Goal: Task Accomplishment & Management: Use online tool/utility

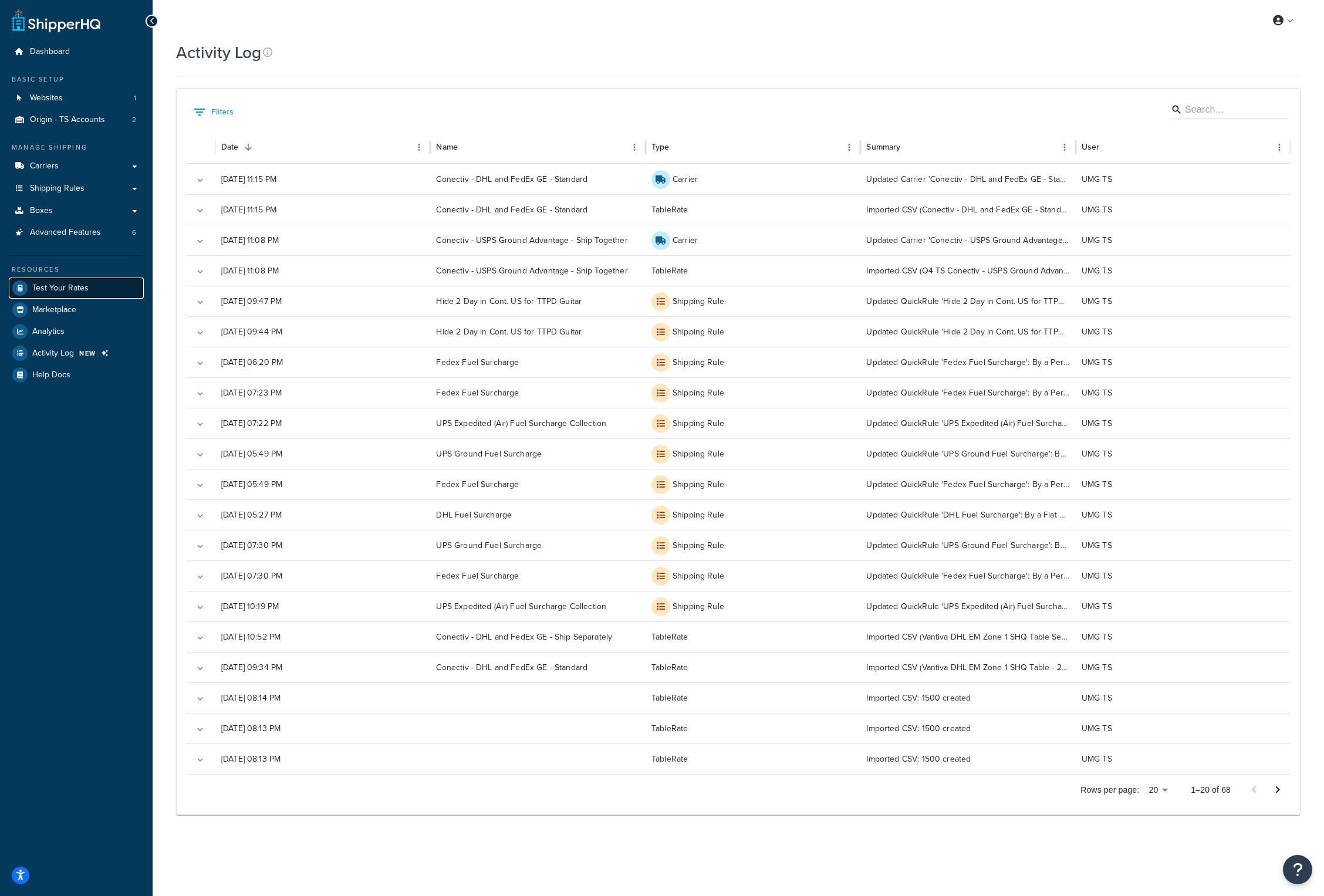
click at [61, 287] on span "Test Your Rates" at bounding box center [60, 288] width 56 height 10
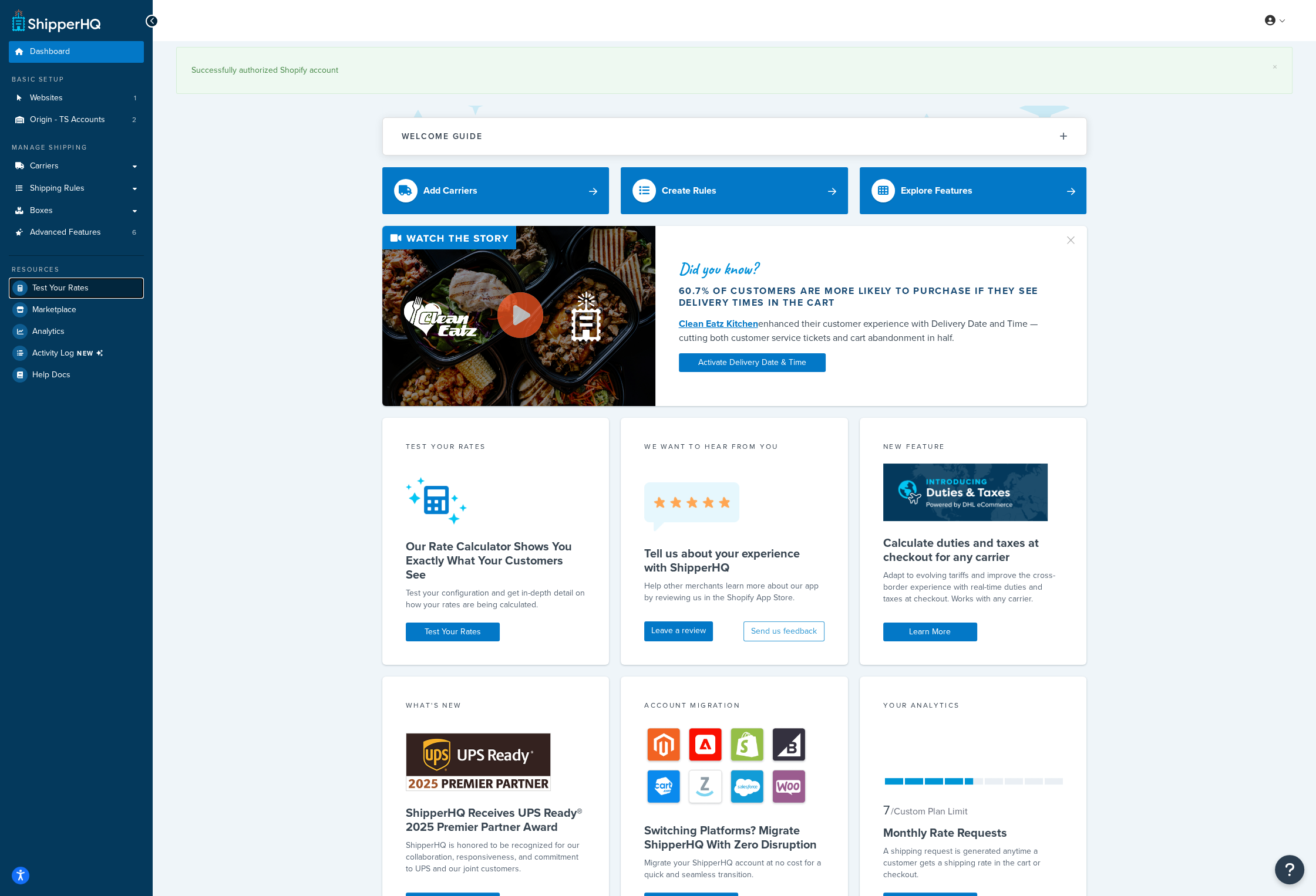
click at [78, 285] on span "Test Your Rates" at bounding box center [60, 288] width 56 height 10
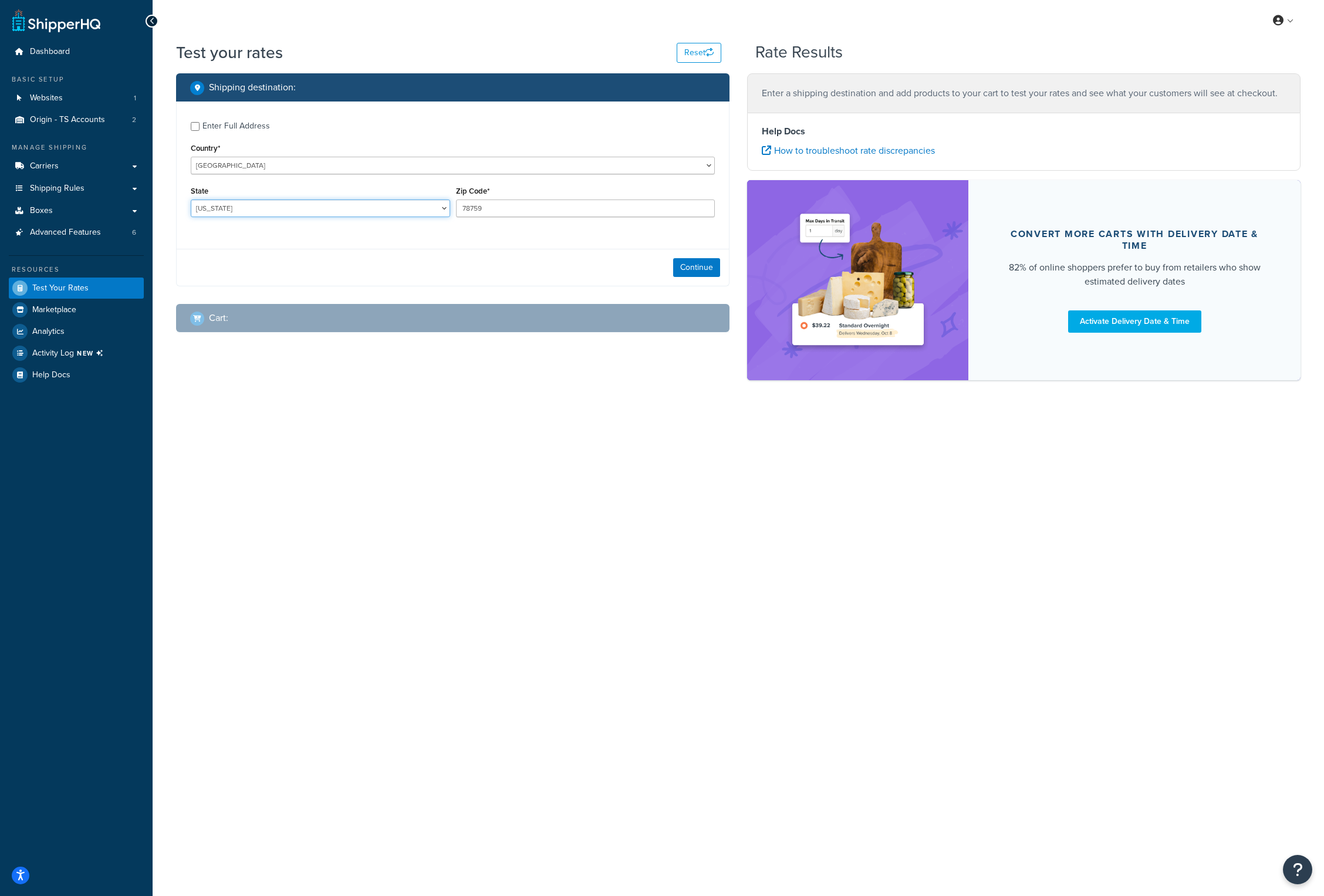
click at [268, 211] on select "Alabama Alaska American Samoa Arizona Arkansas Armed Forces Americas Armed Forc…" at bounding box center [320, 209] width 259 height 17
select select "CA"
click at [191, 200] on select "Alabama Alaska American Samoa Arizona Arkansas Armed Forces Americas Armed Forc…" at bounding box center [320, 209] width 259 height 17
drag, startPoint x: 495, startPoint y: 202, endPoint x: 447, endPoint y: 199, distance: 48.1
click at [447, 199] on div "State Alabama Alaska American Samoa Arizona Arkansas Armed Forces Americas Arme…" at bounding box center [452, 205] width 530 height 43
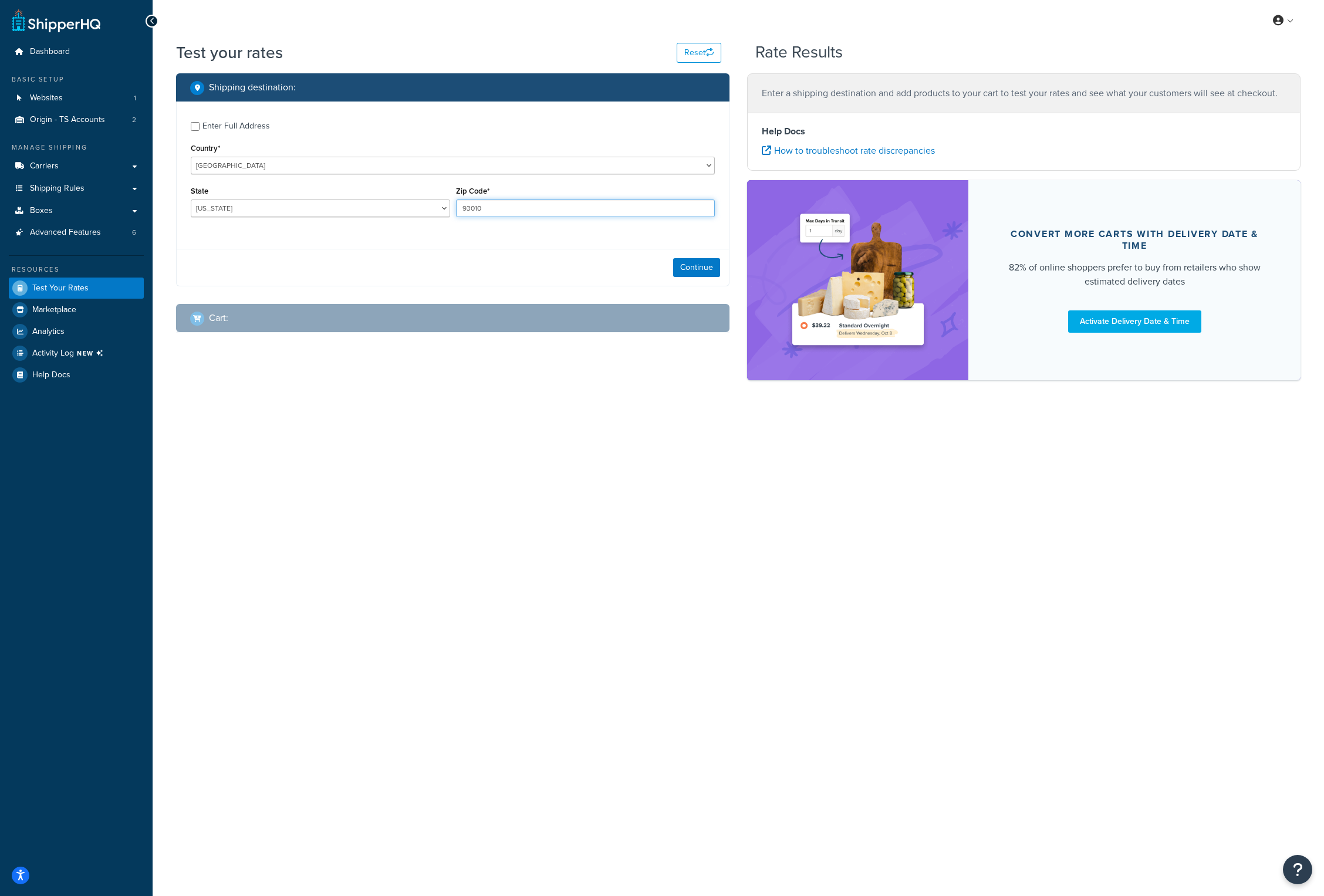
type input "93010"
click at [330, 271] on div "Continue" at bounding box center [452, 267] width 552 height 37
click at [679, 270] on button "Continue" at bounding box center [697, 267] width 47 height 18
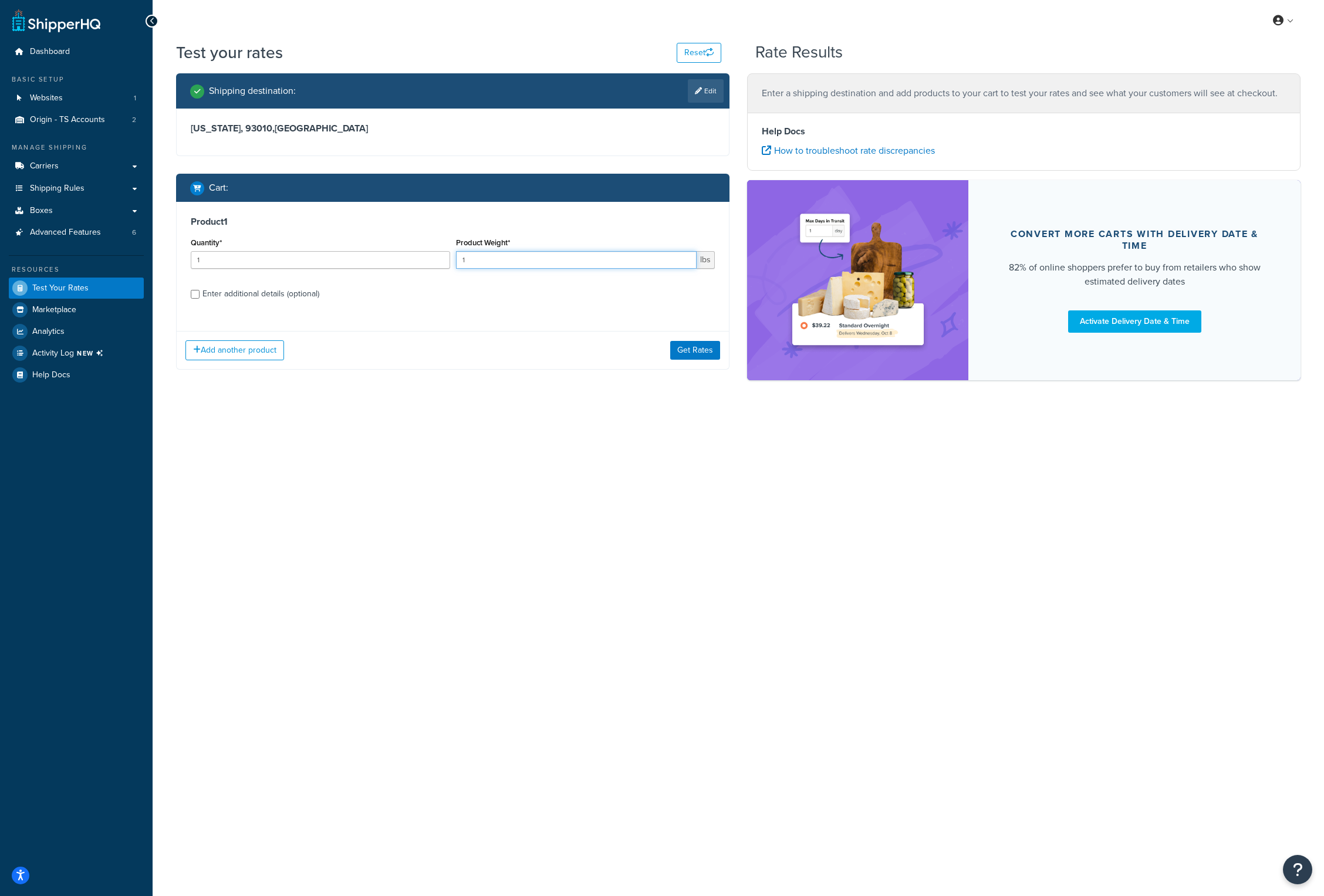
drag, startPoint x: 472, startPoint y: 262, endPoint x: 448, endPoint y: 255, distance: 25.0
click at [448, 255] on div "Quantity* 1 Product Weight* 1 lbs" at bounding box center [452, 256] width 530 height 43
type input ".49"
click at [695, 96] on link "Edit" at bounding box center [706, 91] width 36 height 23
select select "CA"
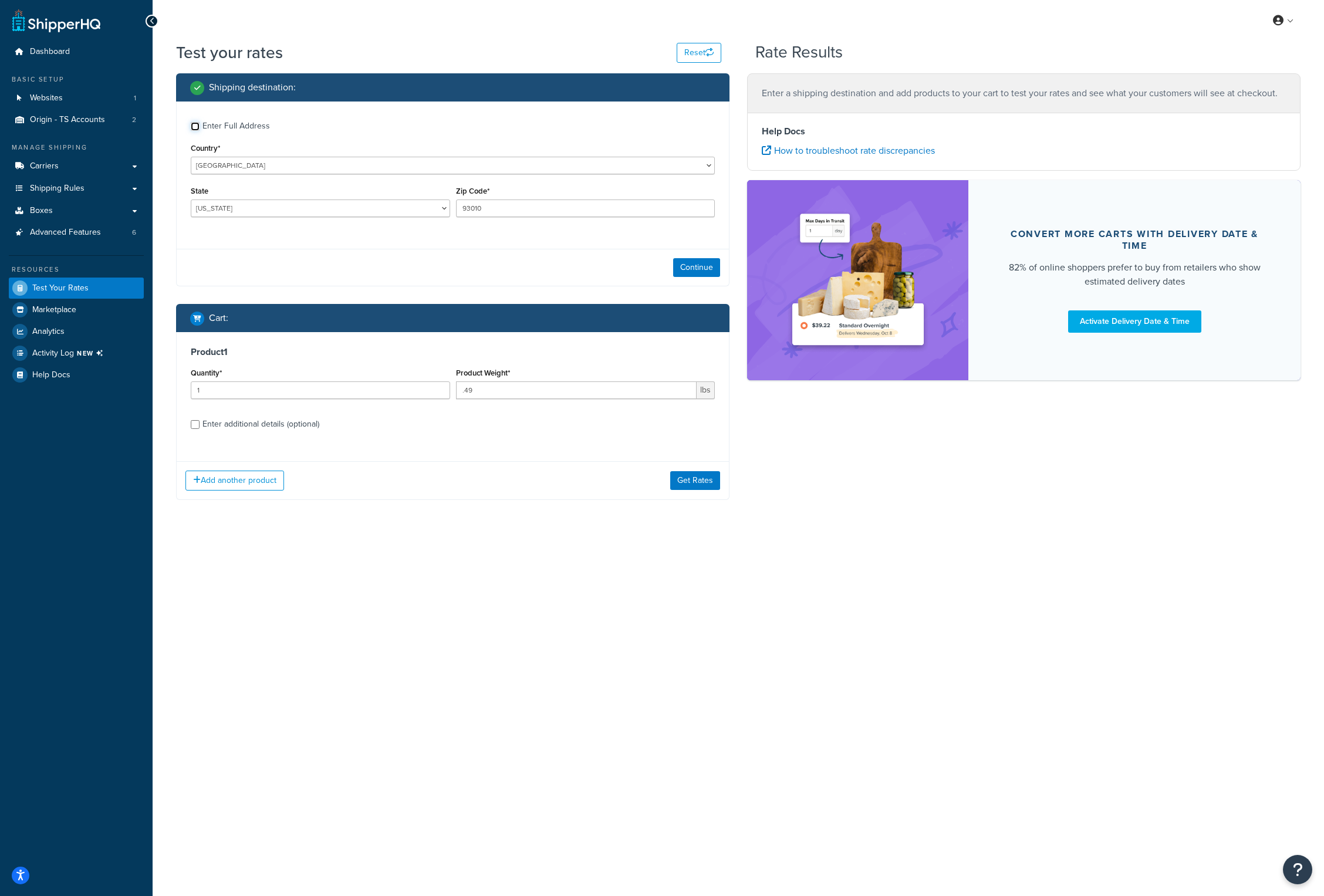
click at [198, 126] on input "Enter Full Address" at bounding box center [195, 126] width 9 height 9
checkbox input "true"
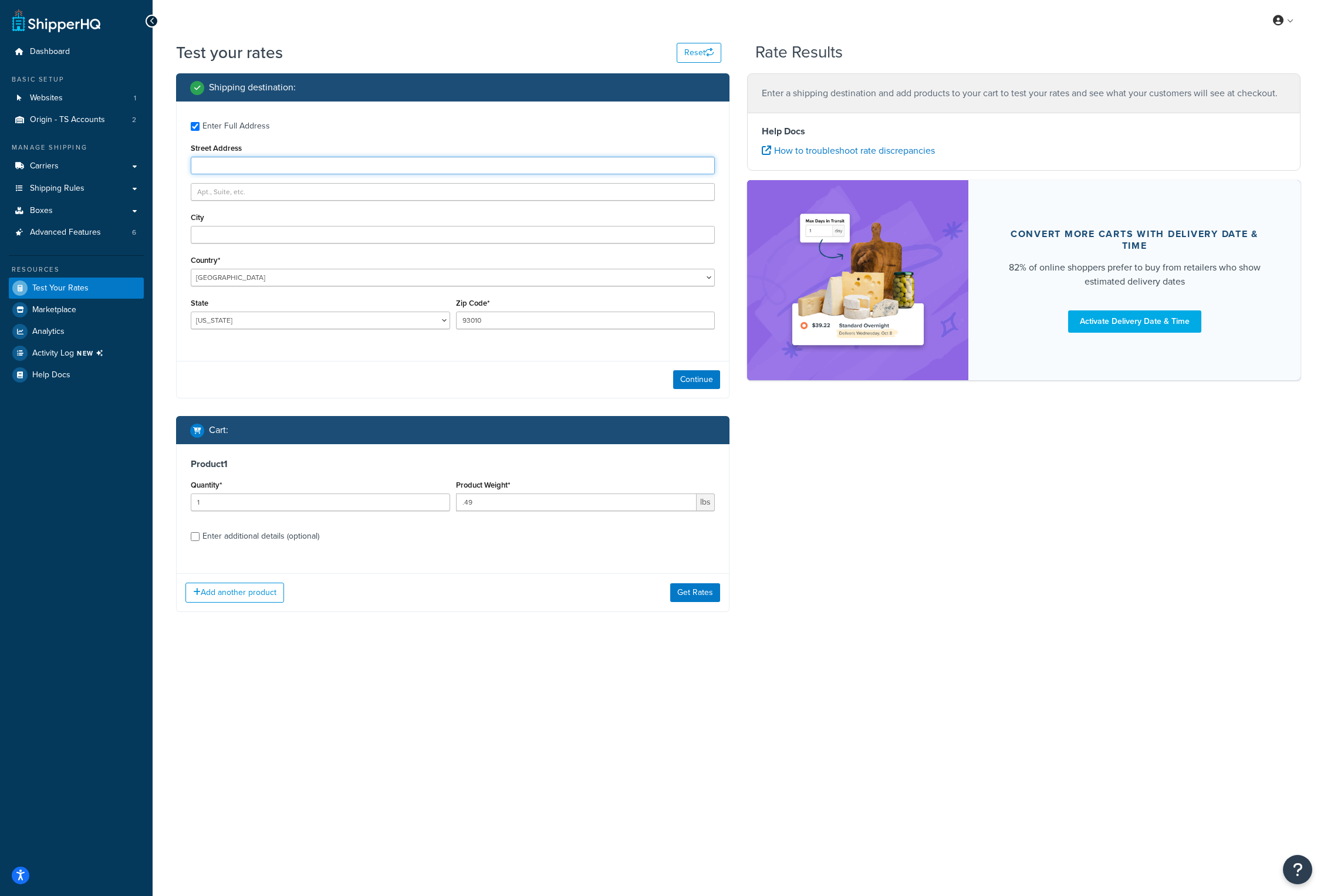
click at [216, 159] on input "Street Address" at bounding box center [453, 165] width 524 height 17
type input "po box 1234"
click at [702, 593] on button "Get Rates" at bounding box center [694, 592] width 50 height 18
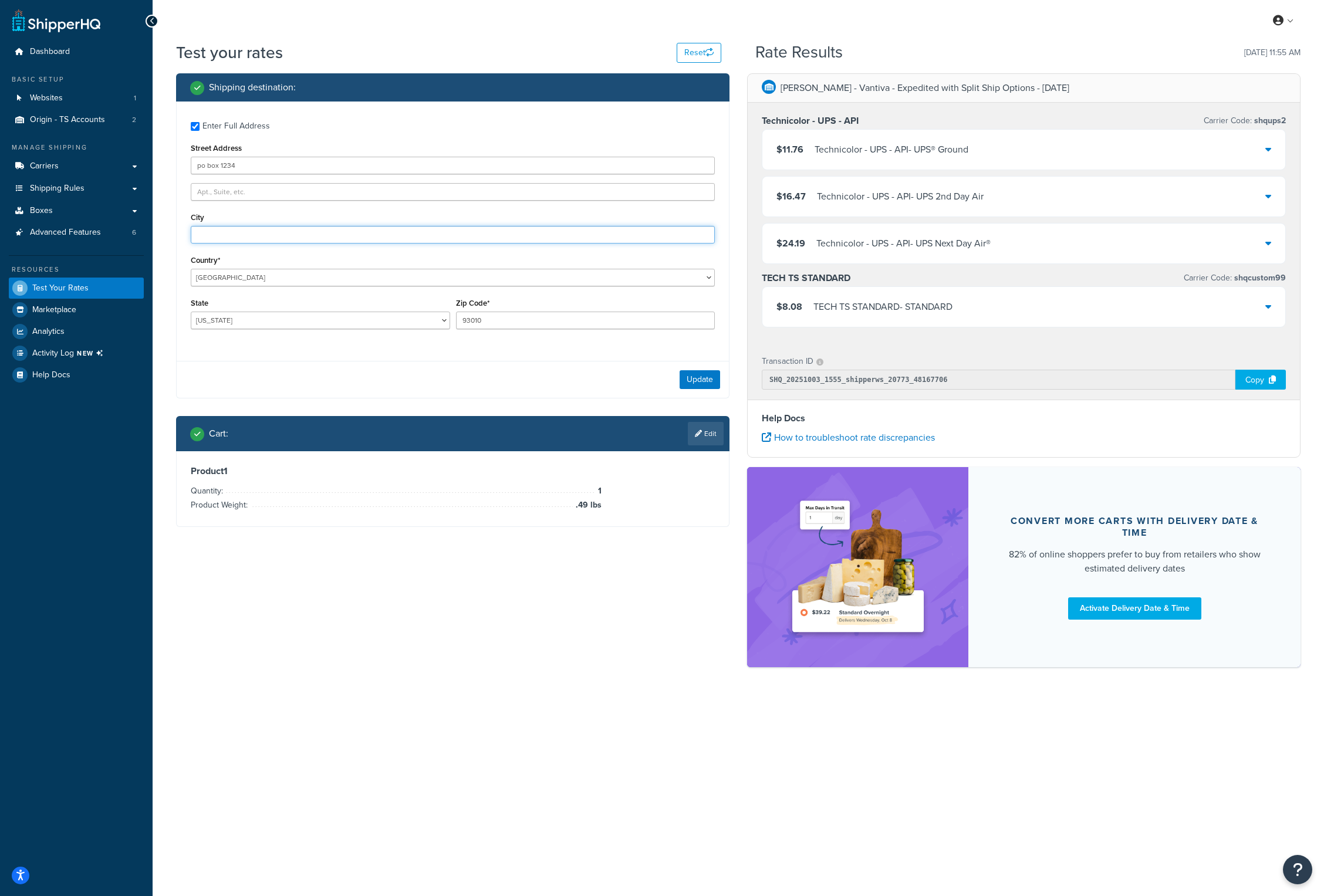
click at [264, 231] on input "City" at bounding box center [453, 235] width 524 height 17
type input "camarillo"
click at [164, 243] on div "Test your rates Reset Rate Results 10/03/2025, 11:55 AM Shipping destination : …" at bounding box center [738, 374] width 1172 height 667
click at [702, 381] on button "Update" at bounding box center [700, 380] width 41 height 18
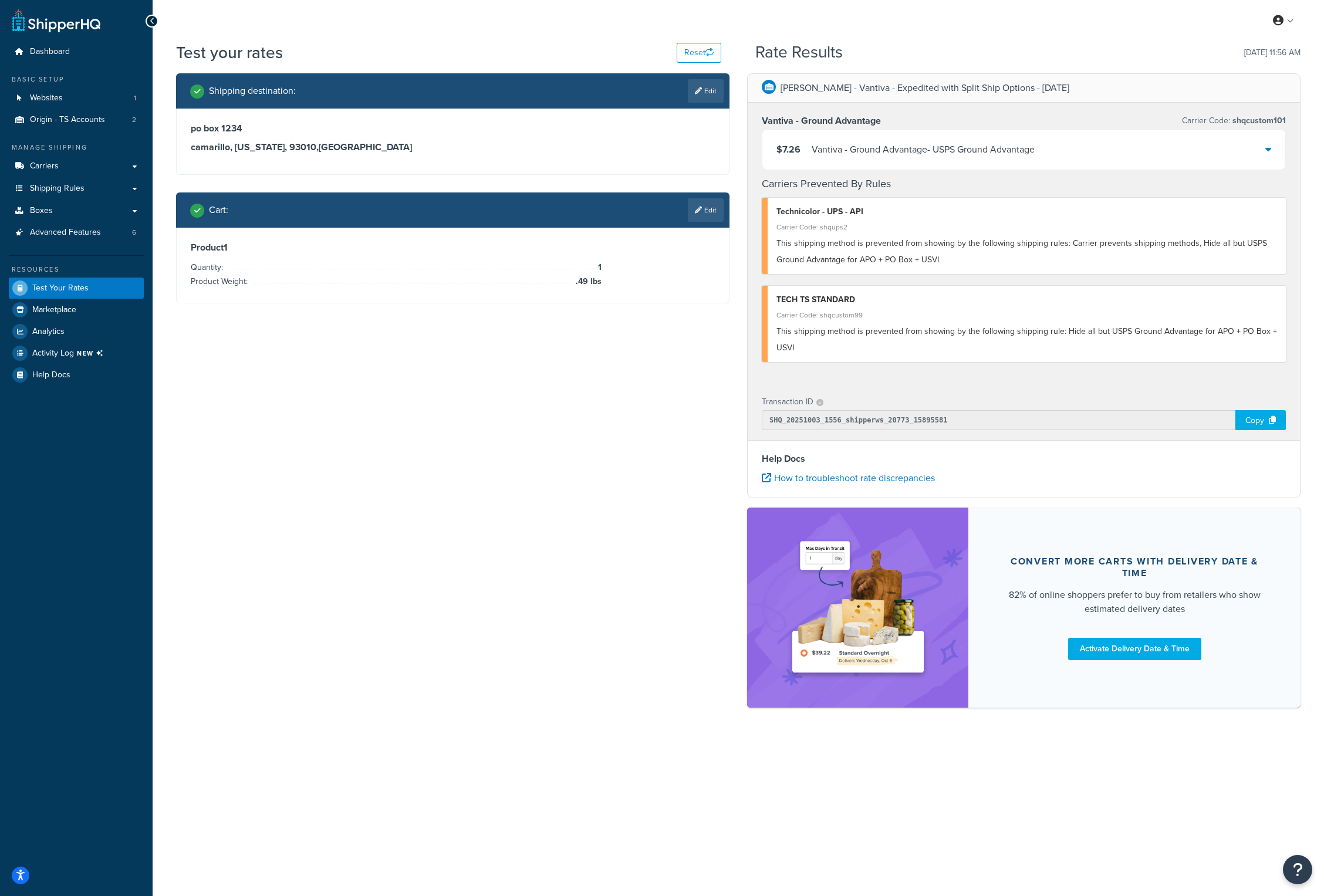
click at [823, 150] on div "Vantiva - Ground Advantage - USPS Ground Advantage" at bounding box center [923, 149] width 223 height 17
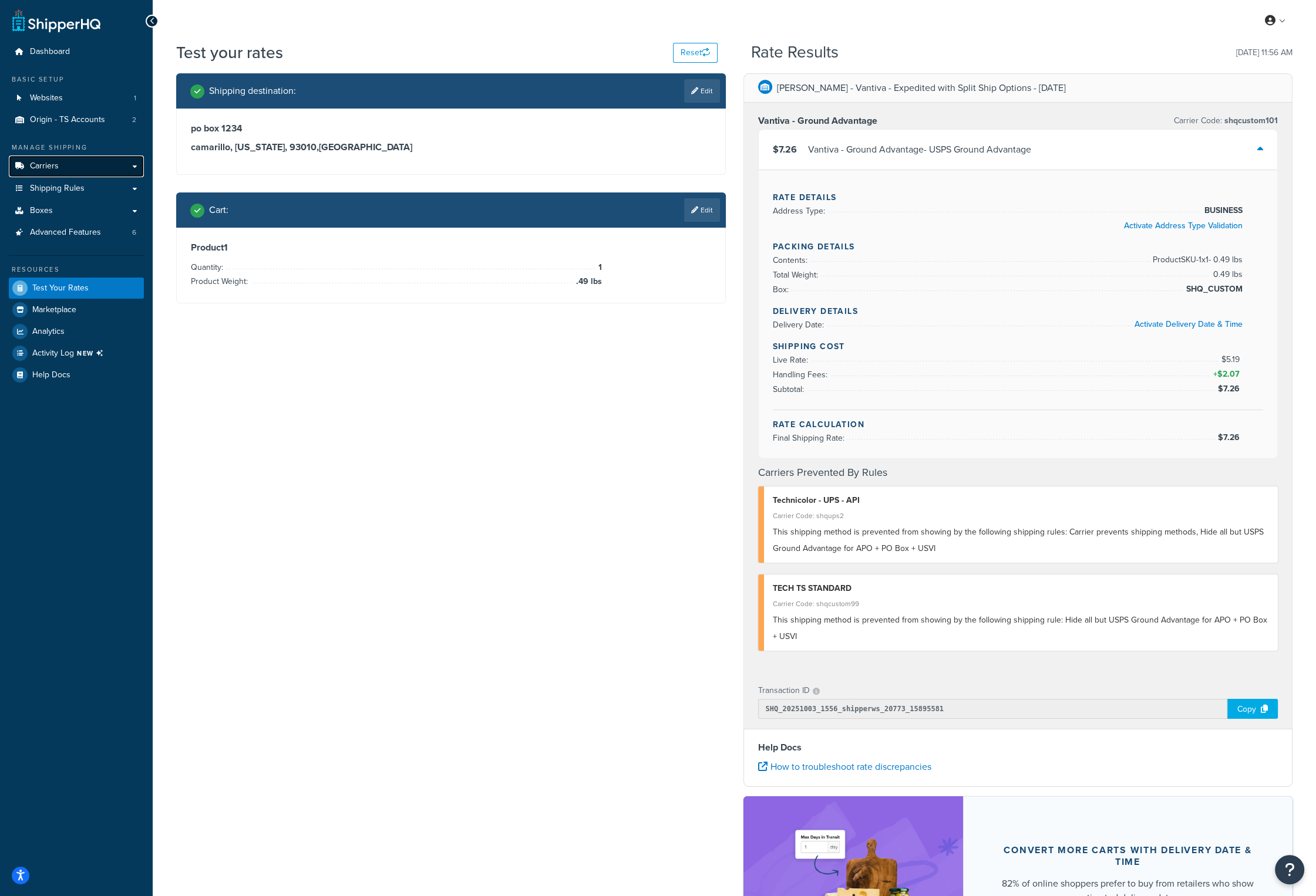
click at [68, 172] on link "Carriers" at bounding box center [76, 166] width 135 height 21
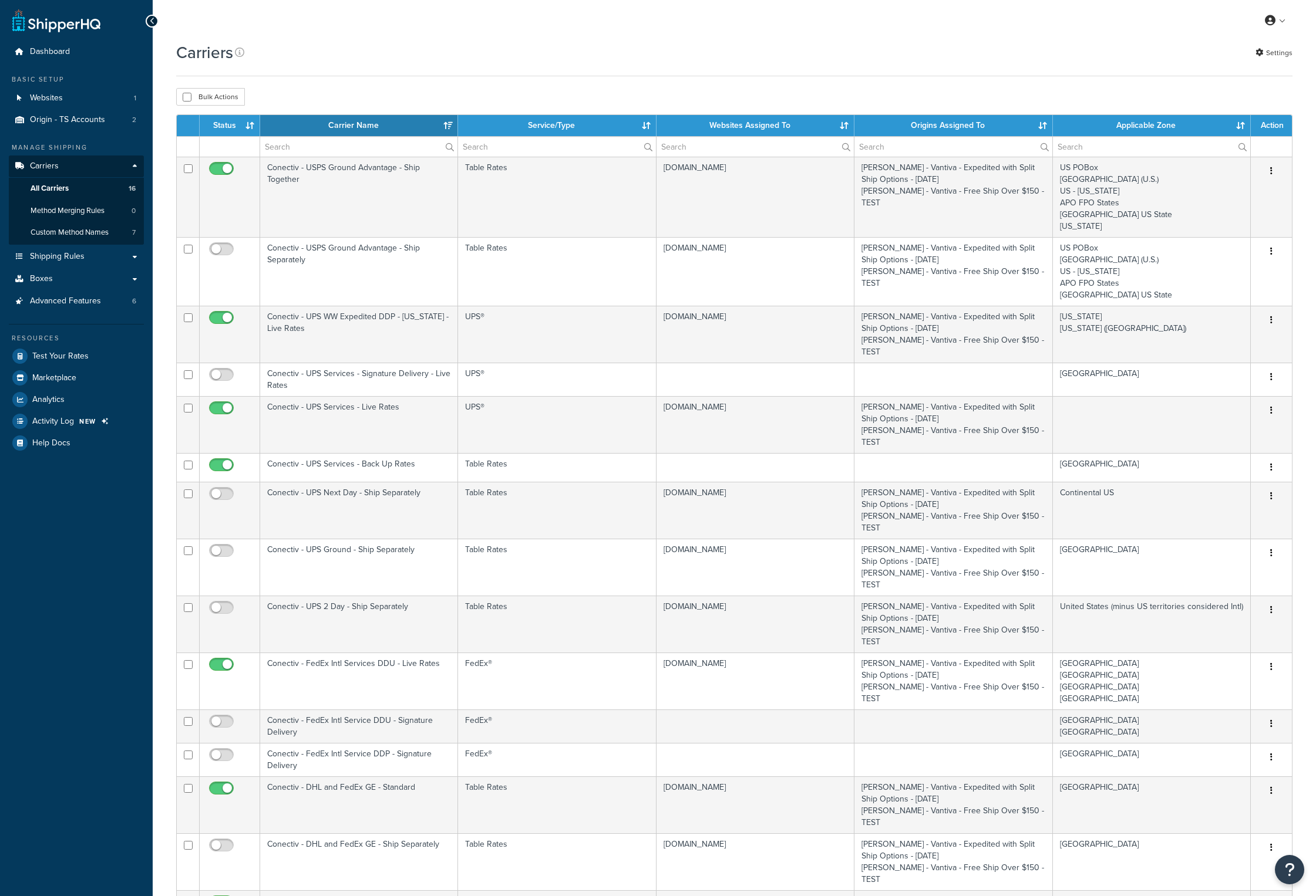
select select "15"
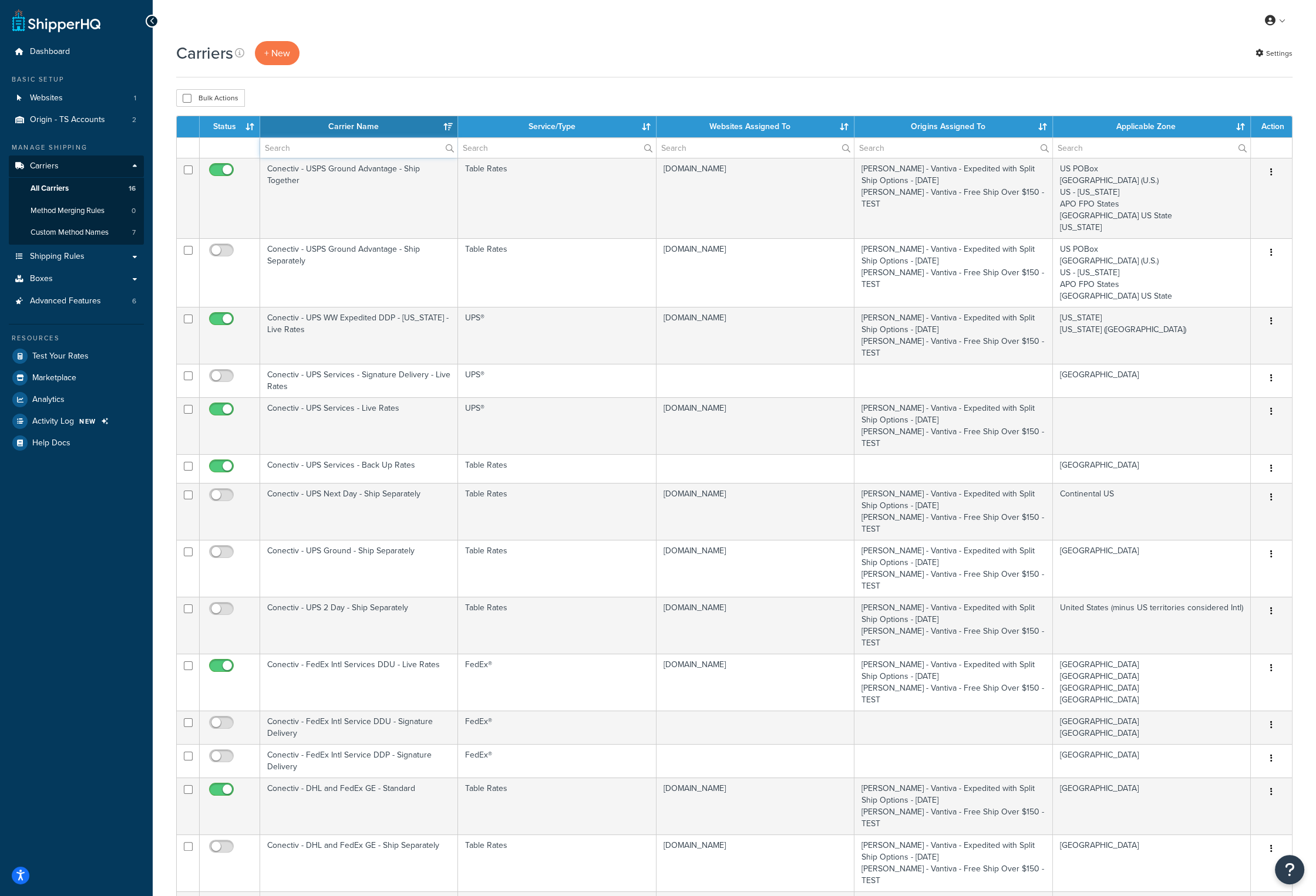
click at [292, 148] on input "text" at bounding box center [358, 148] width 197 height 20
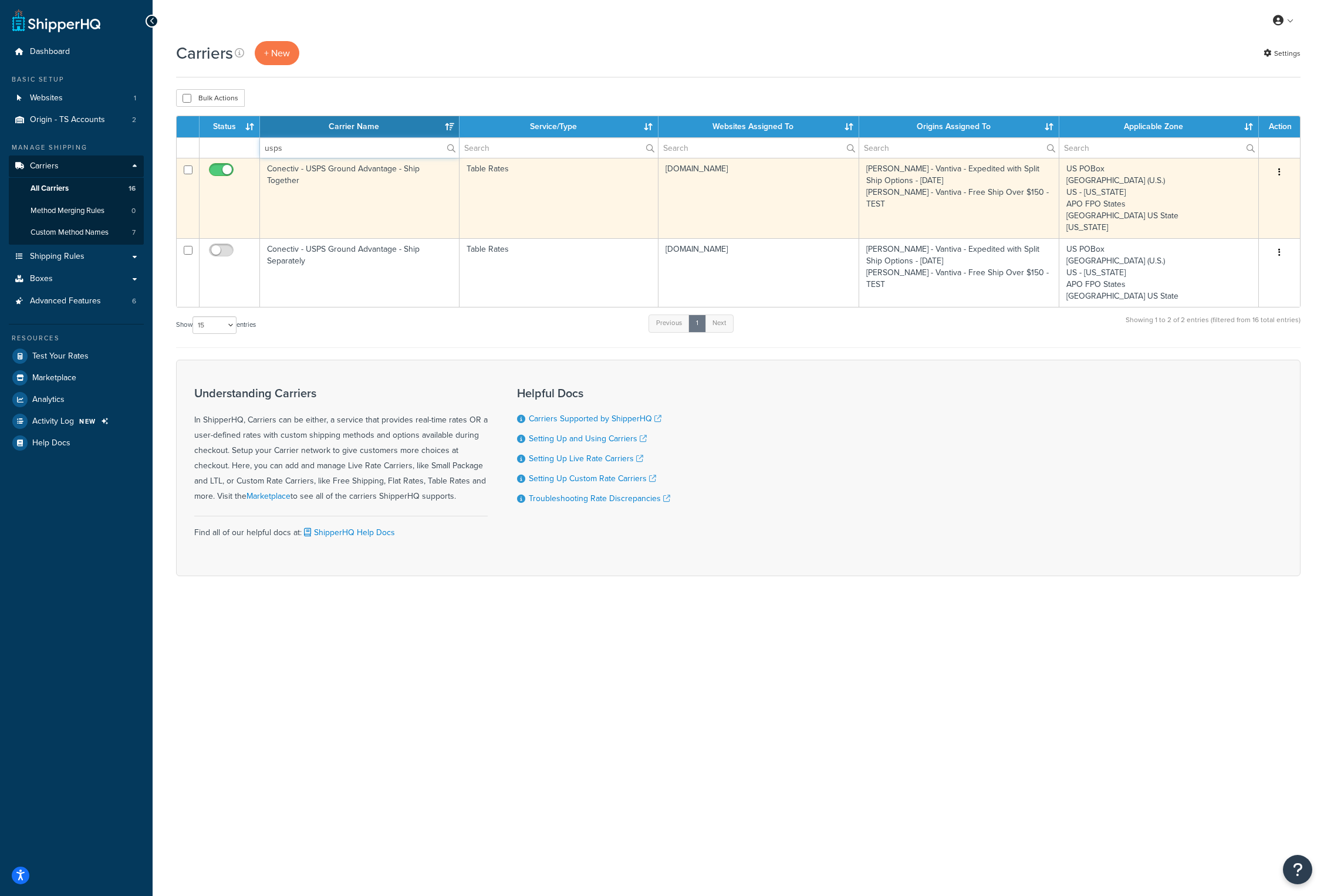
type input "usps"
click at [288, 172] on td "Conectiv - USPS Ground Advantage - Ship Together" at bounding box center [360, 198] width 200 height 81
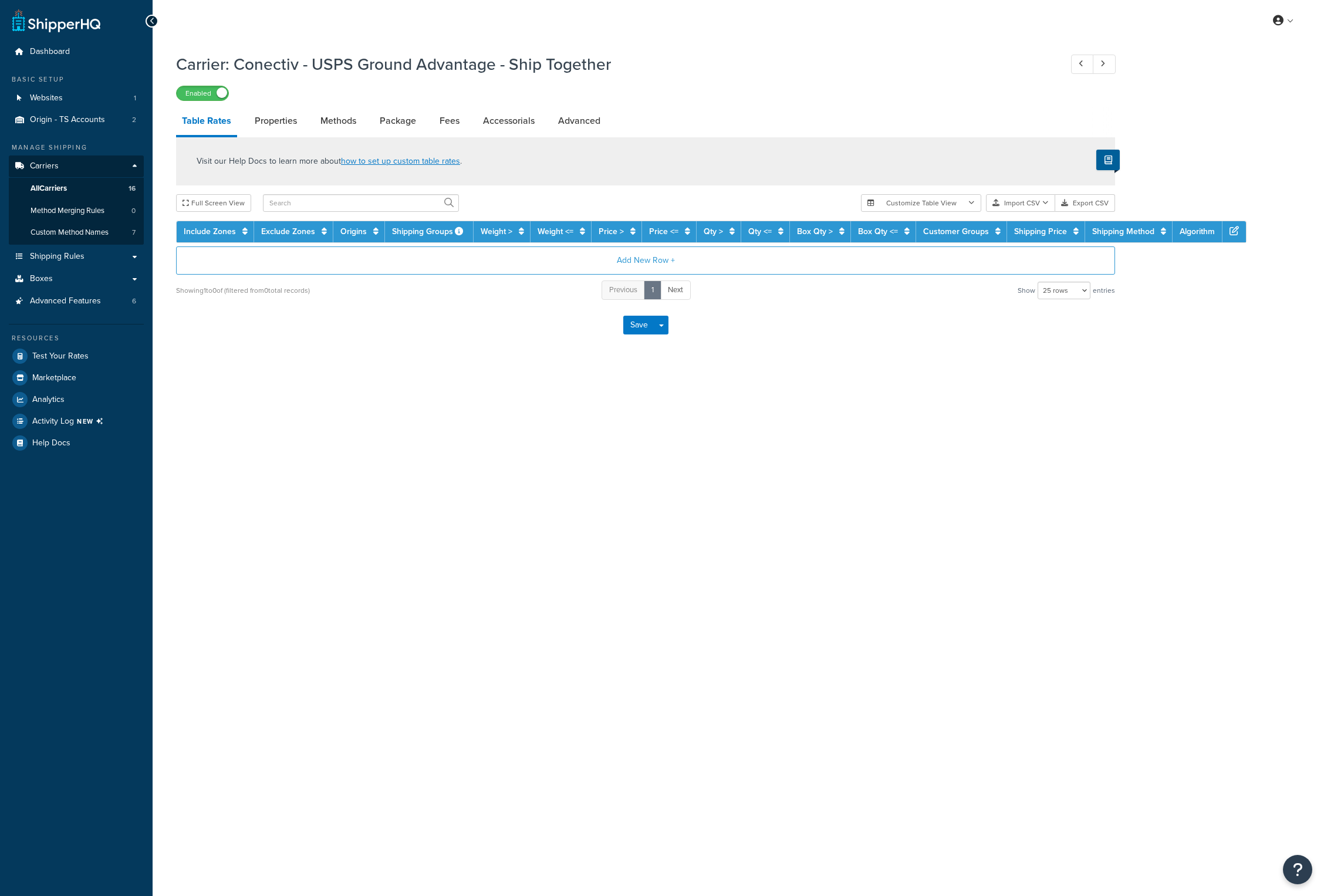
select select "25"
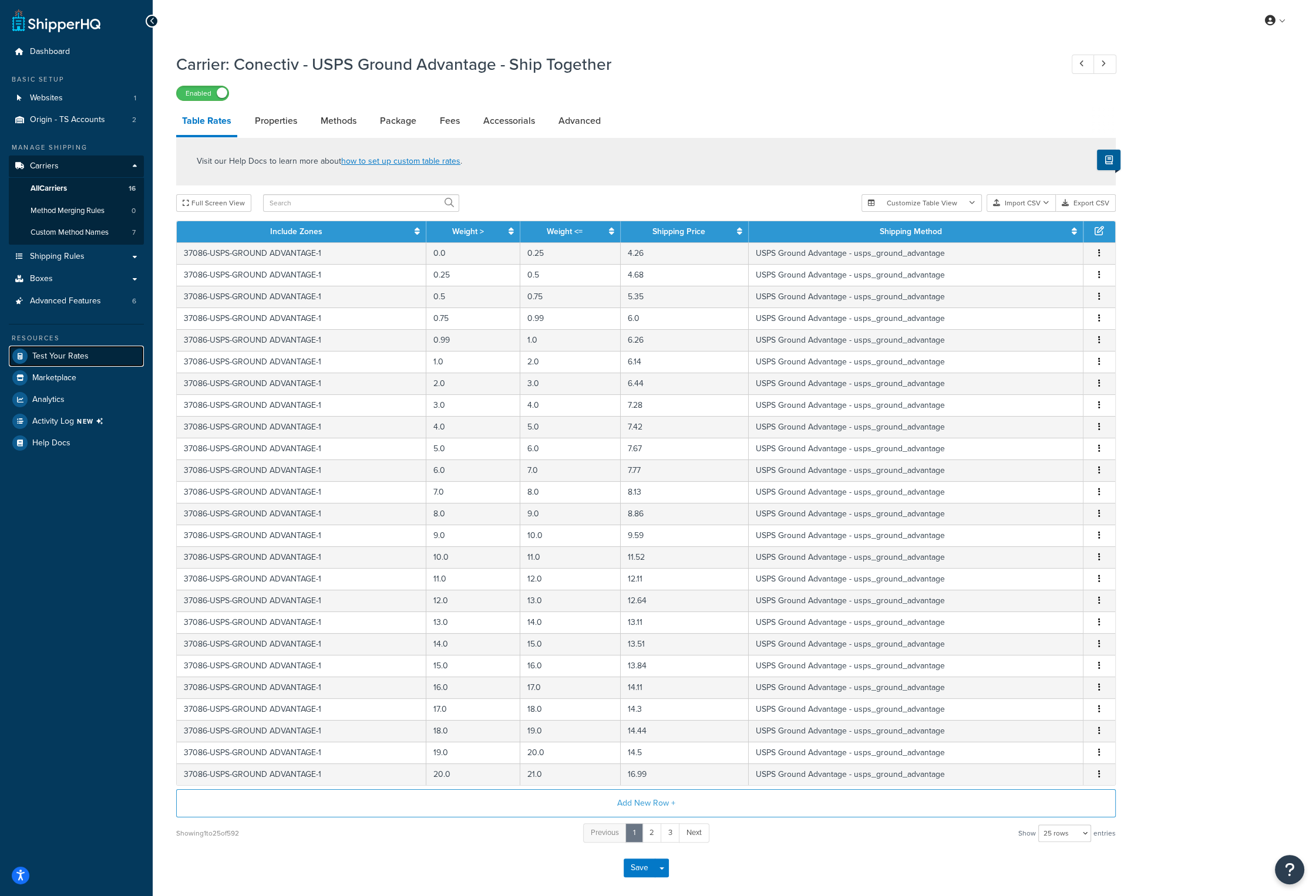
click at [64, 355] on span "Test Your Rates" at bounding box center [60, 356] width 56 height 10
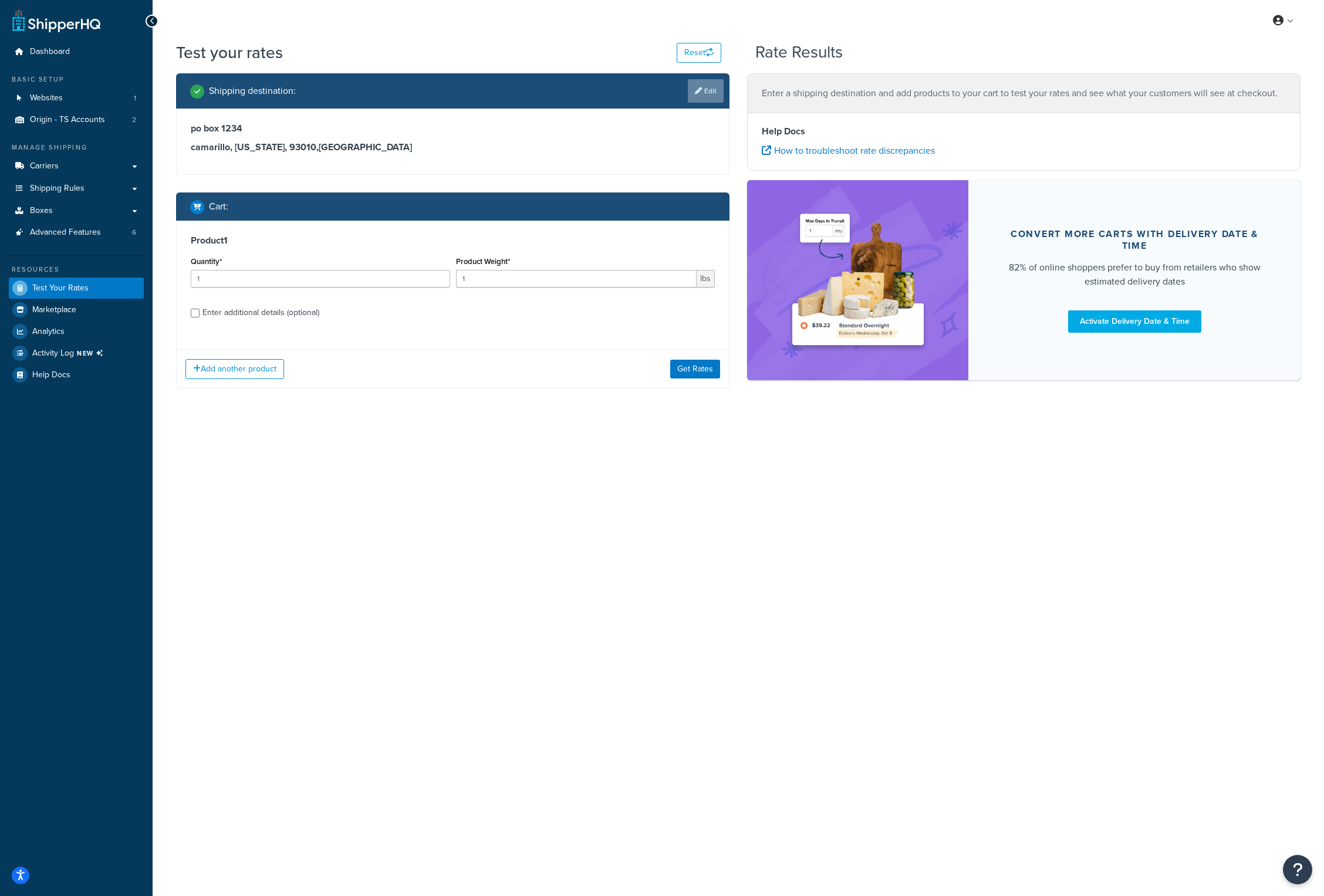
click at [709, 90] on link "Edit" at bounding box center [706, 91] width 36 height 23
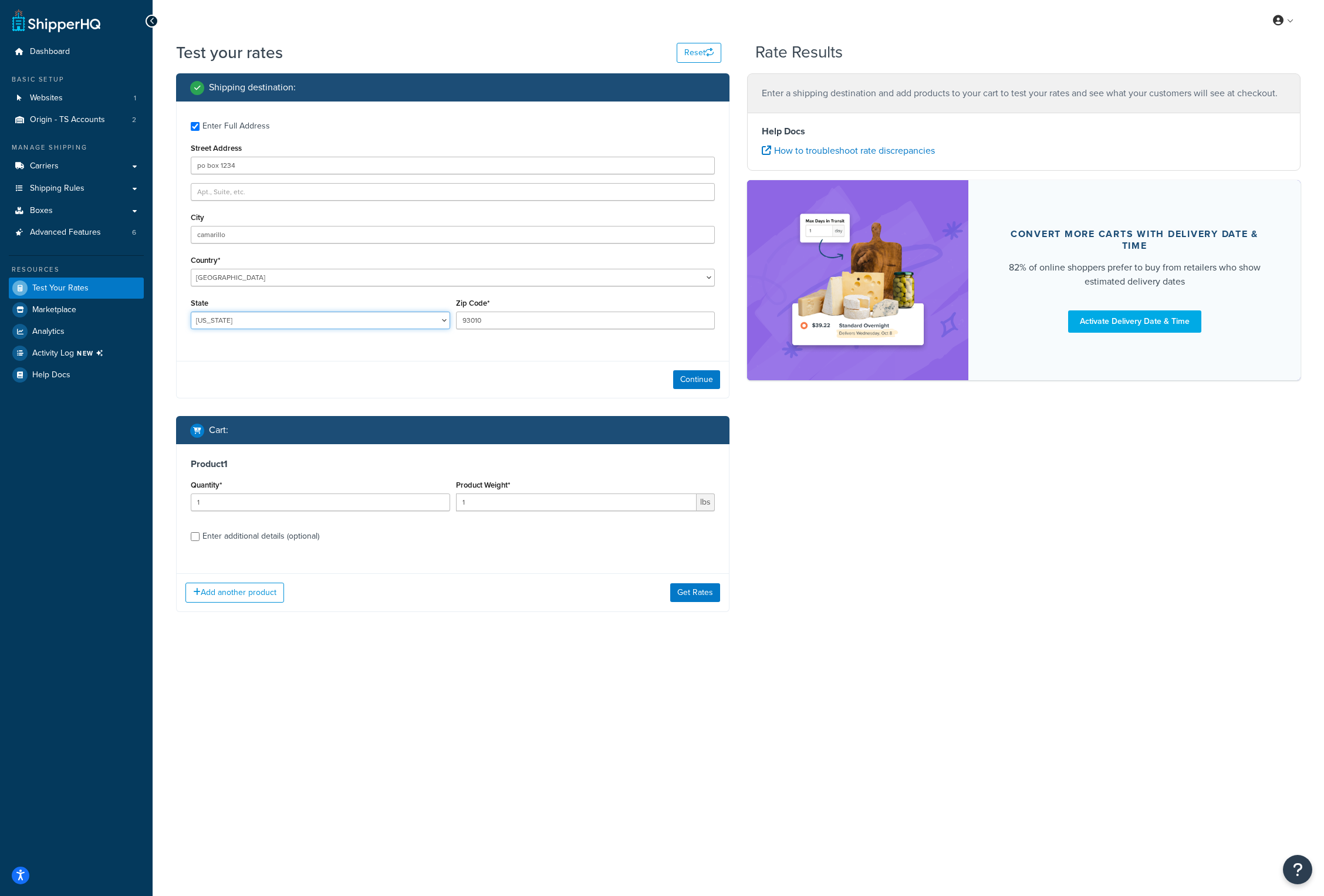
click at [279, 320] on select "Alabama Alaska American Samoa Arizona Arkansas Armed Forces Americas Armed Forc…" at bounding box center [320, 320] width 259 height 17
select select "KS"
click at [191, 313] on select "Alabama Alaska American Samoa Arizona Arkansas Armed Forces Americas Armed Forc…" at bounding box center [320, 320] width 259 height 17
drag, startPoint x: 496, startPoint y: 325, endPoint x: 386, endPoint y: 318, distance: 110.2
click at [386, 318] on div "State Alabama Alaska American Samoa Arizona Arkansas Armed Forces Americas Arme…" at bounding box center [452, 316] width 530 height 43
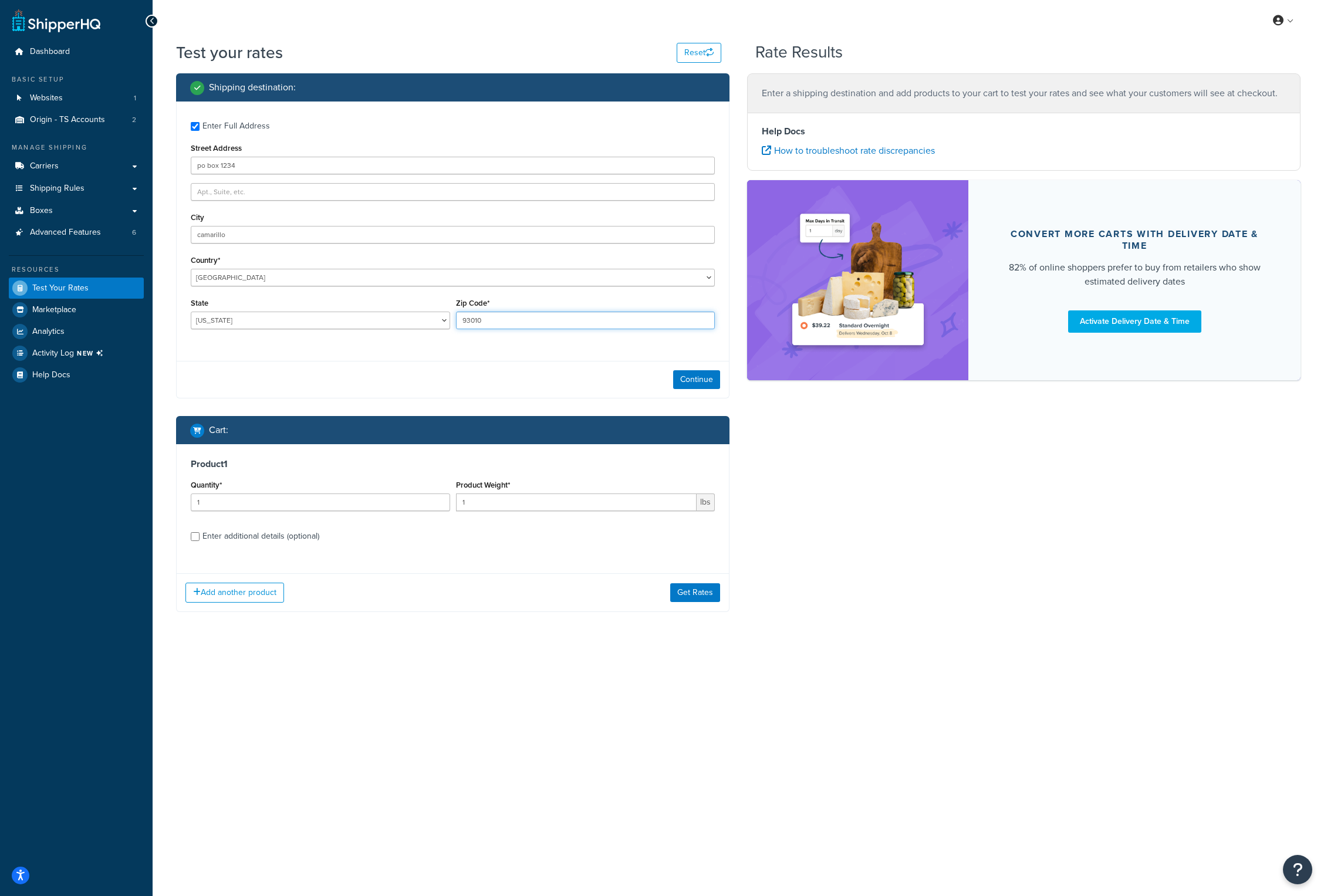
click at [500, 323] on input "93010" at bounding box center [585, 320] width 259 height 17
drag, startPoint x: 500, startPoint y: 323, endPoint x: 421, endPoint y: 321, distance: 79.0
click at [421, 321] on div "State Alabama Alaska American Samoa Arizona Arkansas Armed Forces Americas Arme…" at bounding box center [452, 316] width 530 height 43
type input "67855"
drag, startPoint x: 260, startPoint y: 233, endPoint x: 148, endPoint y: 240, distance: 112.2
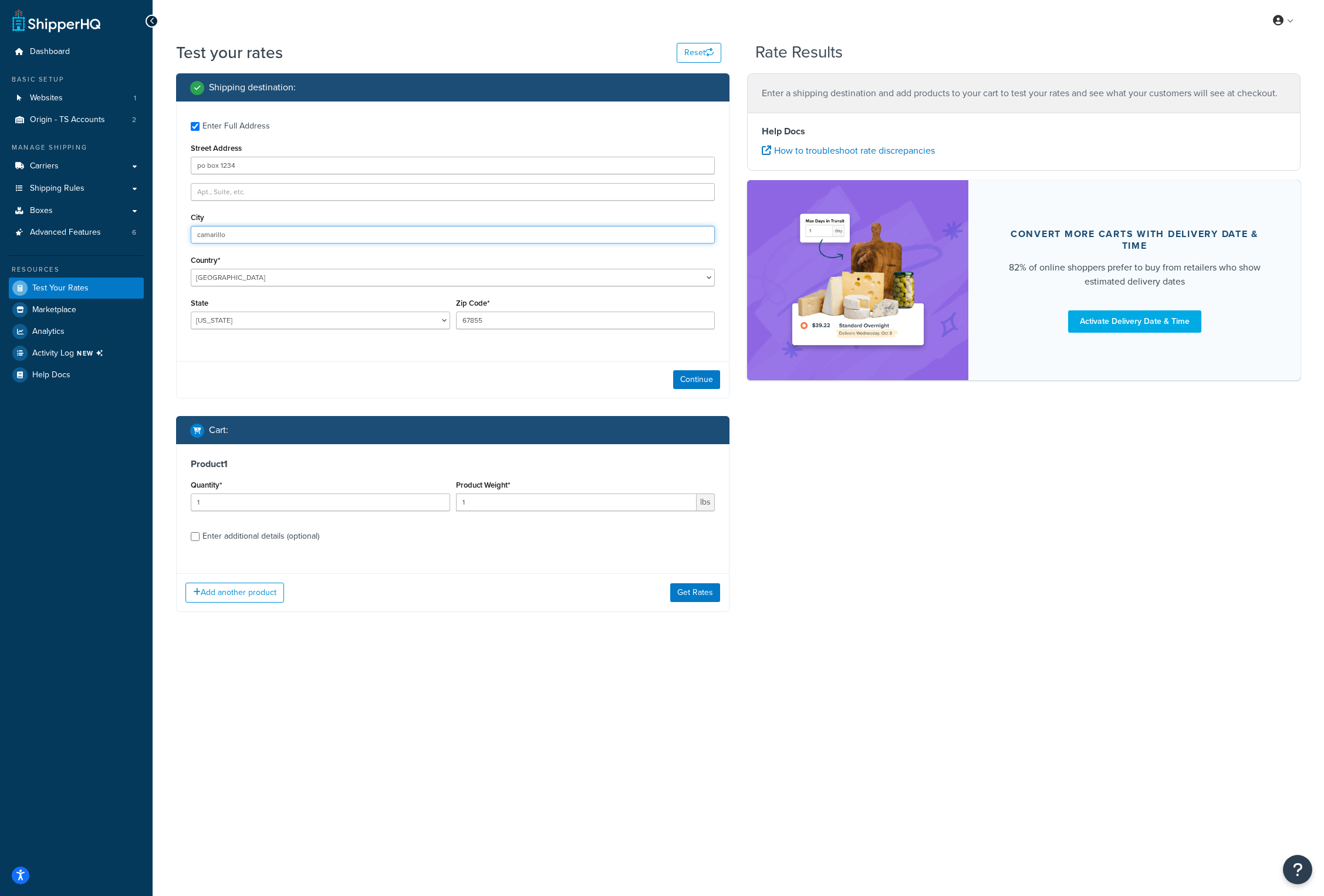
click at [148, 240] on div "Dashboard Basic Setup Websites 1 Origin - TS Accounts 2 Manage Shipping Carrier…" at bounding box center [662, 448] width 1324 height 896
type input "johnson"
click at [475, 503] on input "1" at bounding box center [577, 502] width 242 height 17
drag, startPoint x: 475, startPoint y: 503, endPoint x: 453, endPoint y: 507, distance: 22.4
click at [453, 507] on div "Product Weight* 1 lbs" at bounding box center [585, 499] width 265 height 43
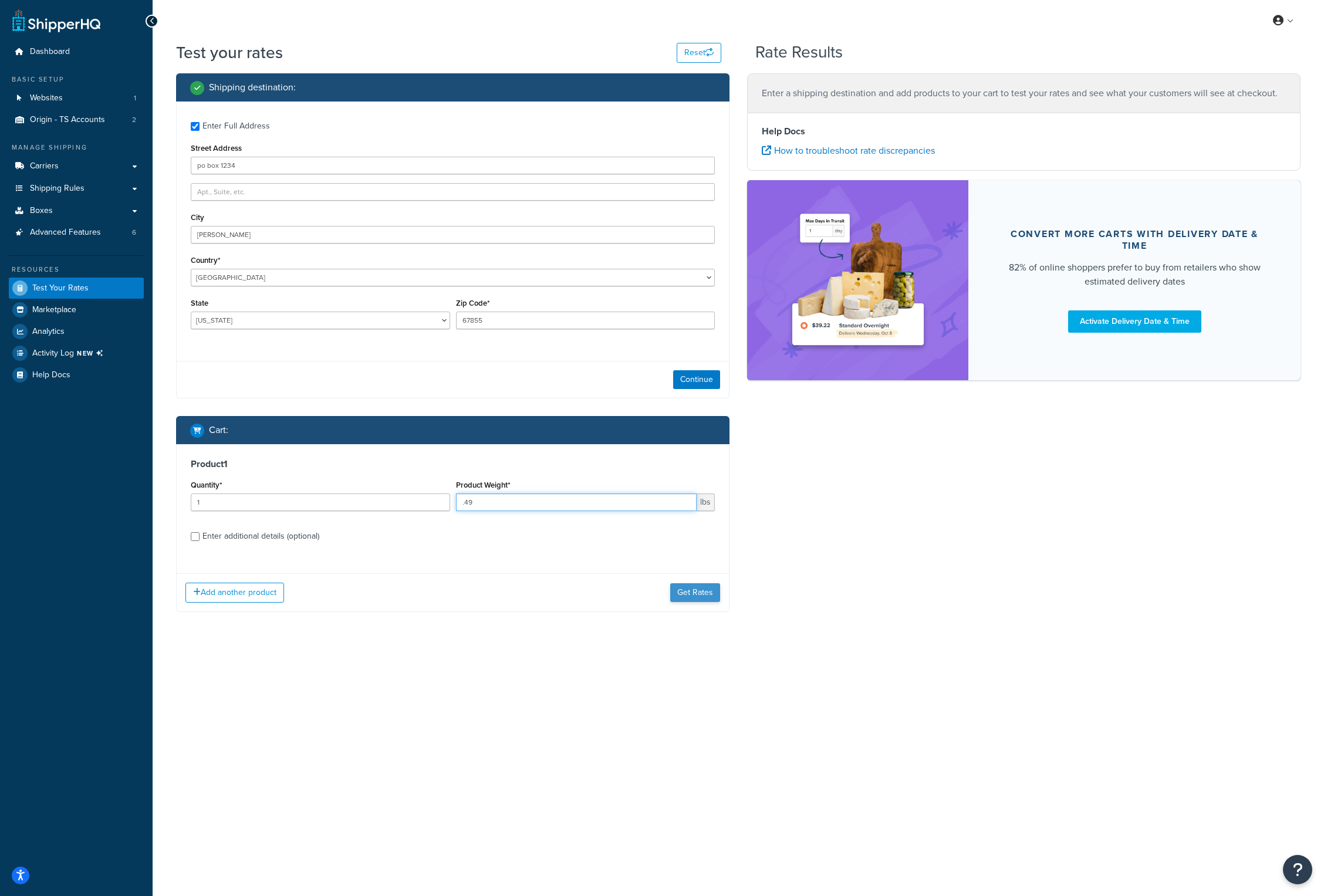
type input ".49"
click at [705, 586] on button "Get Rates" at bounding box center [694, 592] width 50 height 18
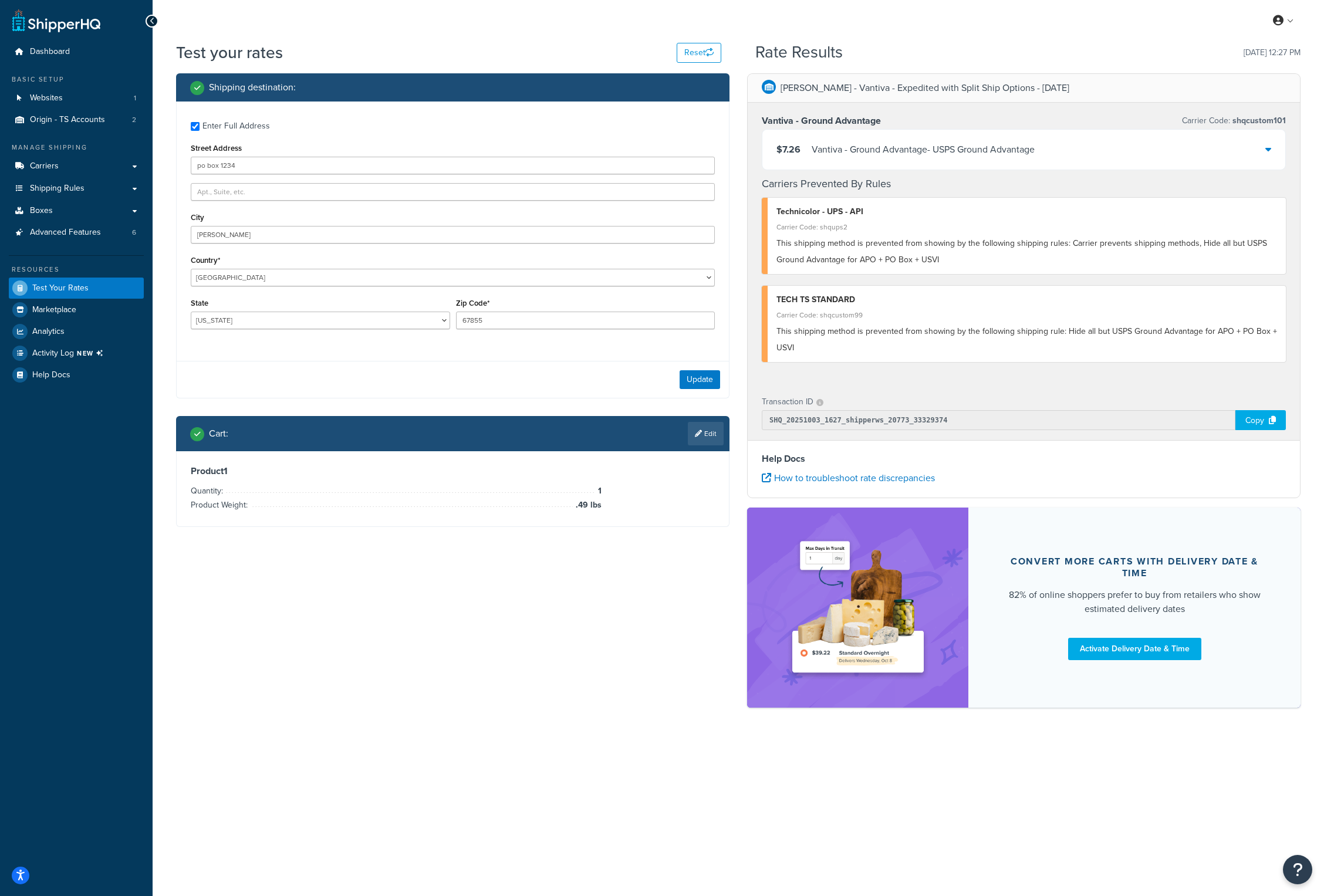
click at [889, 147] on div "Vantiva - Ground Advantage - USPS Ground Advantage" at bounding box center [923, 149] width 223 height 17
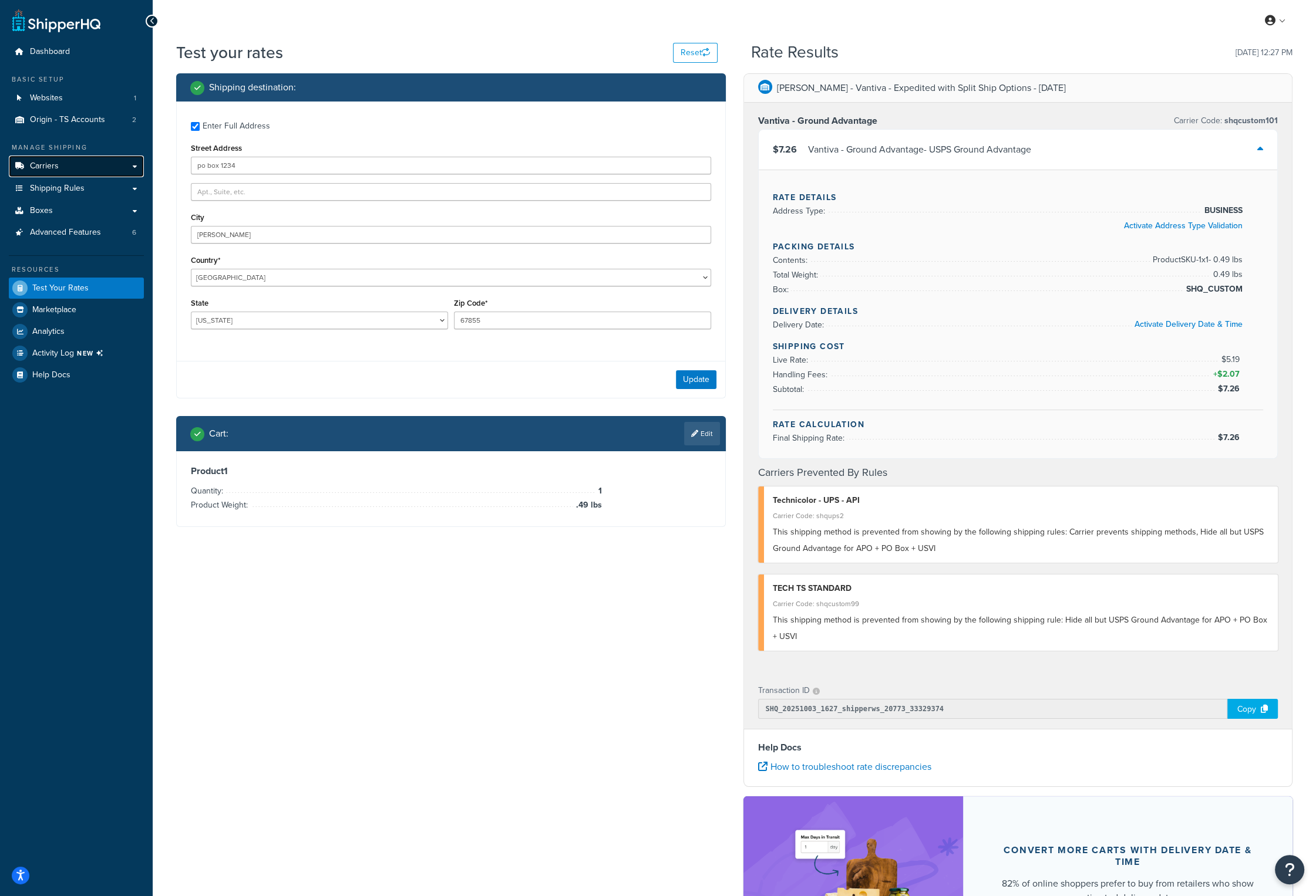
click at [81, 161] on link "Carriers" at bounding box center [76, 166] width 135 height 21
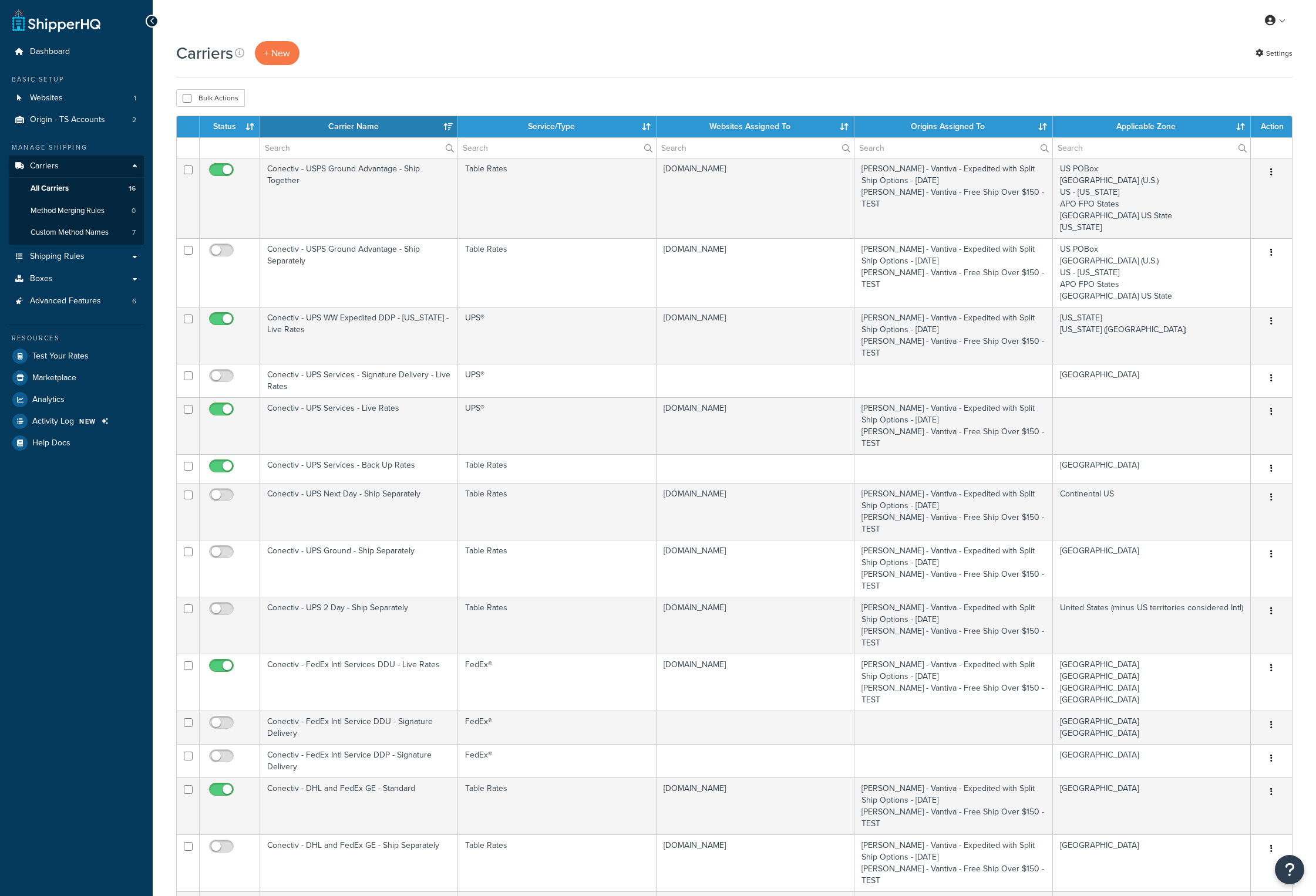
select select "15"
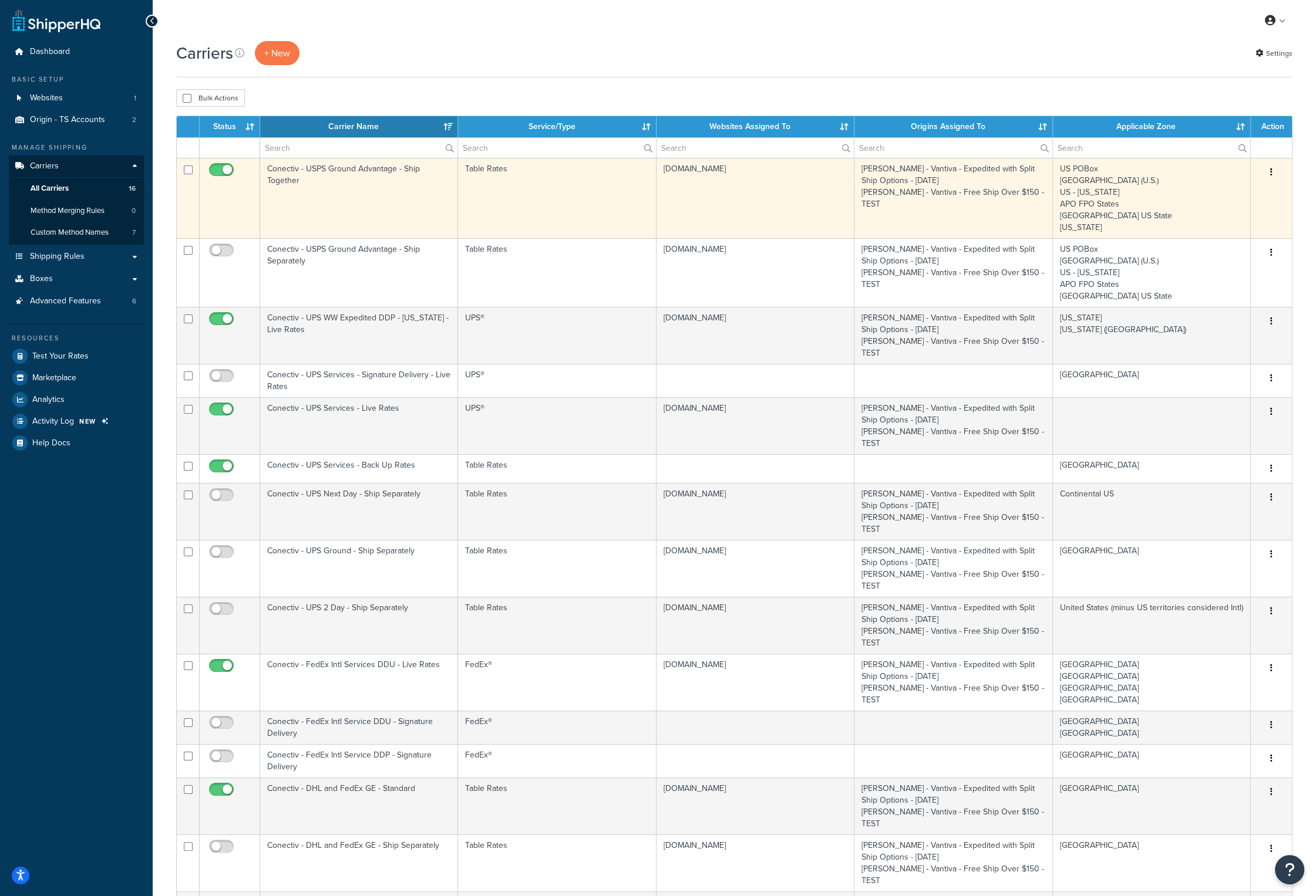
click at [313, 173] on td "Conectiv - USPS Ground Advantage - Ship Together" at bounding box center [359, 198] width 198 height 81
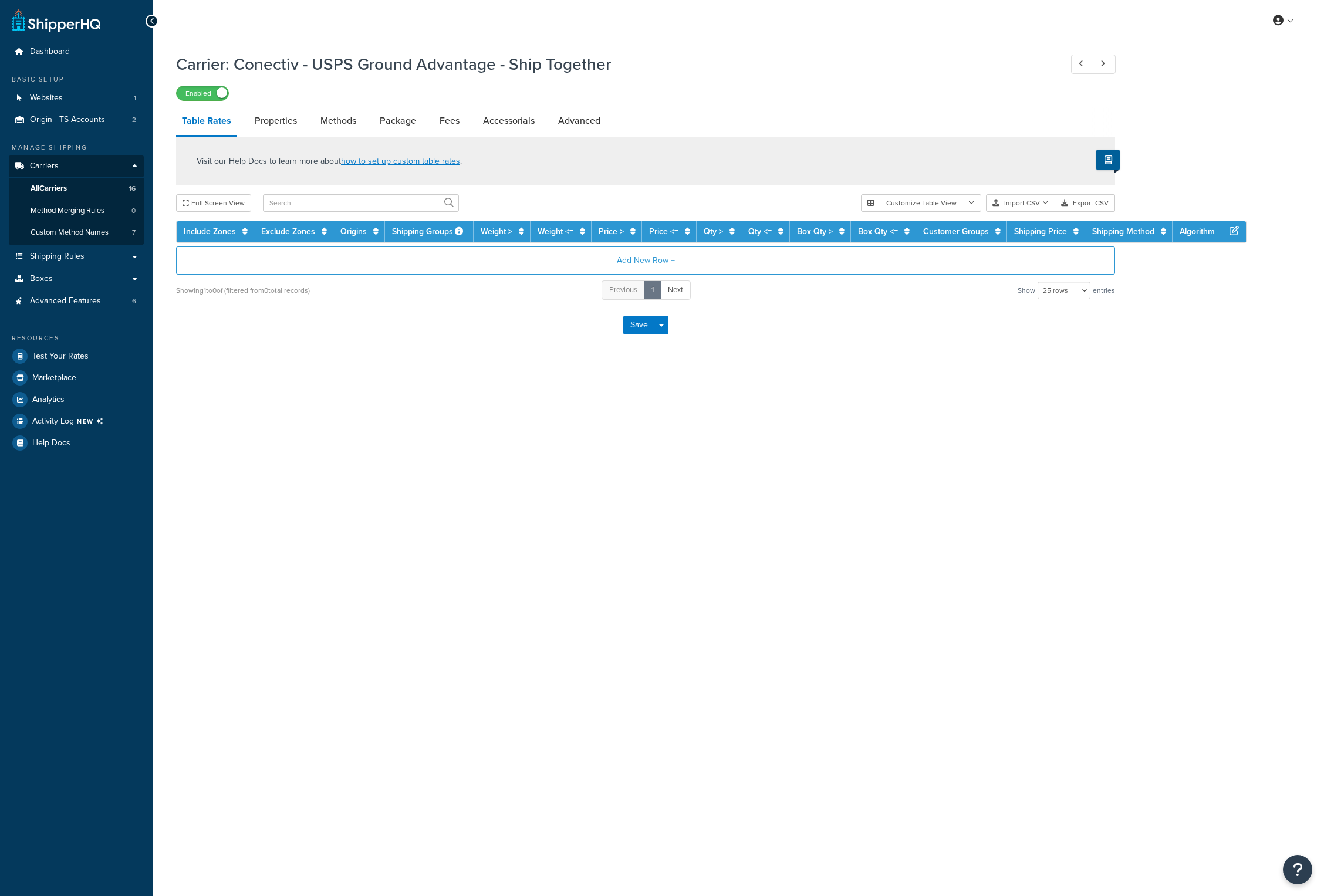
select select "25"
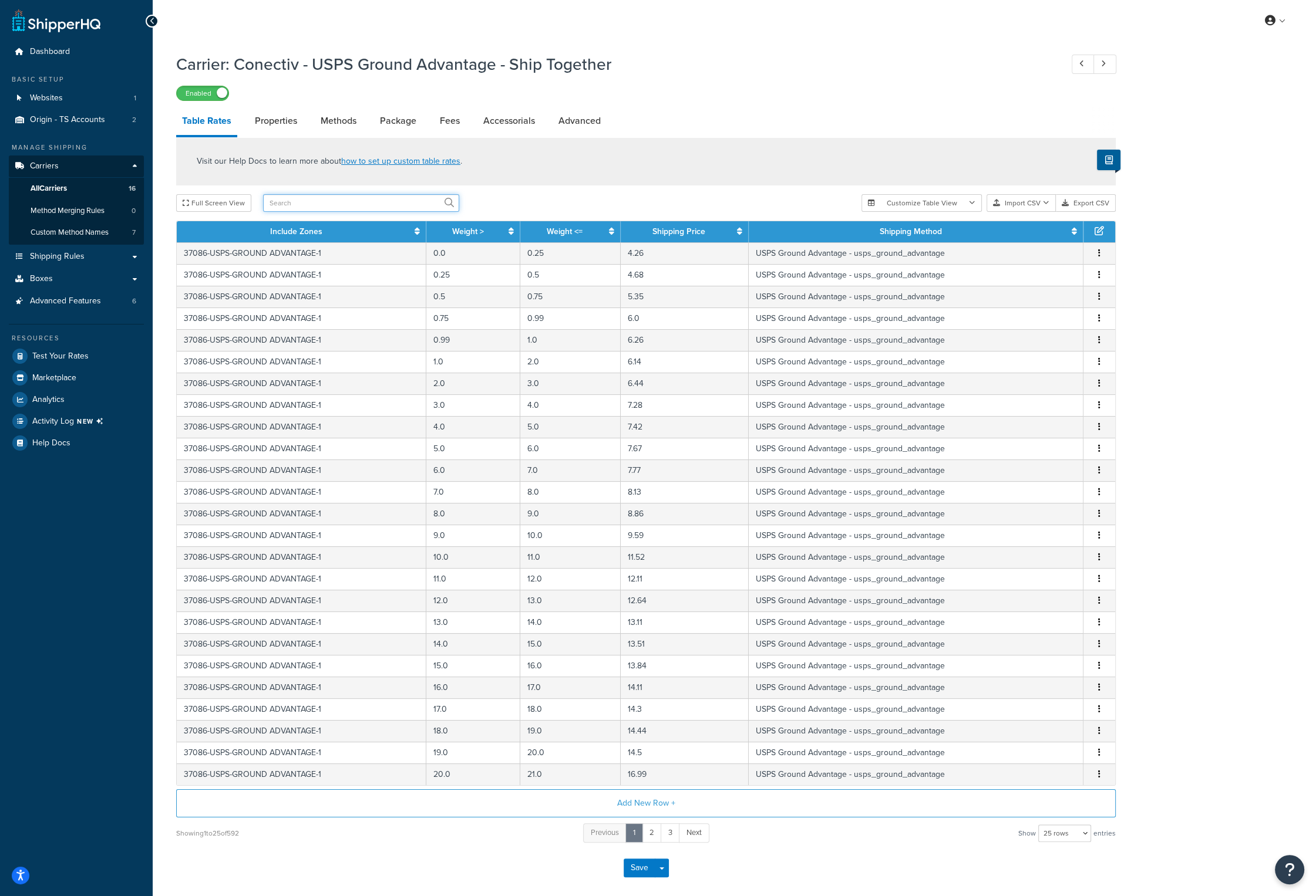
click at [321, 206] on input "text" at bounding box center [361, 203] width 196 height 17
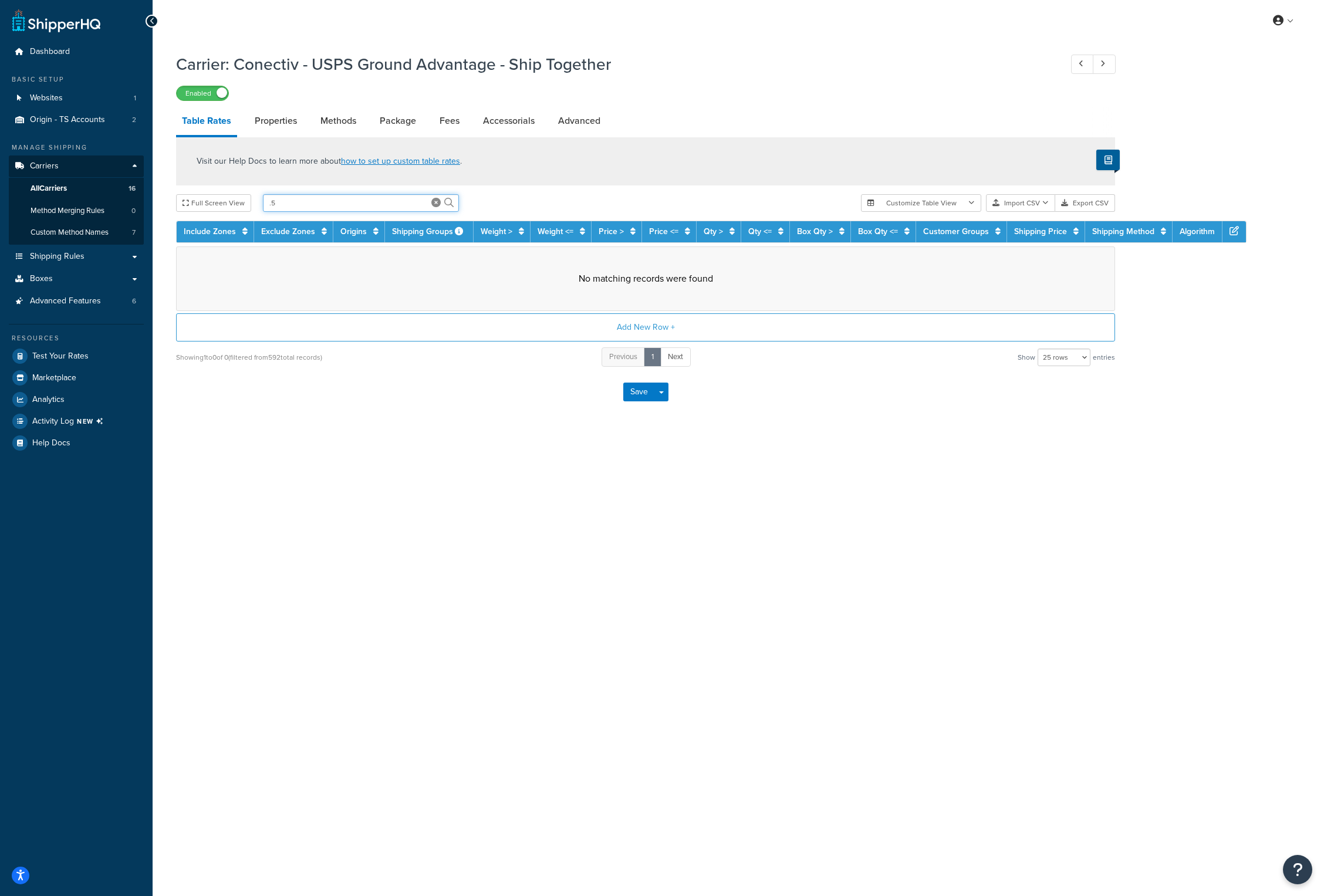
drag, startPoint x: 291, startPoint y: 199, endPoint x: 263, endPoint y: 206, distance: 28.9
click at [263, 206] on input ".5" at bounding box center [361, 203] width 196 height 17
click at [284, 194] on div "Full Screen View .5 Customize Table View Show all columns Show selected columns…" at bounding box center [645, 203] width 939 height 17
click at [285, 201] on input ".5" at bounding box center [361, 203] width 196 height 17
type input ".50"
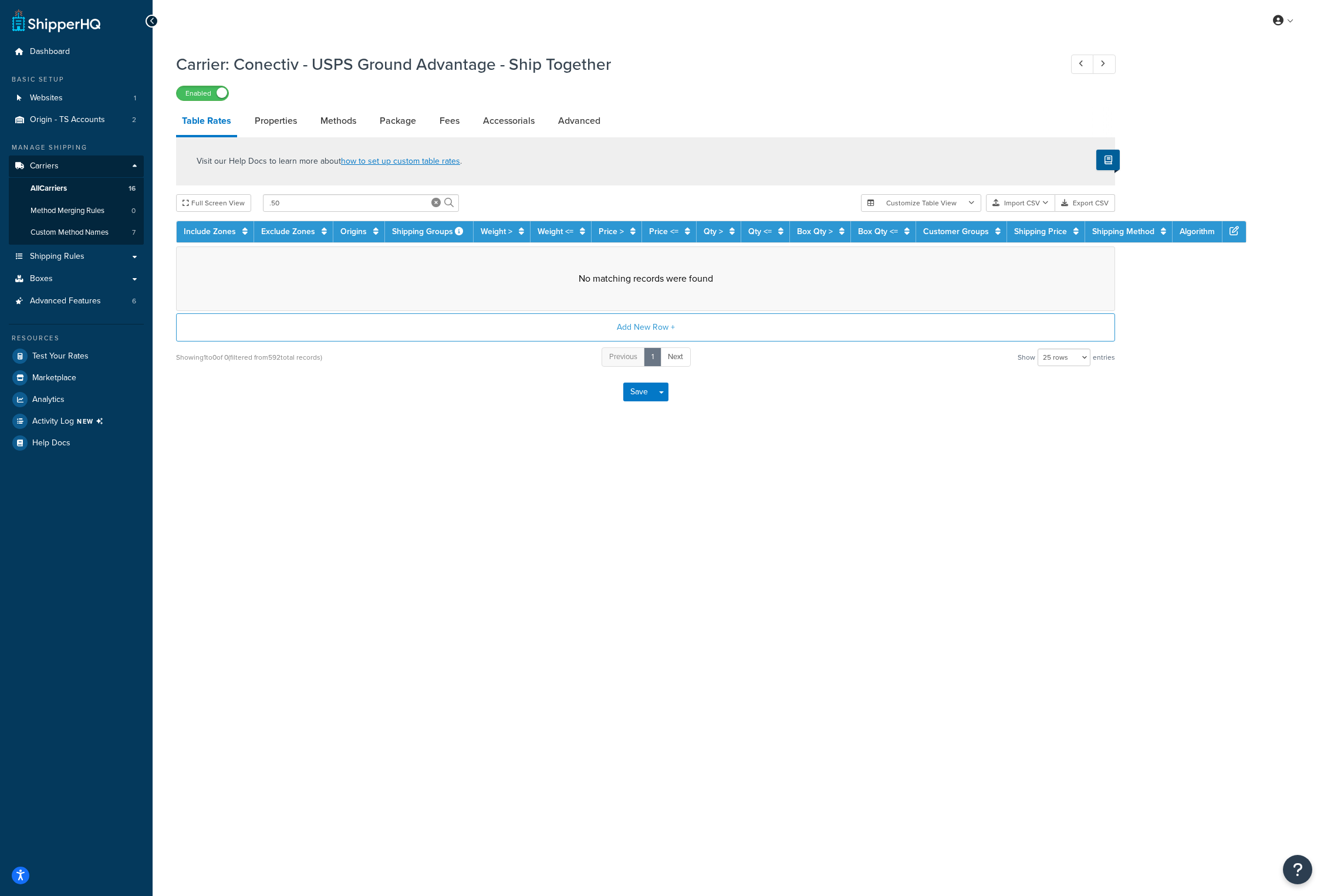
click at [445, 206] on icon at bounding box center [449, 203] width 10 height 10
click at [262, 118] on link "Properties" at bounding box center [276, 120] width 54 height 28
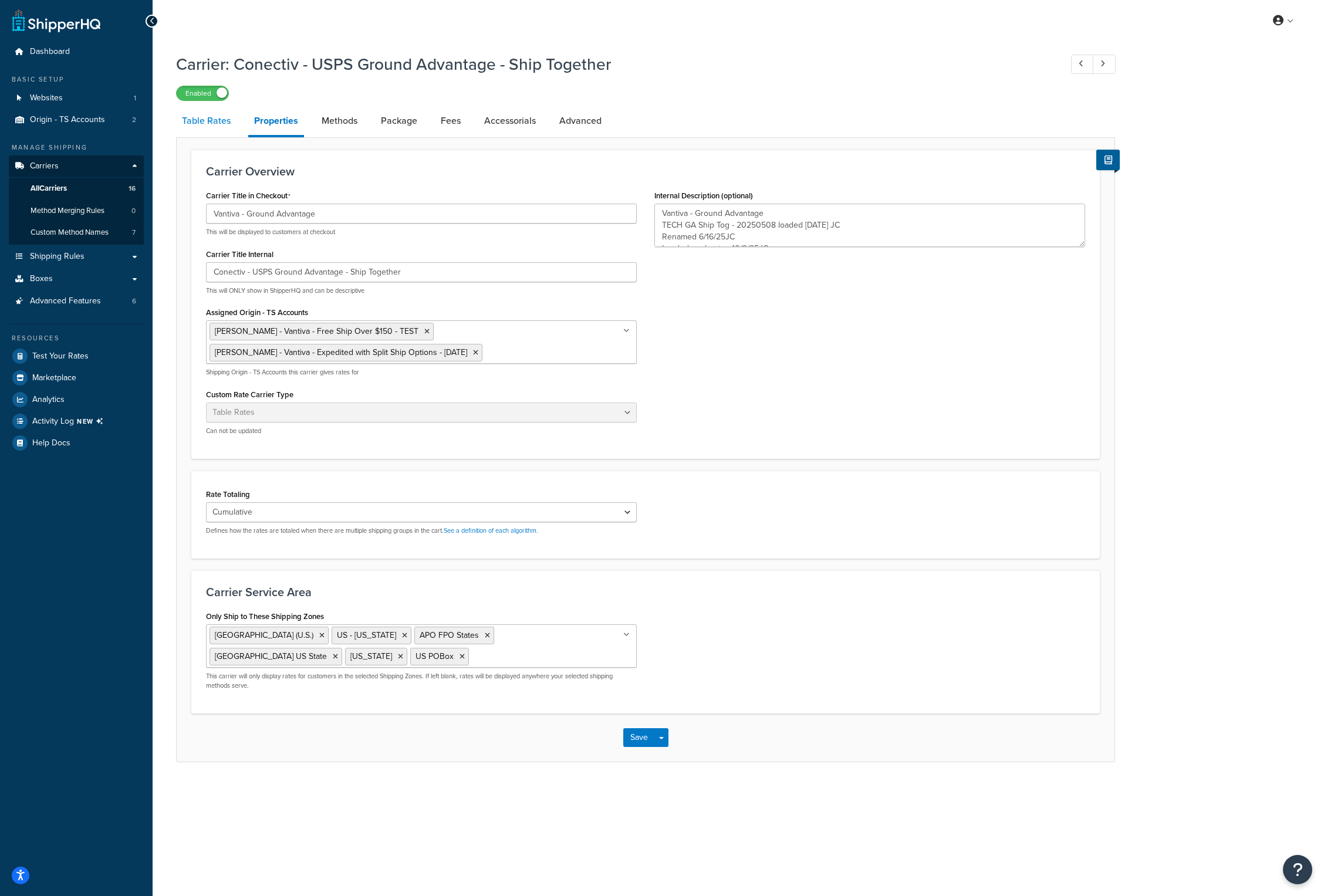
type textarea "Vantiva - Ground Advantage TECH GA Ship Tog - 20250508 loaded 05/09/2025 JC Ren…"
click at [207, 119] on link "Table Rates" at bounding box center [206, 120] width 60 height 28
select select "25"
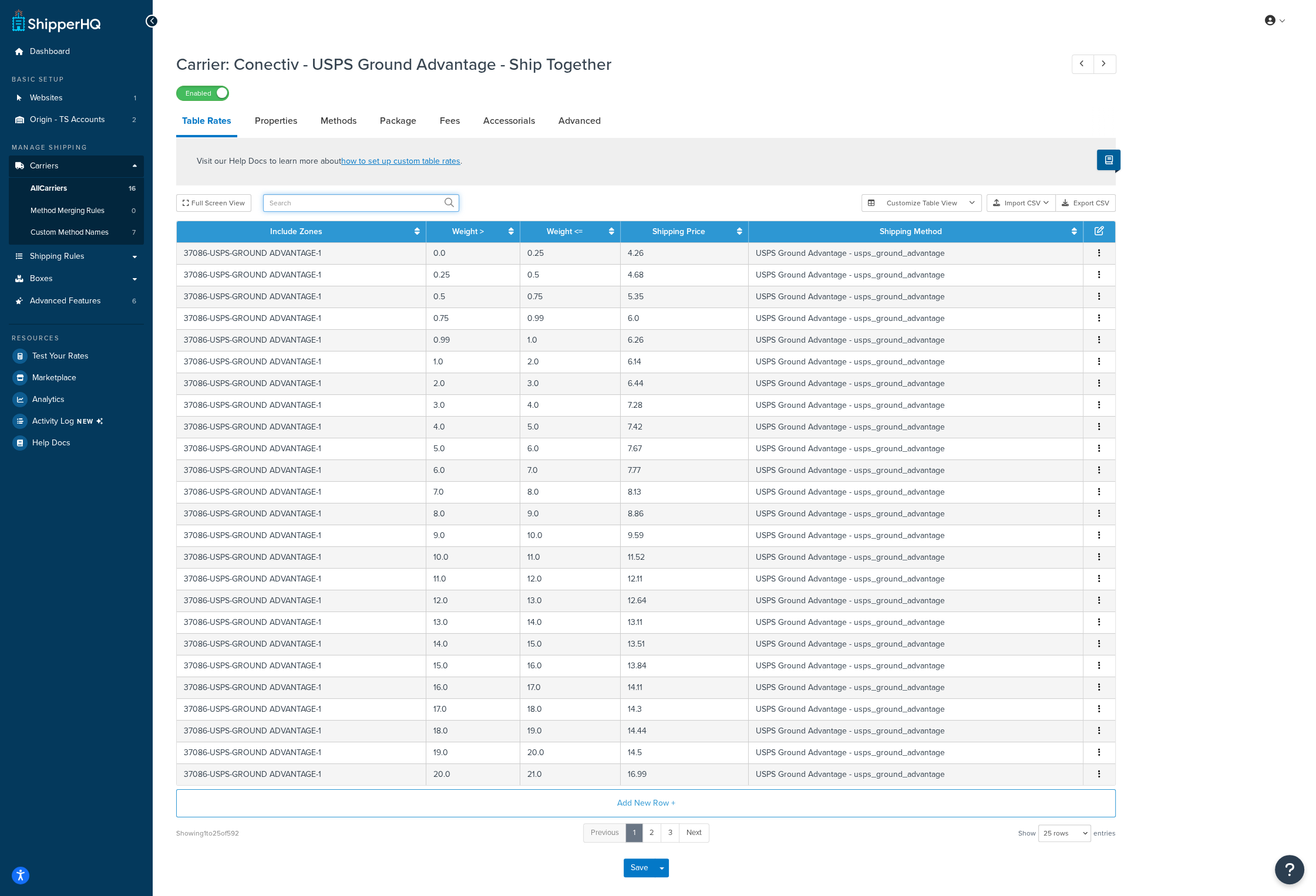
click at [343, 202] on input "text" at bounding box center [361, 203] width 196 height 17
click at [343, 202] on input "0.50" at bounding box center [361, 203] width 196 height 17
type input "0.5"
click at [447, 203] on icon at bounding box center [450, 203] width 10 height 10
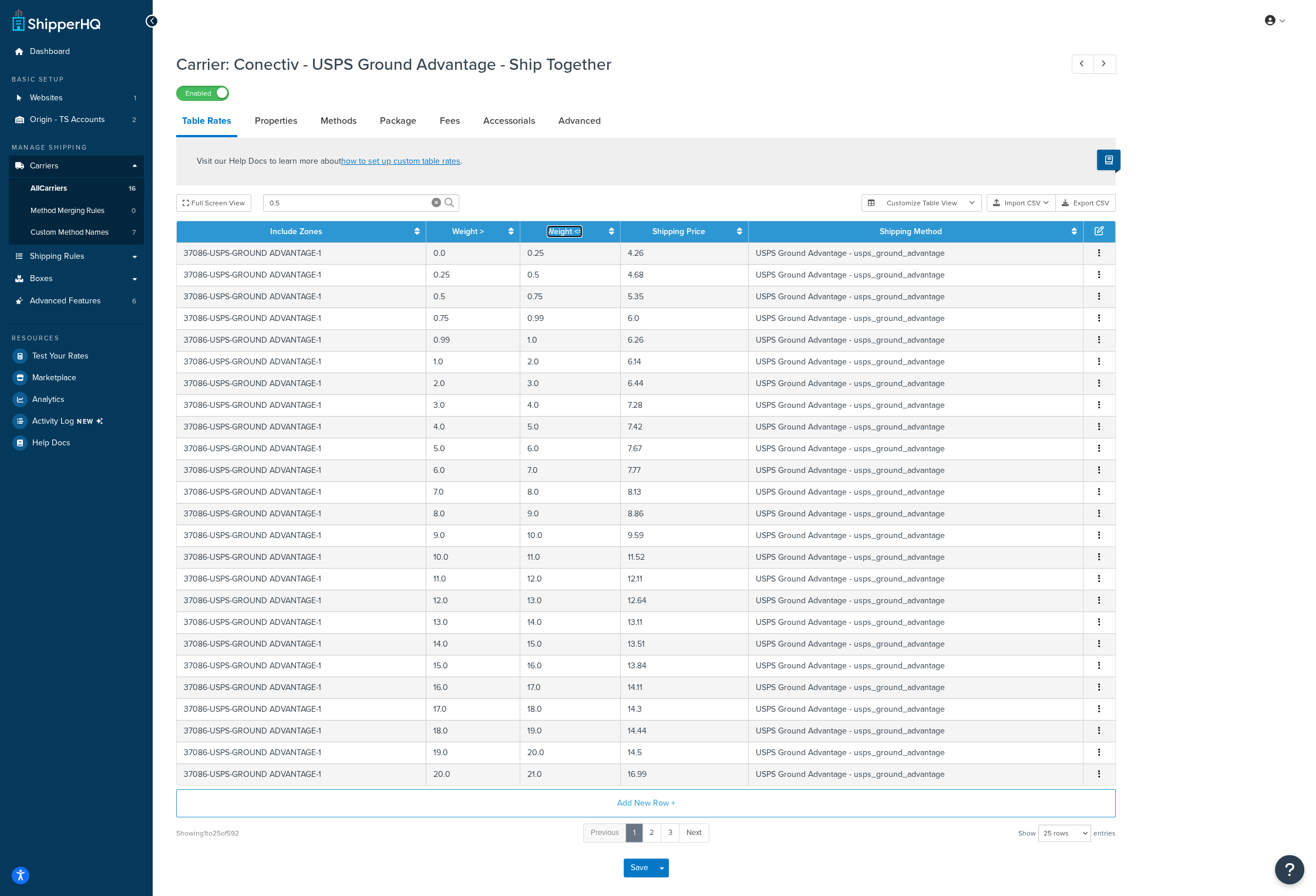
click at [578, 234] on link "Weight <=" at bounding box center [564, 231] width 36 height 13
click at [335, 514] on td "37086-USPS-GROUND ADVANTAGE-5" at bounding box center [302, 514] width 252 height 21
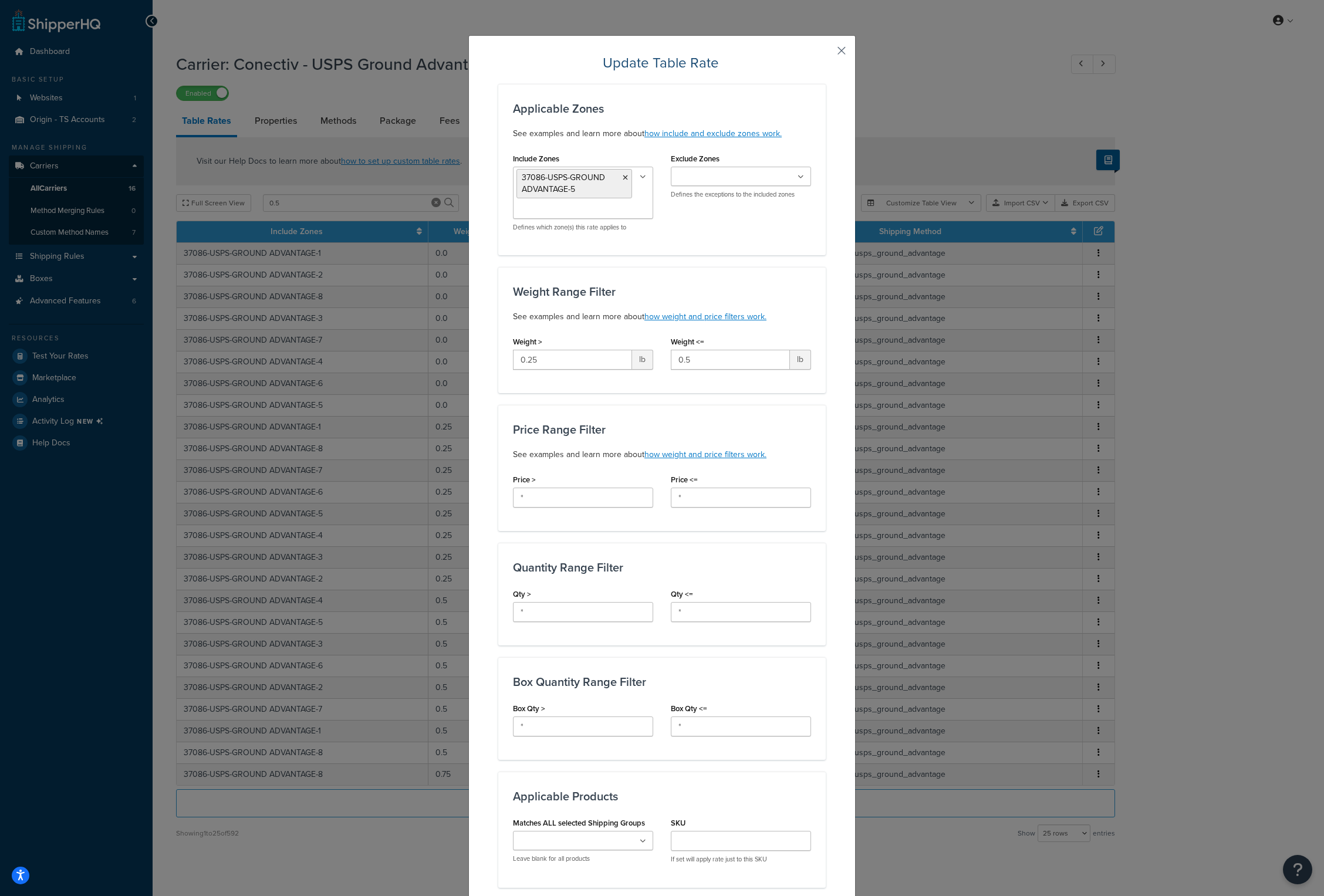
click at [826, 54] on button "button" at bounding box center [824, 54] width 3 height 3
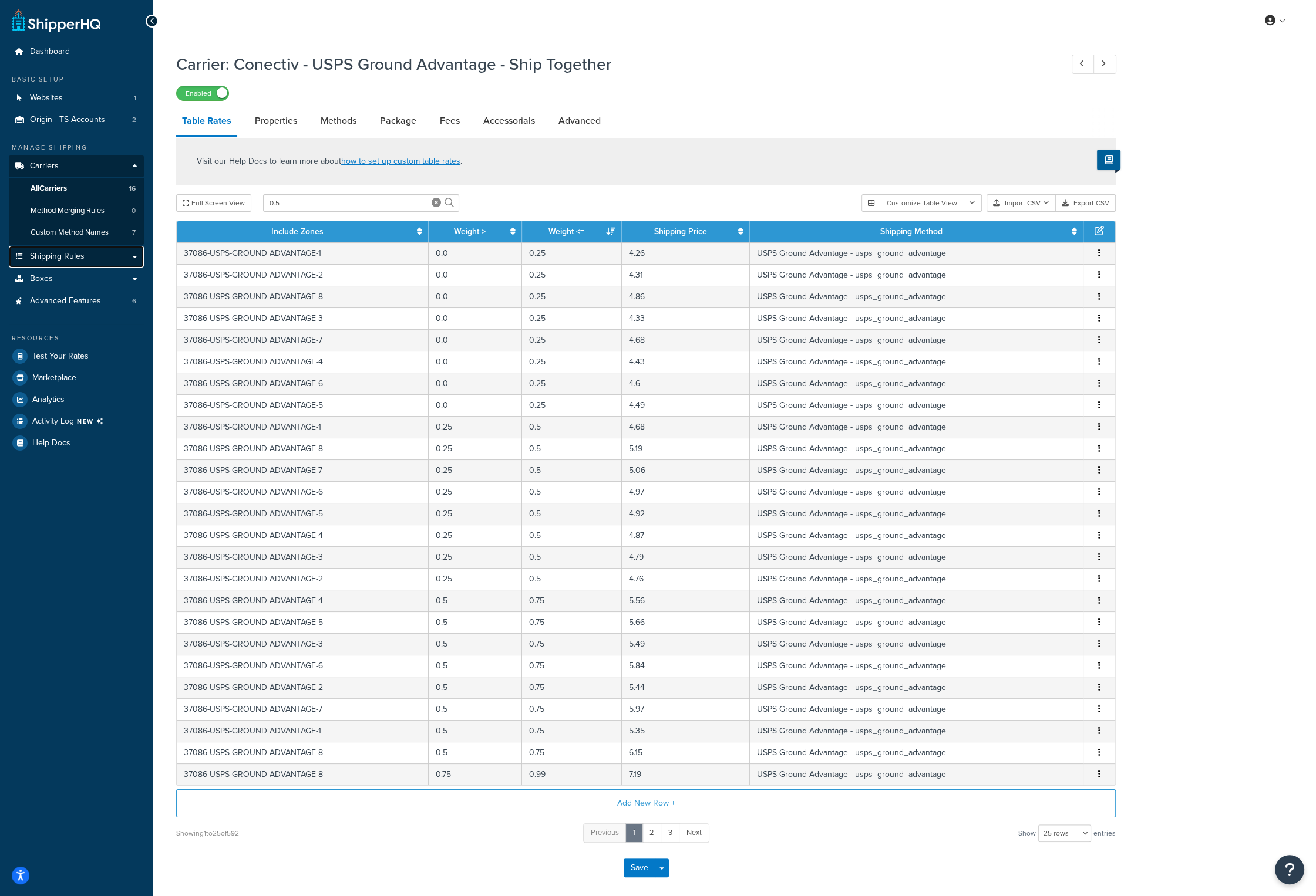
click at [51, 257] on span "Shipping Rules" at bounding box center [57, 256] width 54 height 10
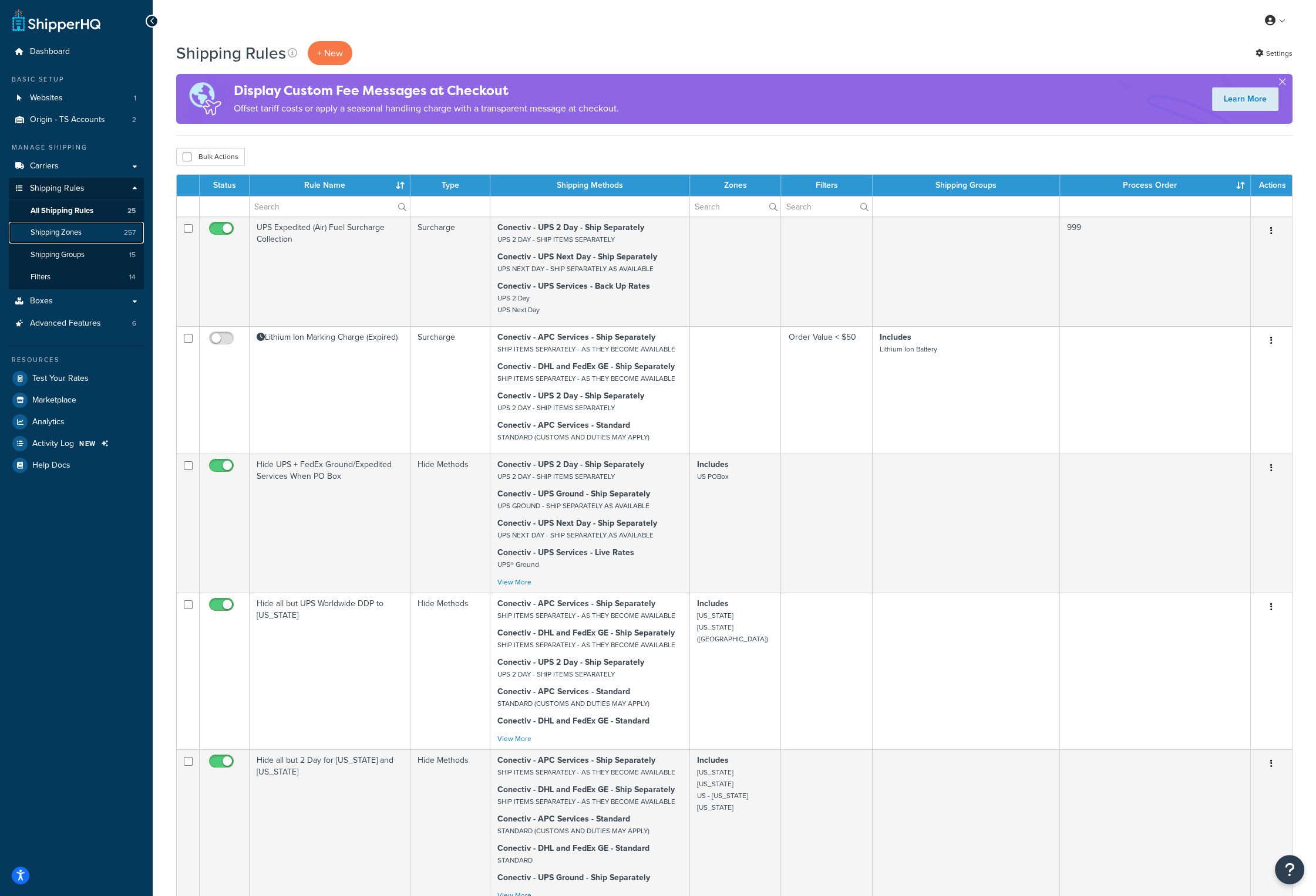
click at [84, 233] on link "Shipping Zones 257" at bounding box center [76, 233] width 135 height 21
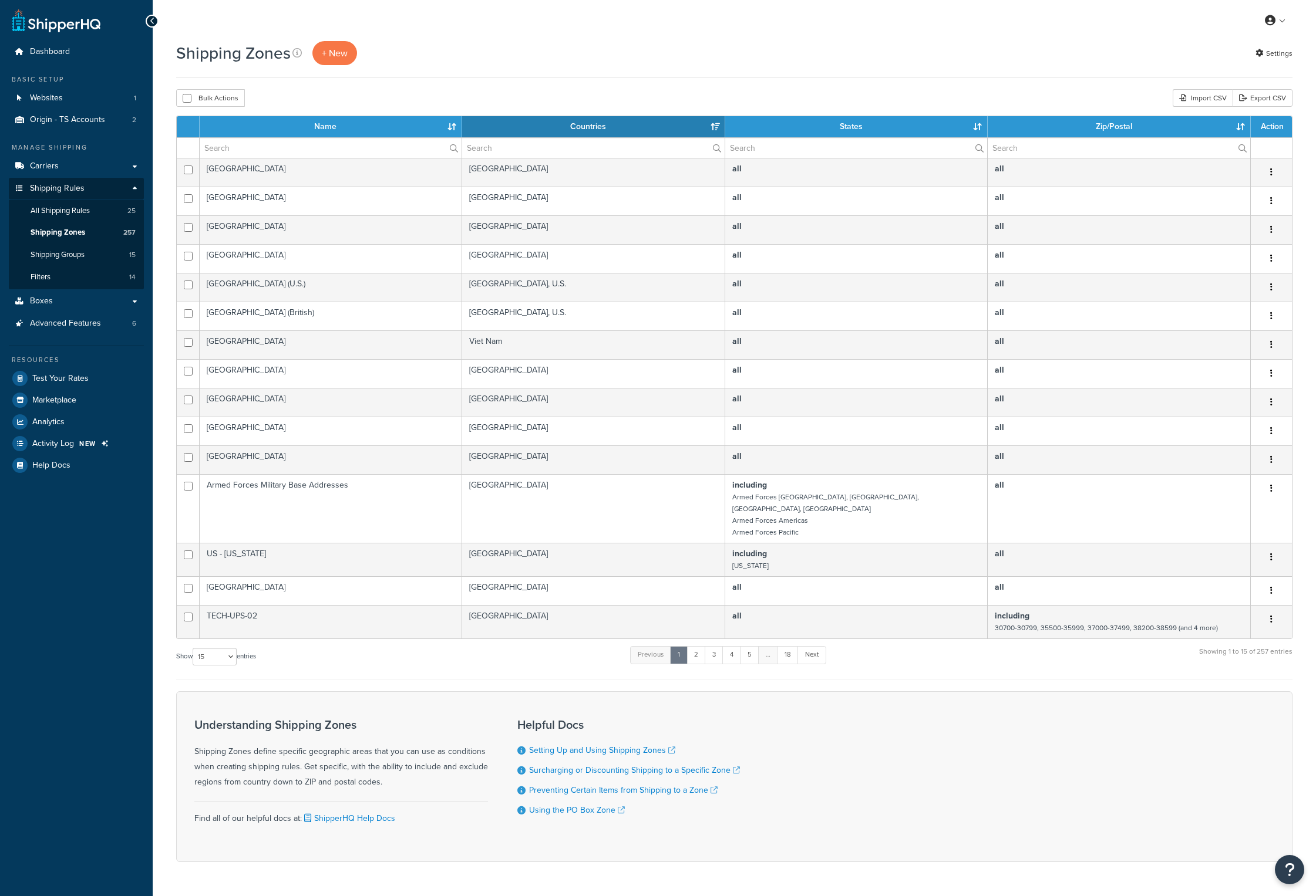
select select "15"
click at [293, 127] on th "Name" at bounding box center [331, 127] width 262 height 21
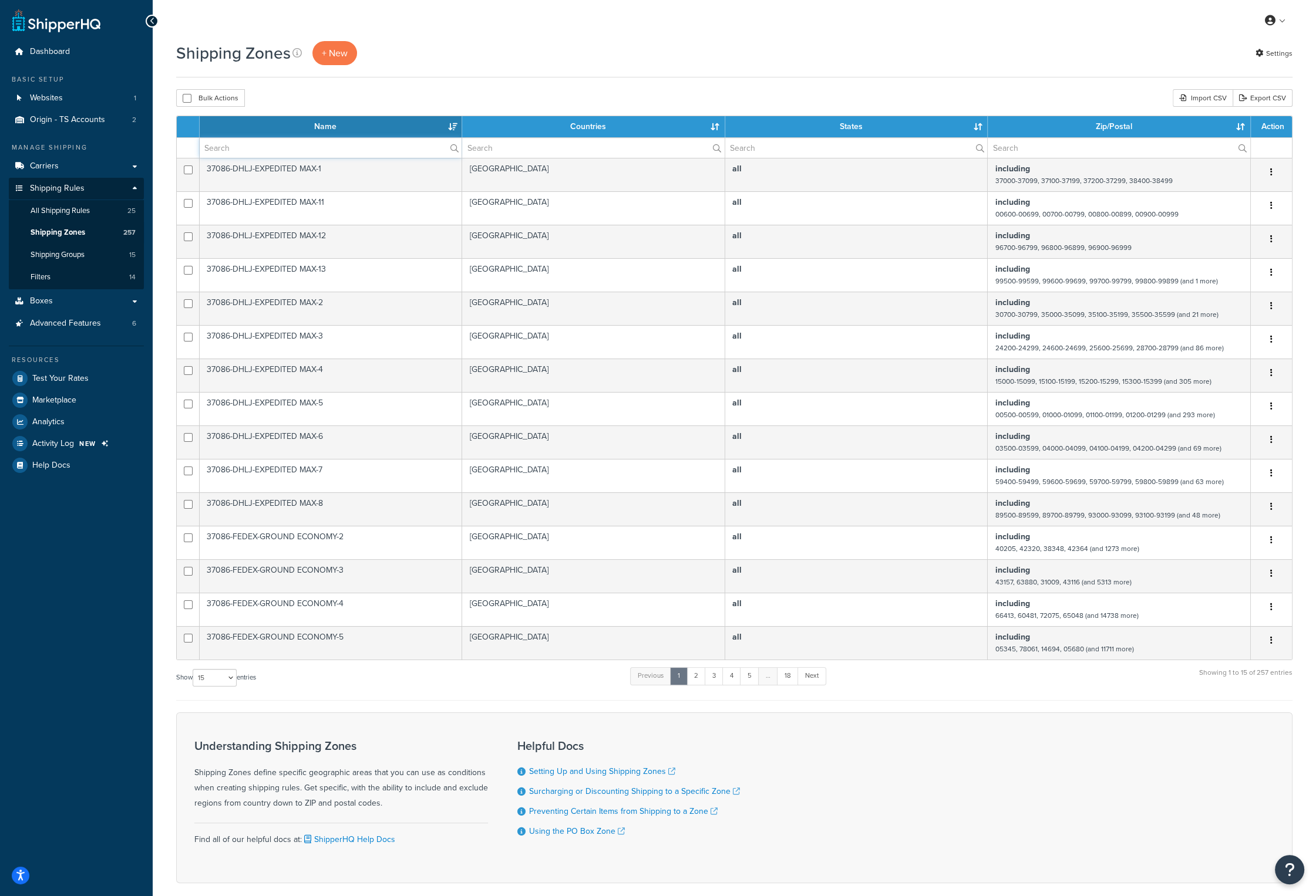
click at [291, 141] on input "text" at bounding box center [331, 148] width 262 height 20
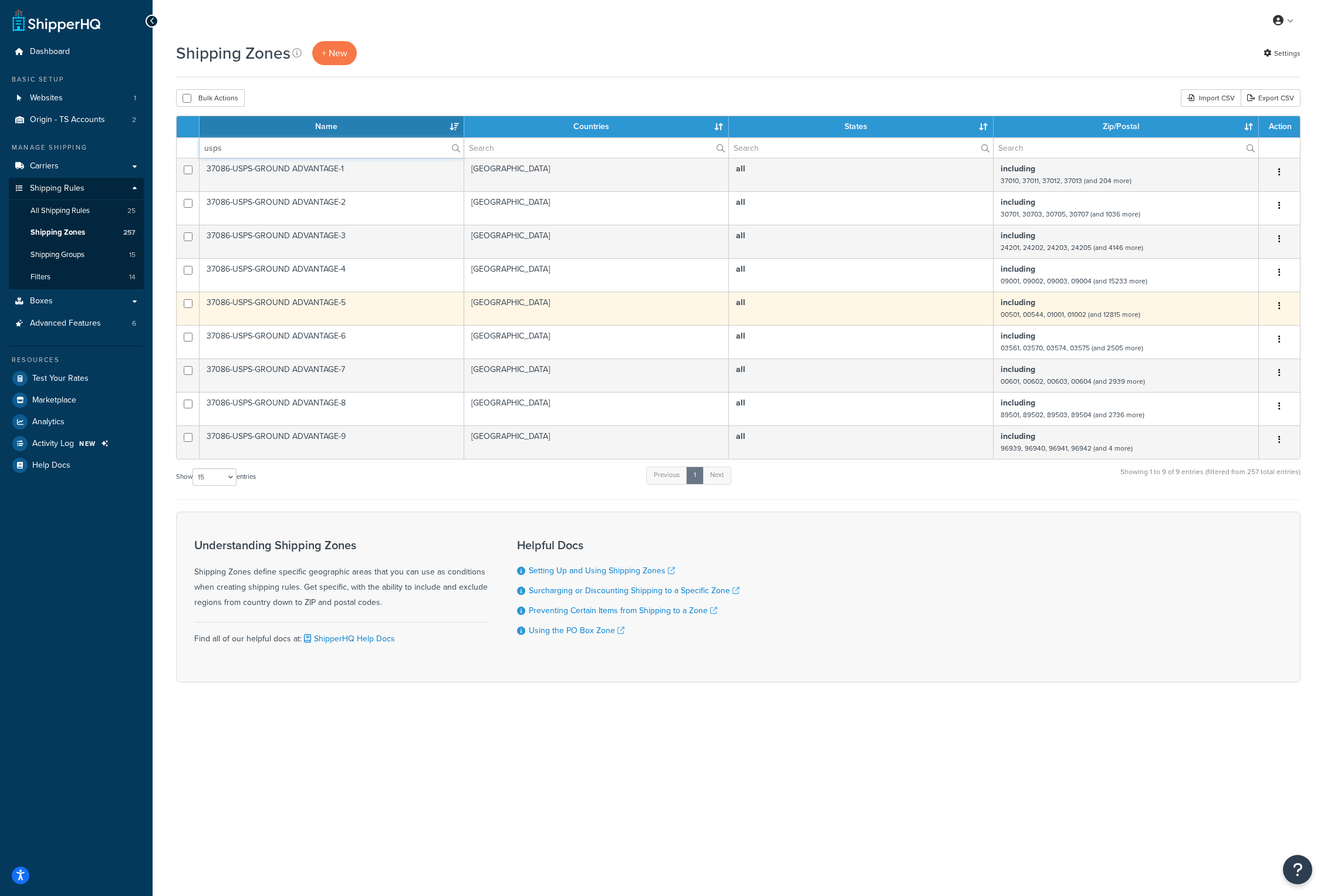
type input "usps"
click at [310, 303] on td "37086-USPS-GROUND ADVANTAGE-5" at bounding box center [332, 308] width 265 height 33
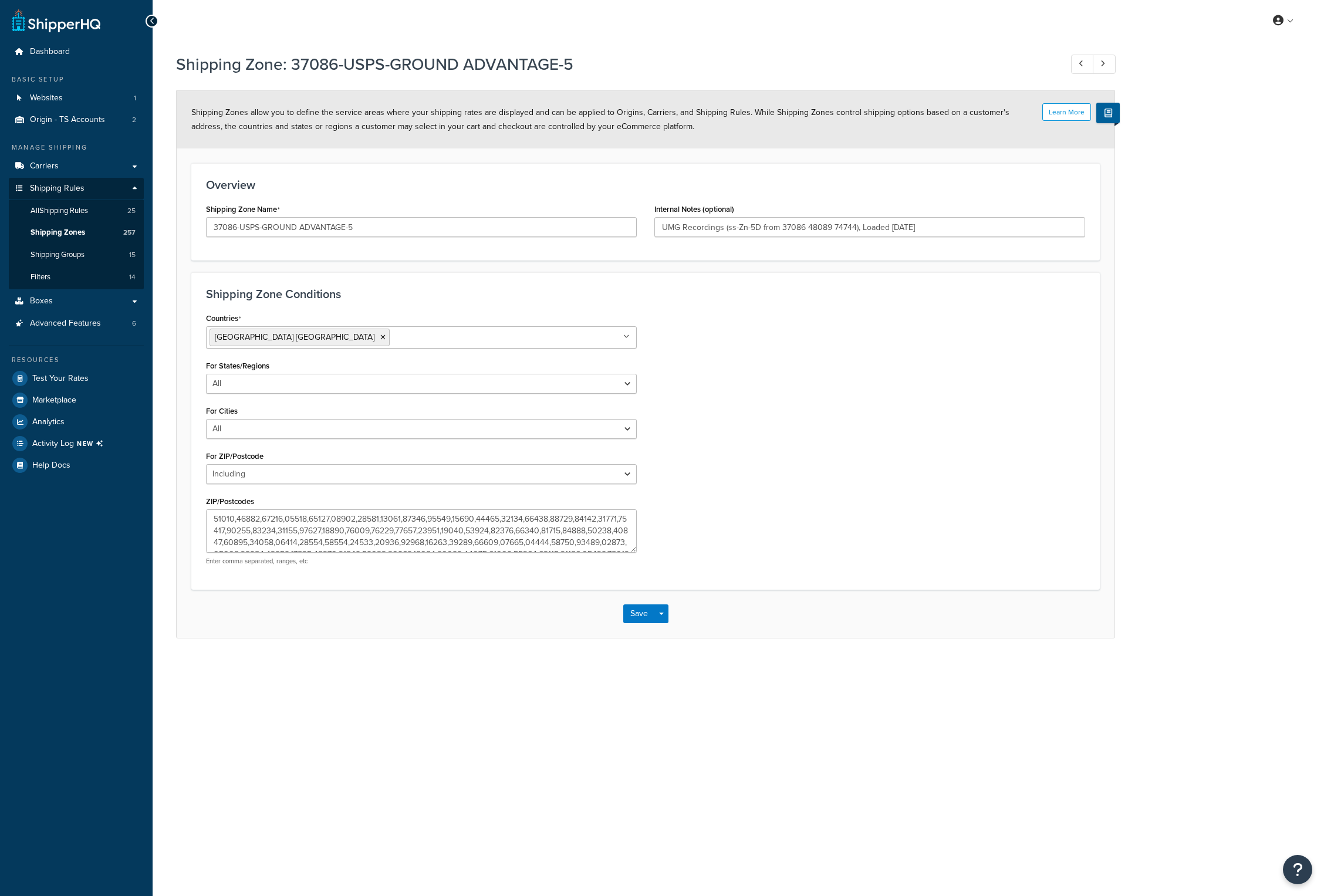
select select "including"
click at [338, 537] on textarea "ZIP/Postcodes" at bounding box center [421, 531] width 431 height 44
click at [65, 377] on span "Test Your Rates" at bounding box center [60, 379] width 56 height 10
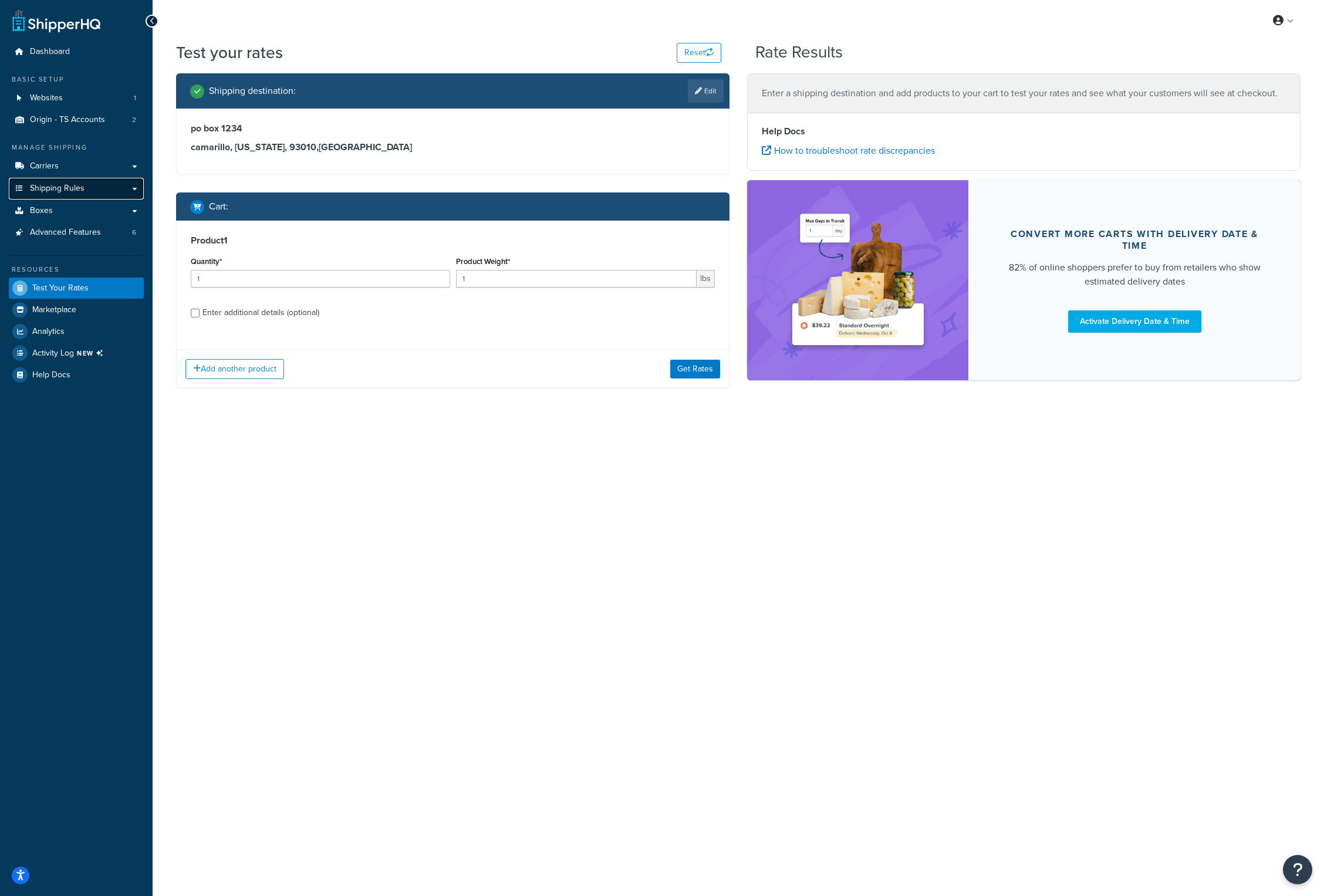
click at [68, 182] on link "Shipping Rules" at bounding box center [76, 188] width 135 height 21
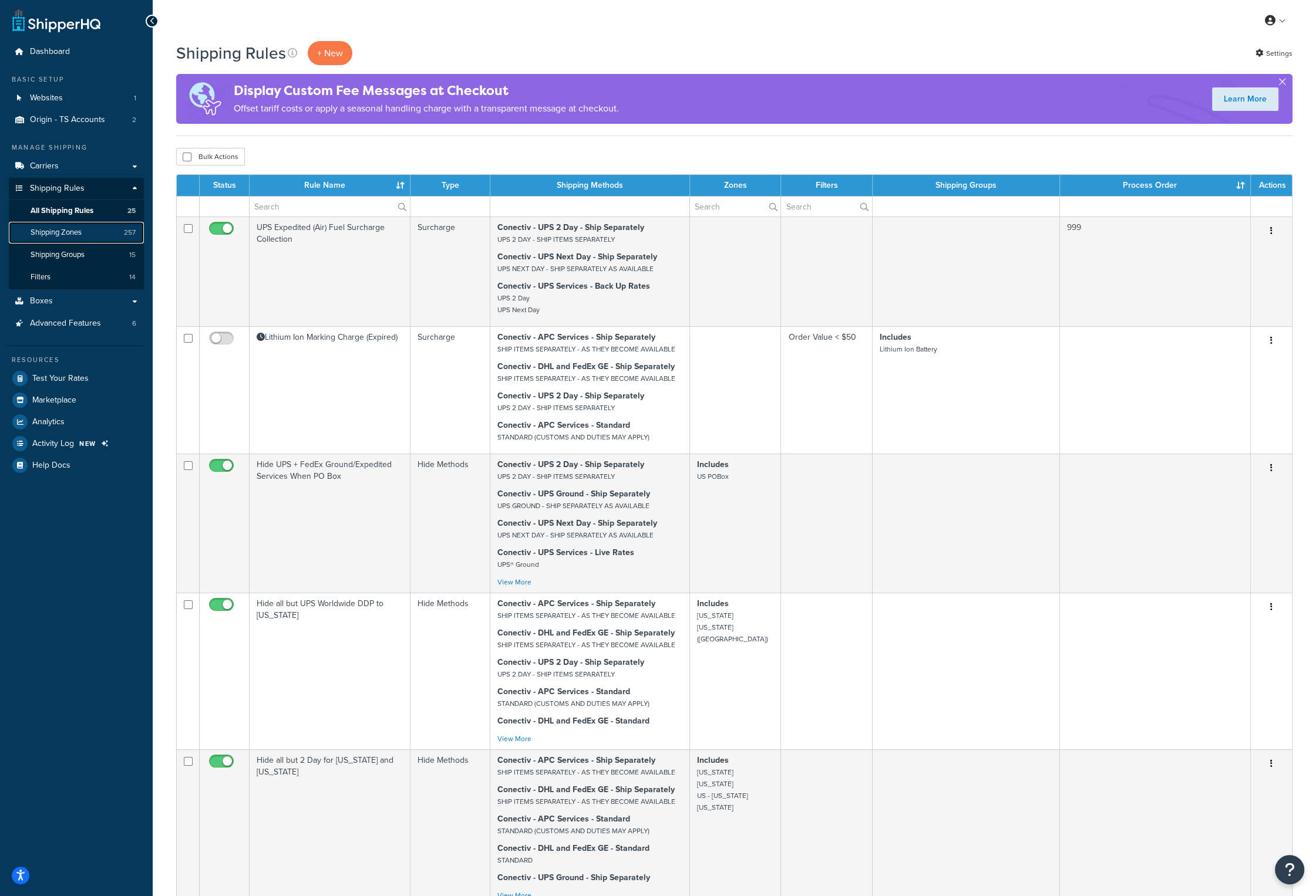
click at [69, 226] on link "Shipping Zones 257" at bounding box center [76, 233] width 135 height 21
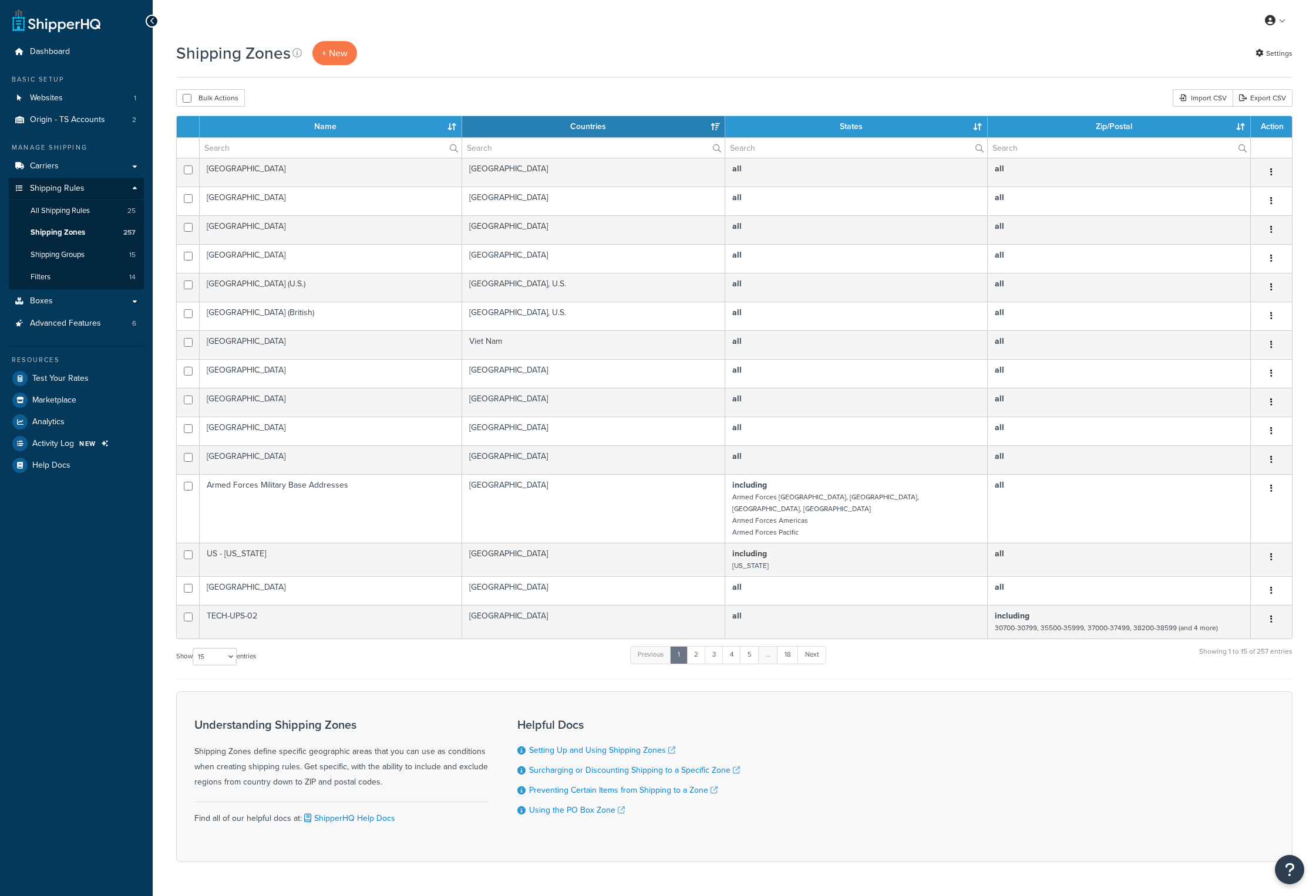
select select "15"
click at [263, 148] on input "text" at bounding box center [331, 148] width 262 height 20
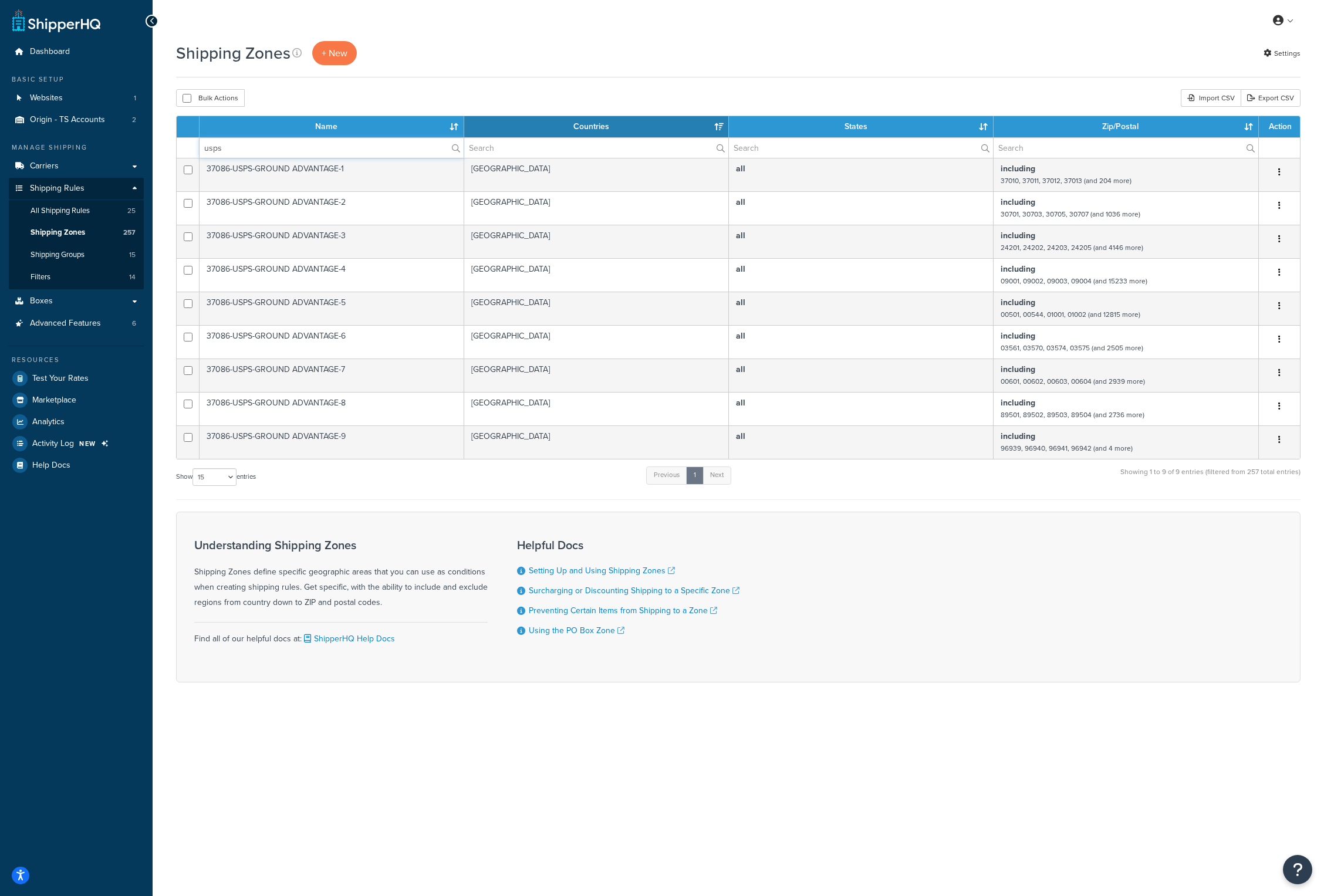
type input "usps"
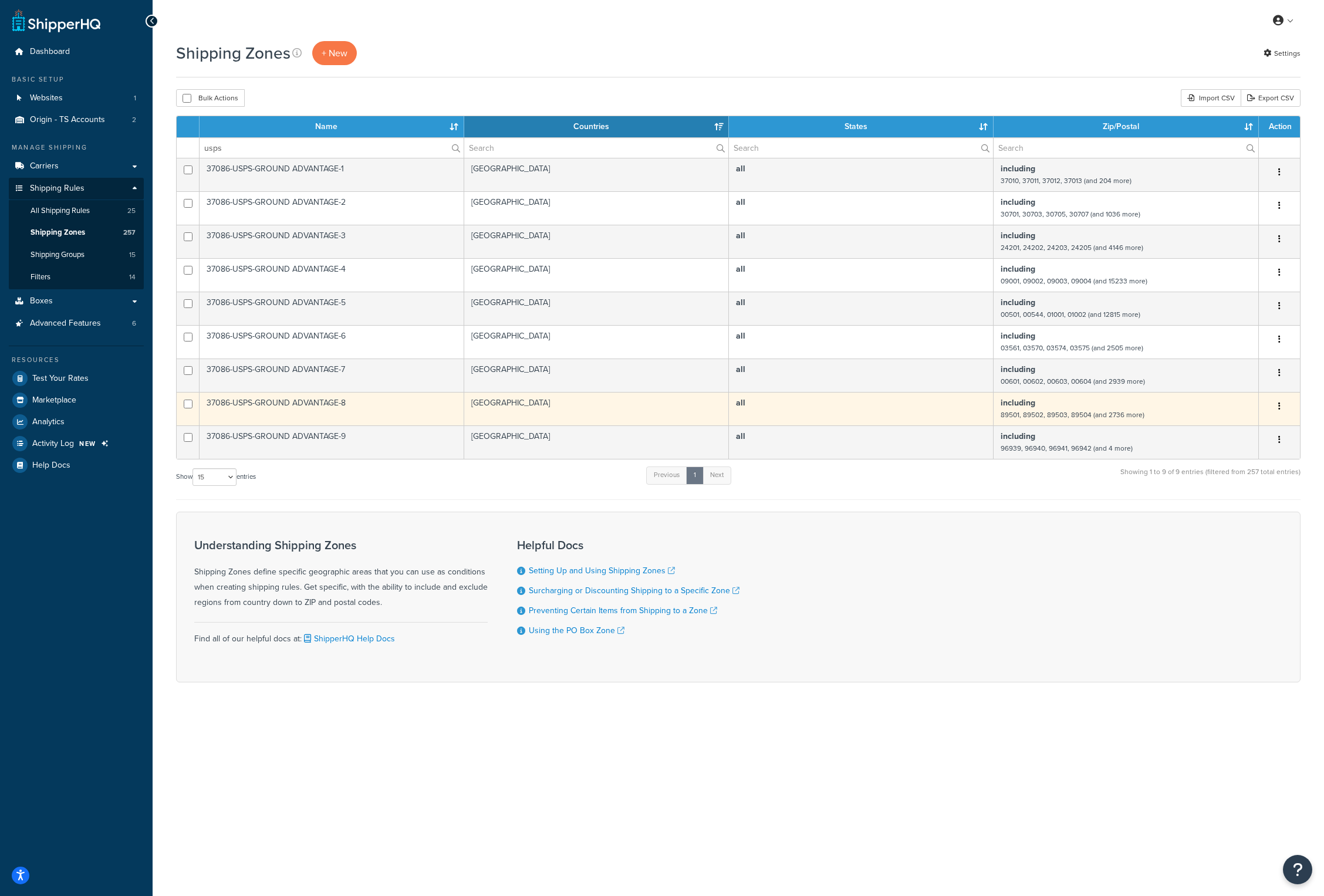
click at [288, 400] on td "37086-USPS-GROUND ADVANTAGE-8" at bounding box center [332, 409] width 265 height 33
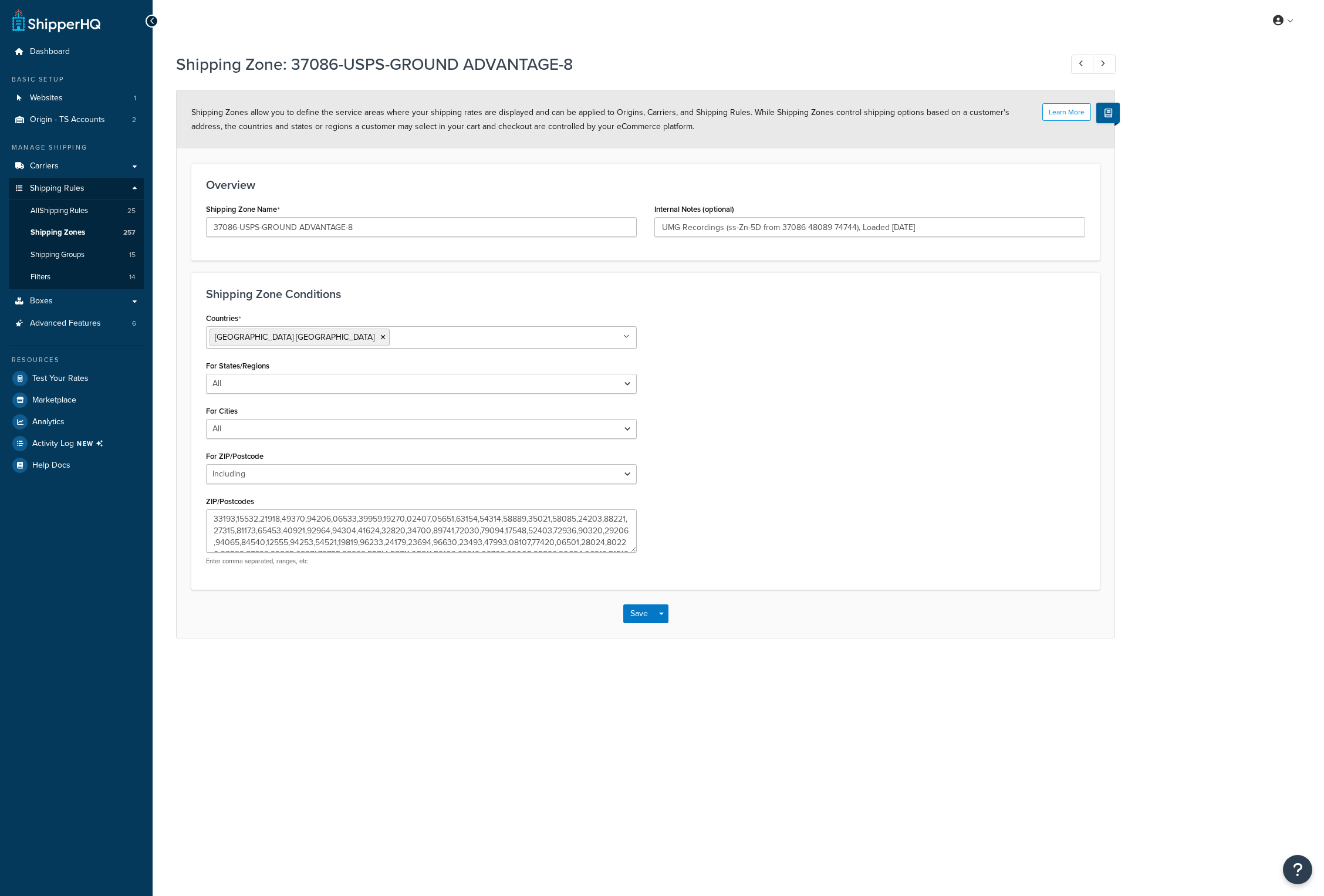
select select "including"
click at [298, 525] on textarea "ZIP/Postcodes" at bounding box center [421, 531] width 431 height 44
click at [717, 345] on div "Countries [GEOGRAPHIC_DATA] [GEOGRAPHIC_DATA] All Countries ALL [GEOGRAPHIC_DAT…" at bounding box center [645, 442] width 897 height 265
click at [56, 380] on span "Test Your Rates" at bounding box center [60, 379] width 56 height 10
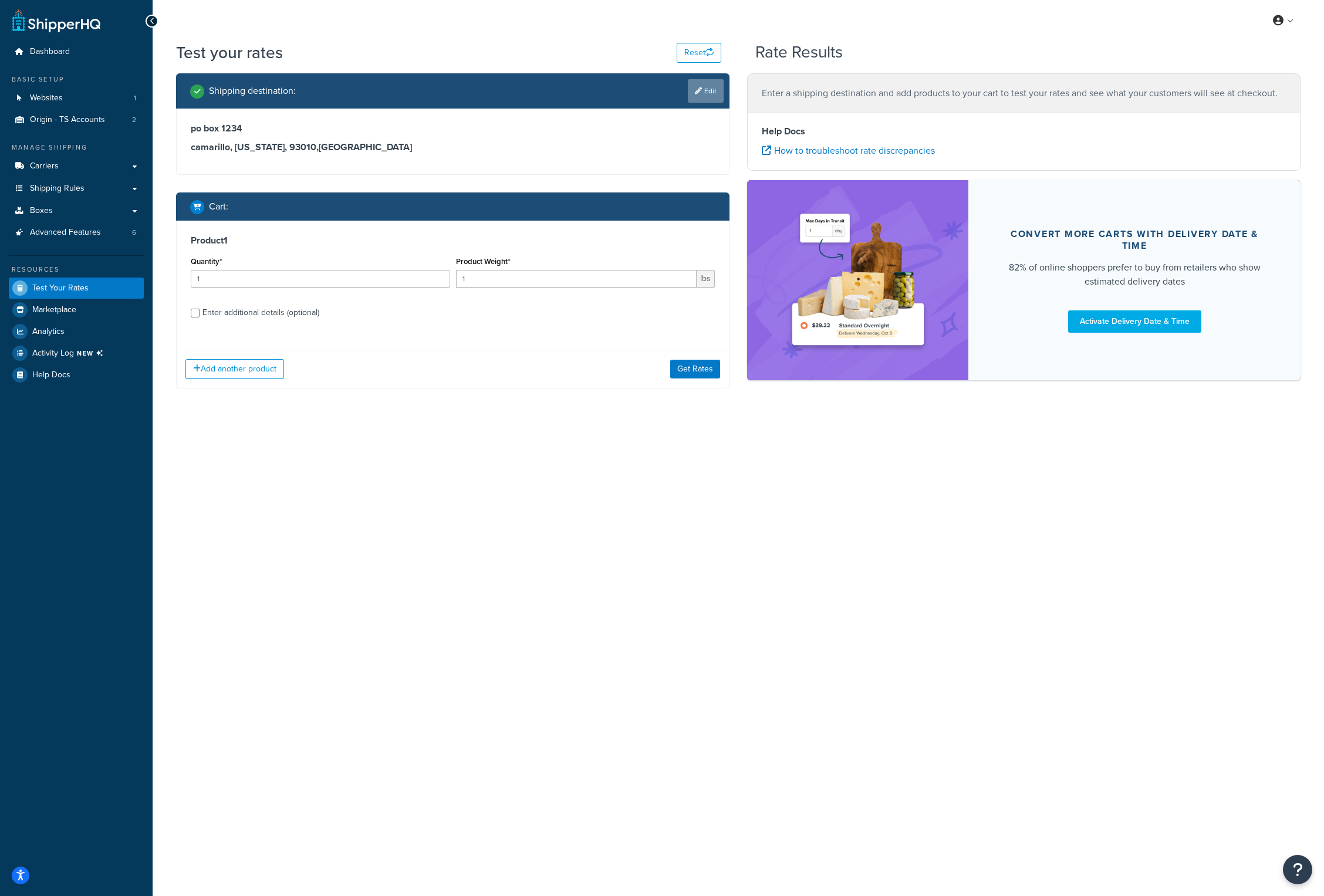
click at [708, 91] on link "Edit" at bounding box center [706, 91] width 36 height 23
select select "CA"
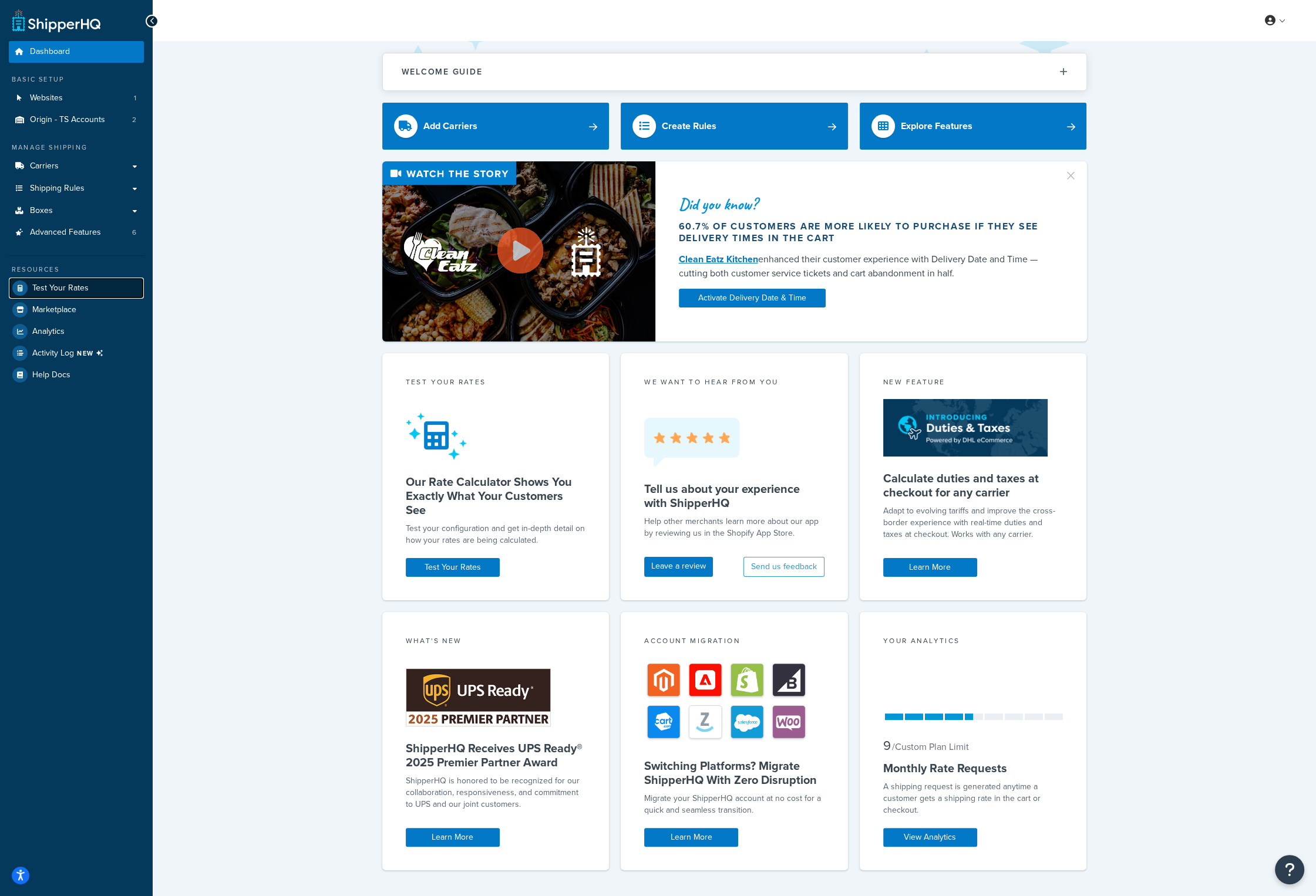
click at [66, 284] on span "Test Your Rates" at bounding box center [60, 288] width 56 height 10
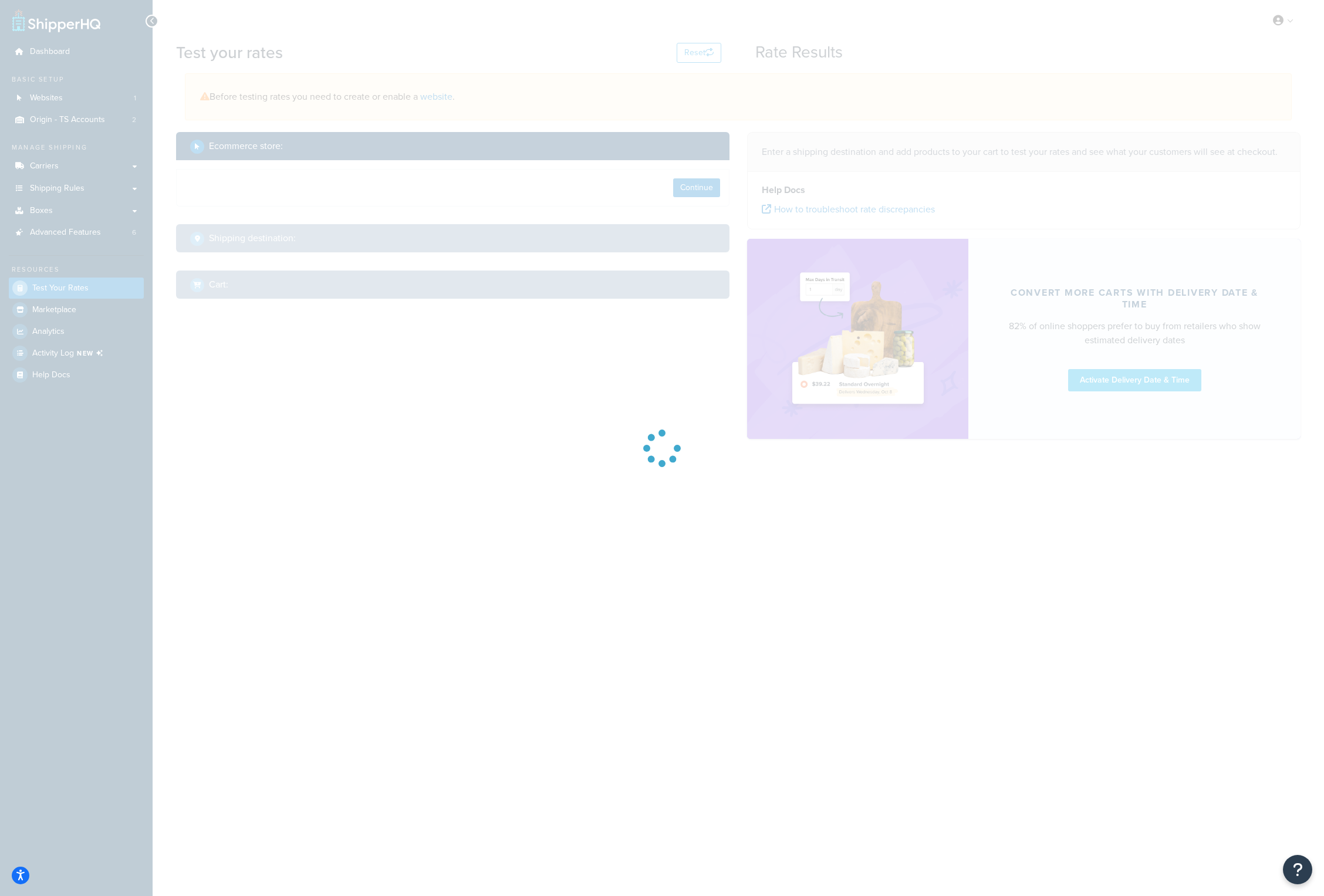
select select "[GEOGRAPHIC_DATA]"
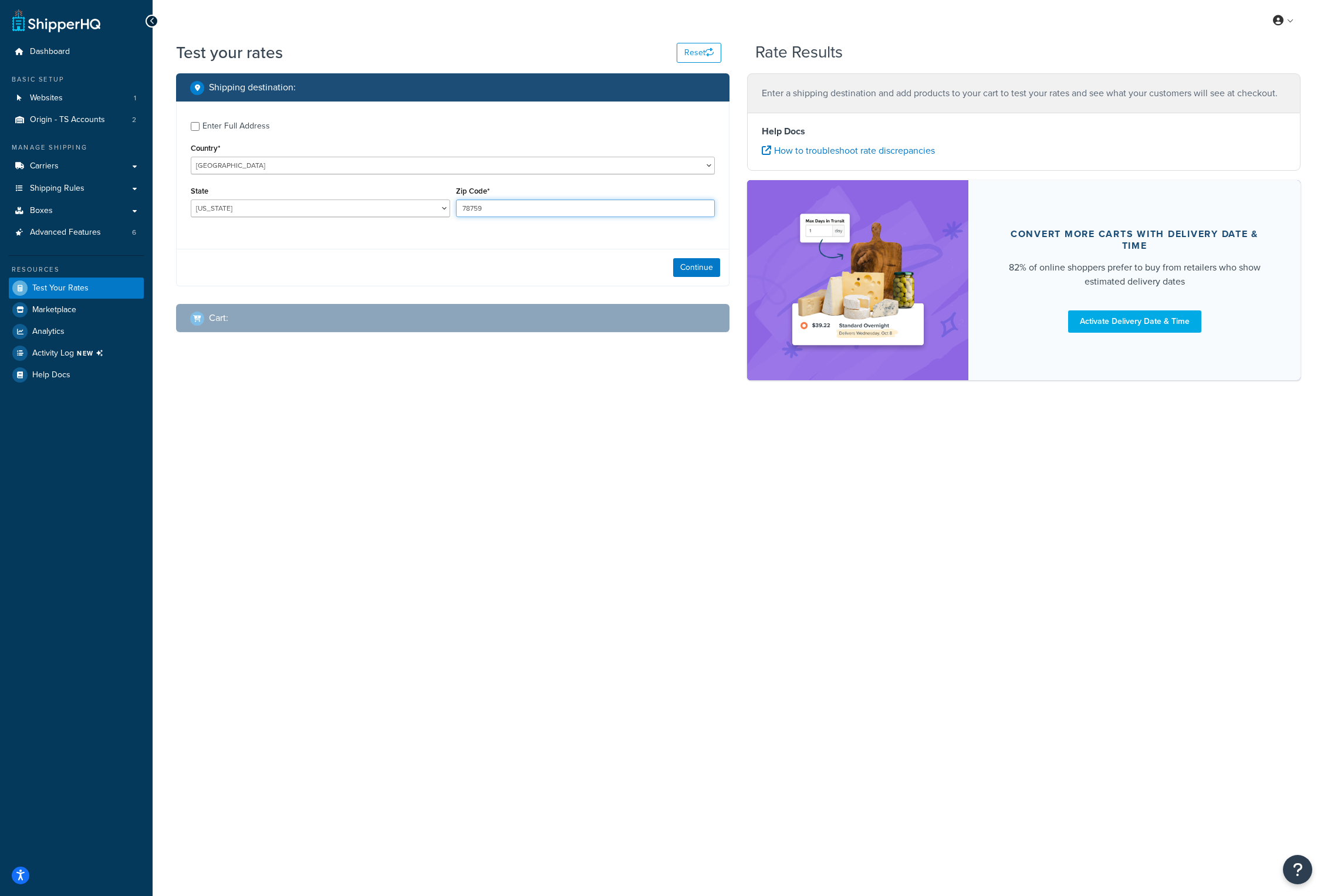
drag, startPoint x: 493, startPoint y: 206, endPoint x: 439, endPoint y: 200, distance: 54.3
click at [439, 200] on div "State [US_STATE] [US_STATE] [US_STATE] [US_STATE] [US_STATE] Armed Forces Ameri…" at bounding box center [452, 205] width 530 height 43
paste input "67855"
type input "67855"
click at [250, 212] on select "Alabama Alaska American Samoa Arizona Arkansas Armed Forces Americas Armed Forc…" at bounding box center [320, 209] width 259 height 17
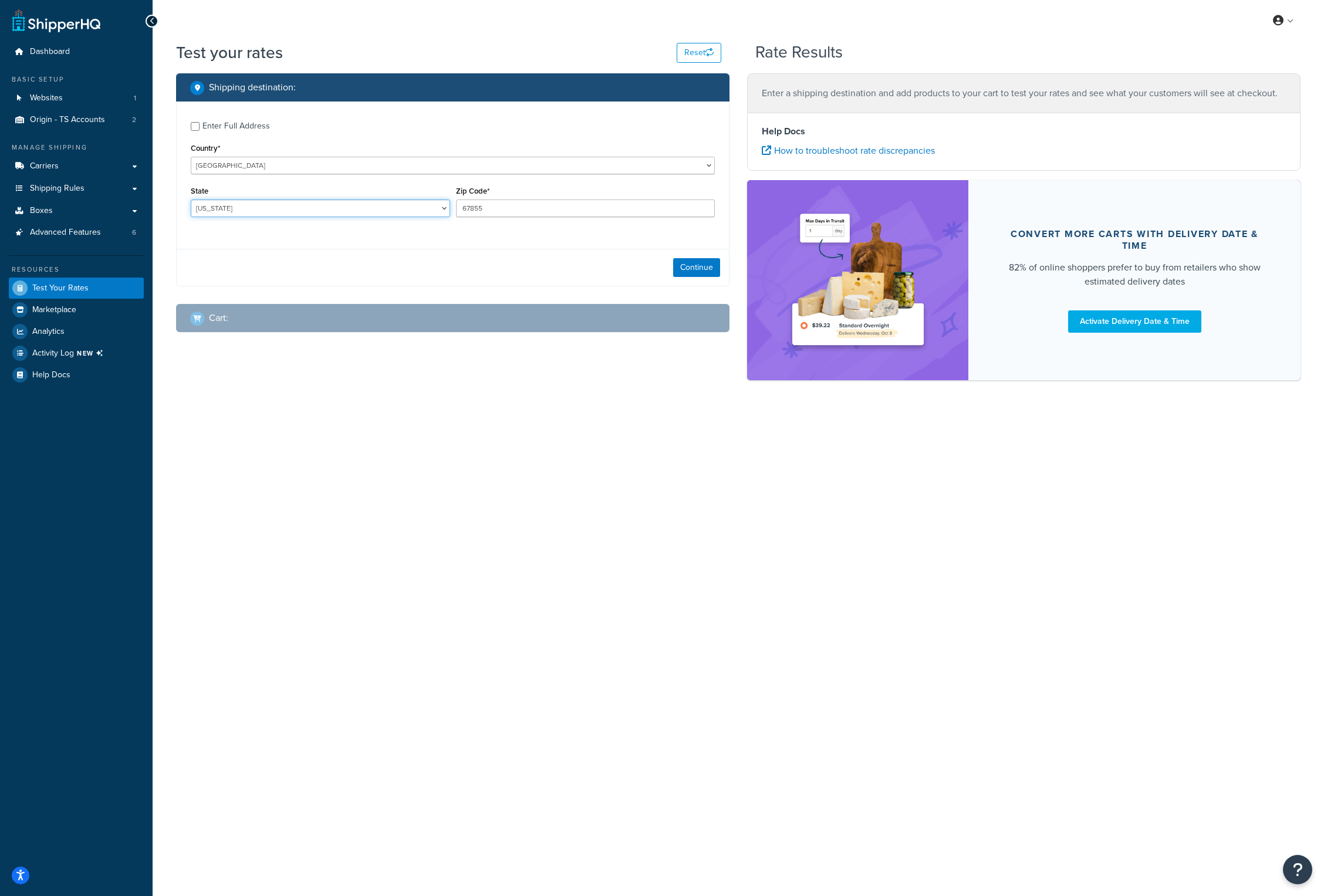
select select "KS"
click at [191, 200] on select "Alabama Alaska American Samoa Arizona Arkansas Armed Forces Americas Armed Forc…" at bounding box center [320, 209] width 259 height 17
click at [198, 127] on input "Enter Full Address" at bounding box center [195, 126] width 9 height 9
checkbox input "true"
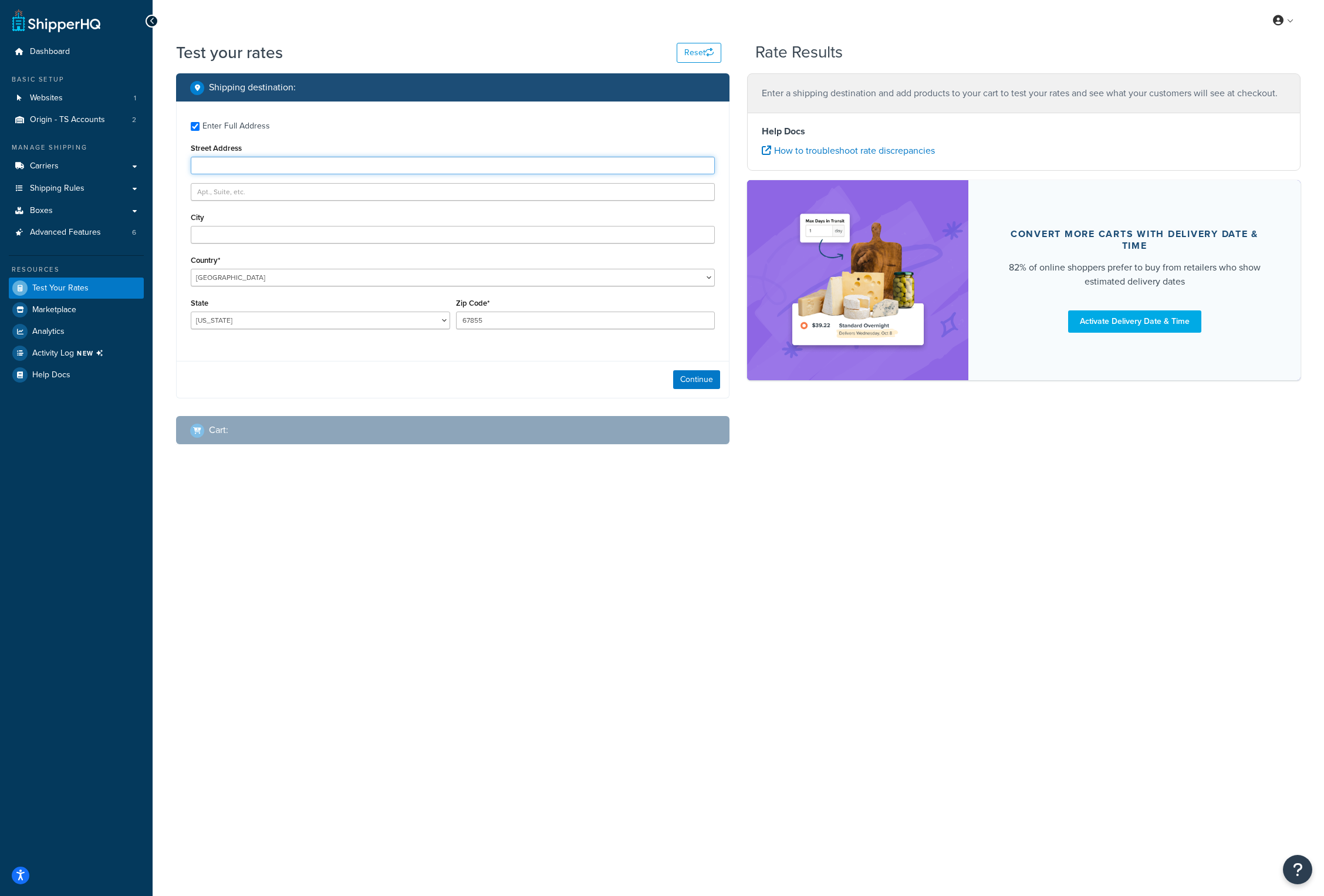
click at [242, 169] on input "Street Address" at bounding box center [453, 165] width 524 height 17
type input "po box 1234"
type input "johnson"
click at [707, 383] on button "Continue" at bounding box center [697, 380] width 47 height 18
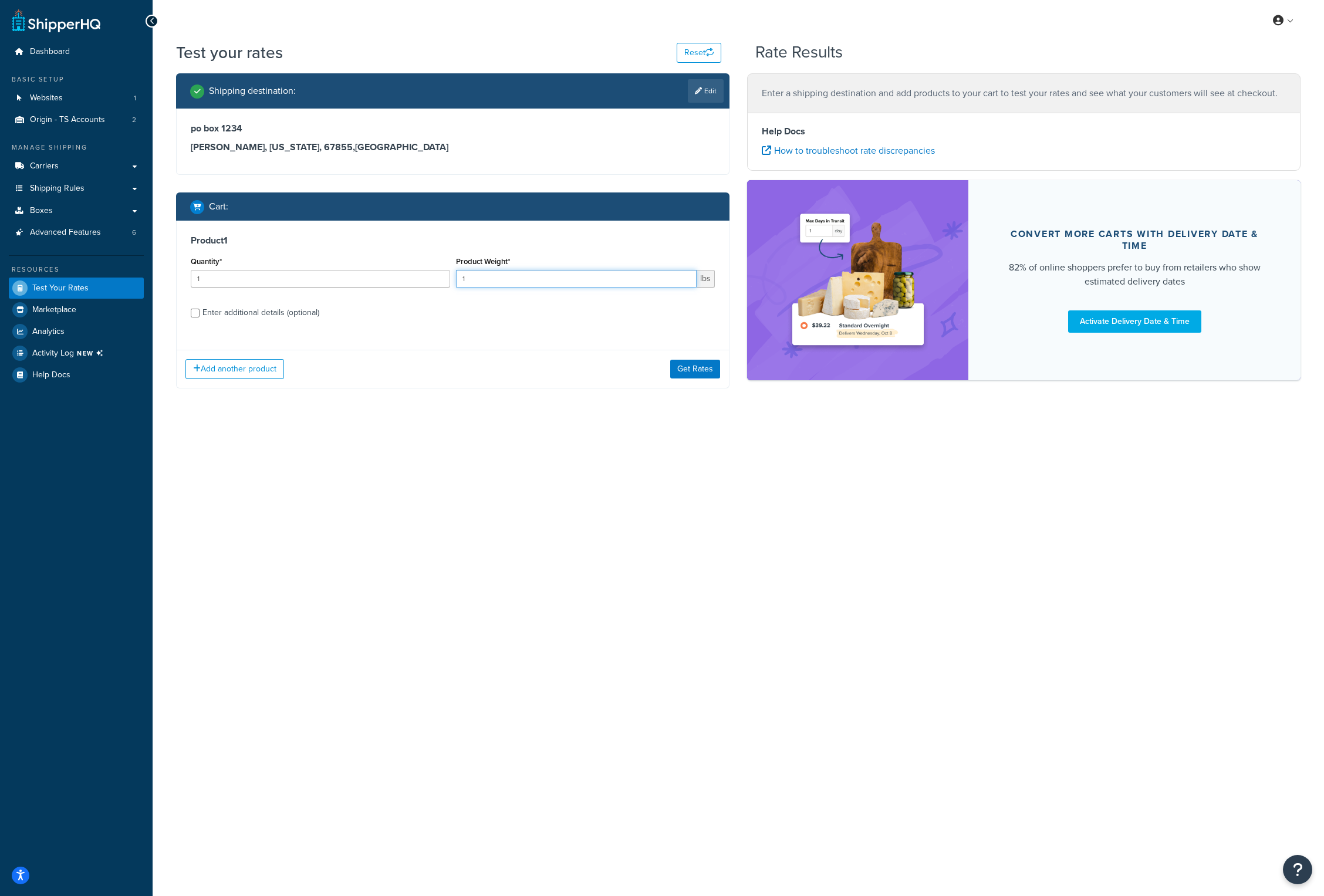
drag, startPoint x: 477, startPoint y: 280, endPoint x: 444, endPoint y: 279, distance: 33.0
click at [444, 279] on div "Quantity* 1 Product Weight* 1 lbs" at bounding box center [452, 275] width 530 height 43
type input ".49"
click at [679, 370] on button "Get Rates" at bounding box center [694, 369] width 50 height 18
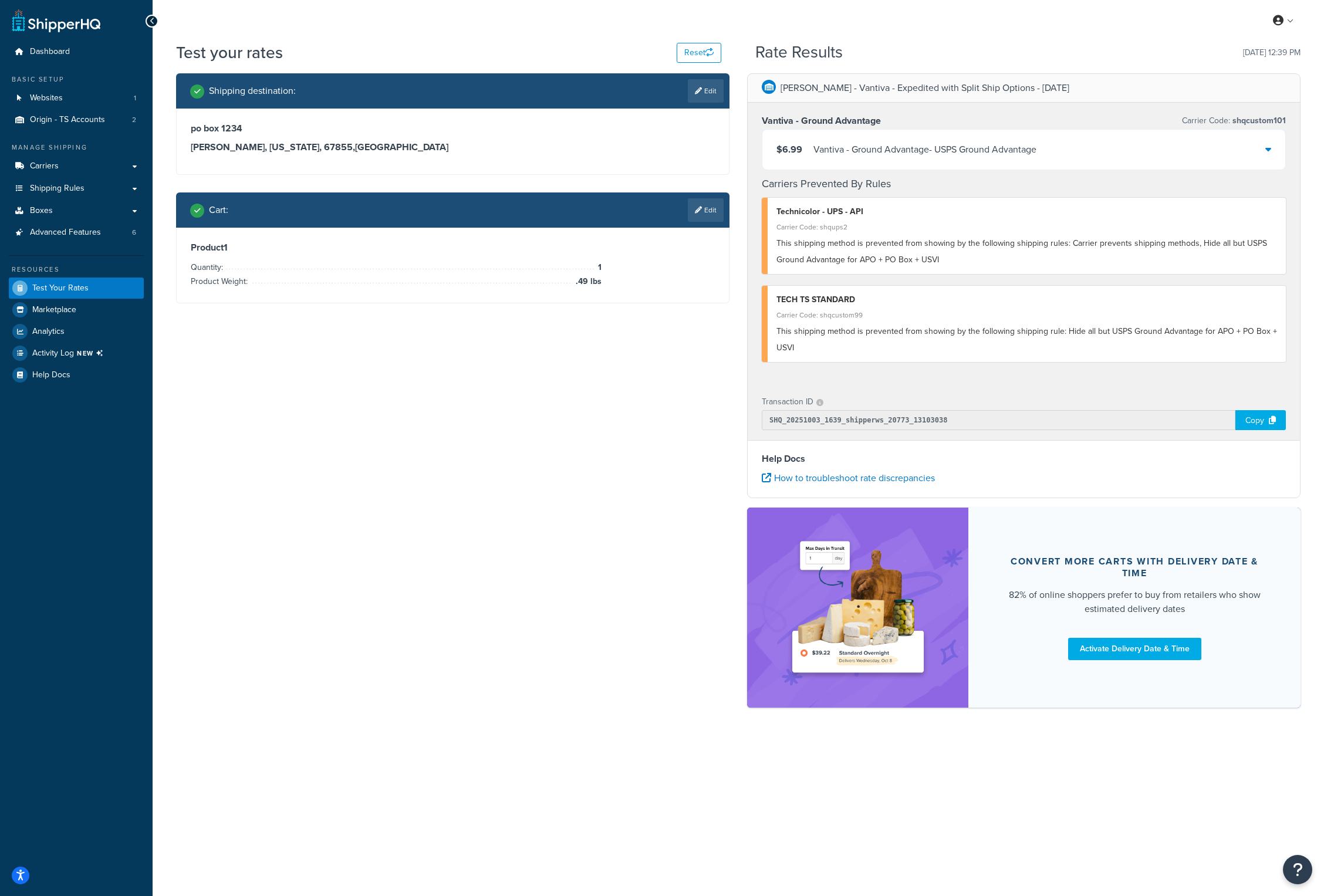
click at [864, 156] on div "Vantiva - Ground Advantage - USPS Ground Advantage" at bounding box center [925, 149] width 223 height 17
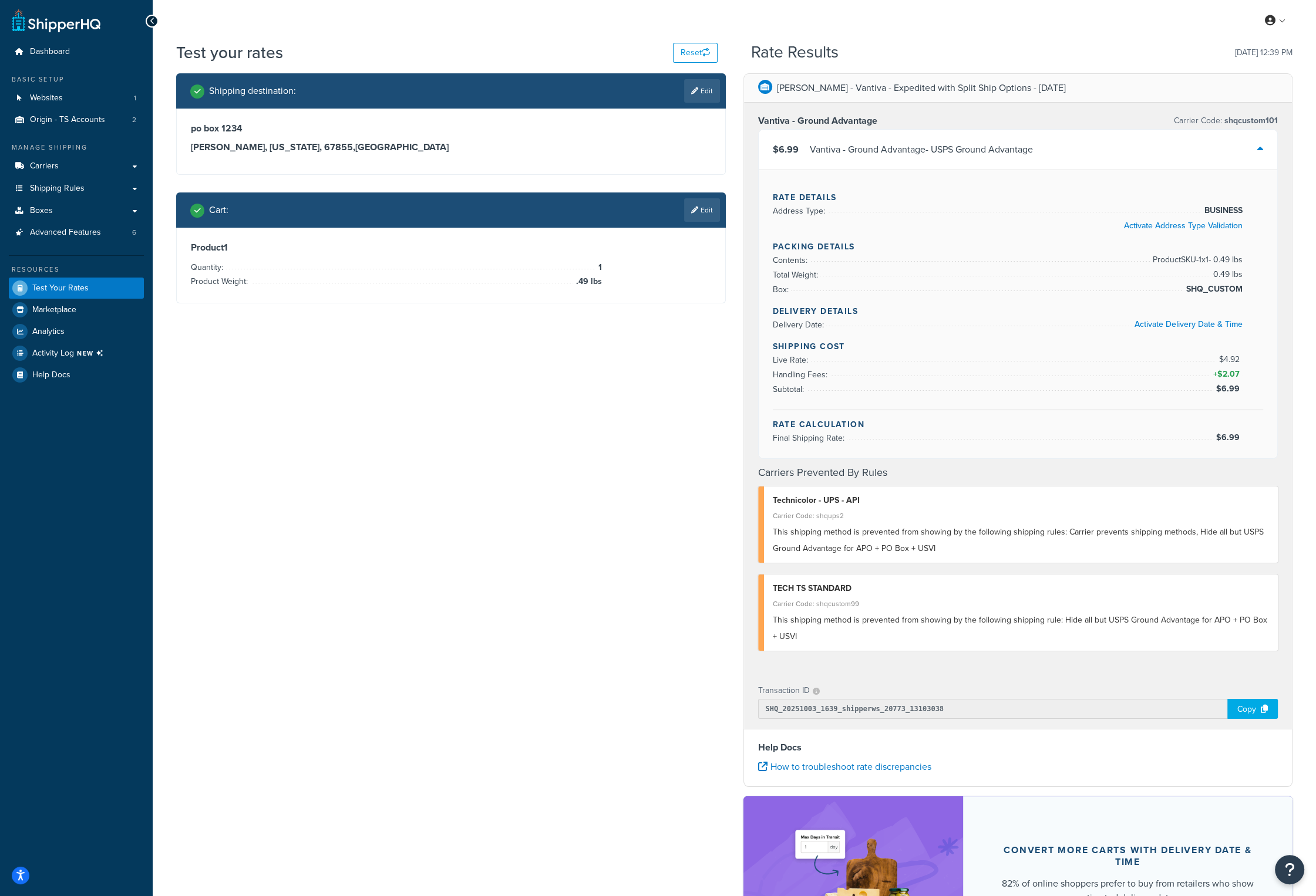
click at [417, 50] on div "Test your rates Reset" at bounding box center [446, 52] width 541 height 23
click at [71, 184] on span "Shipping Rules" at bounding box center [57, 188] width 54 height 10
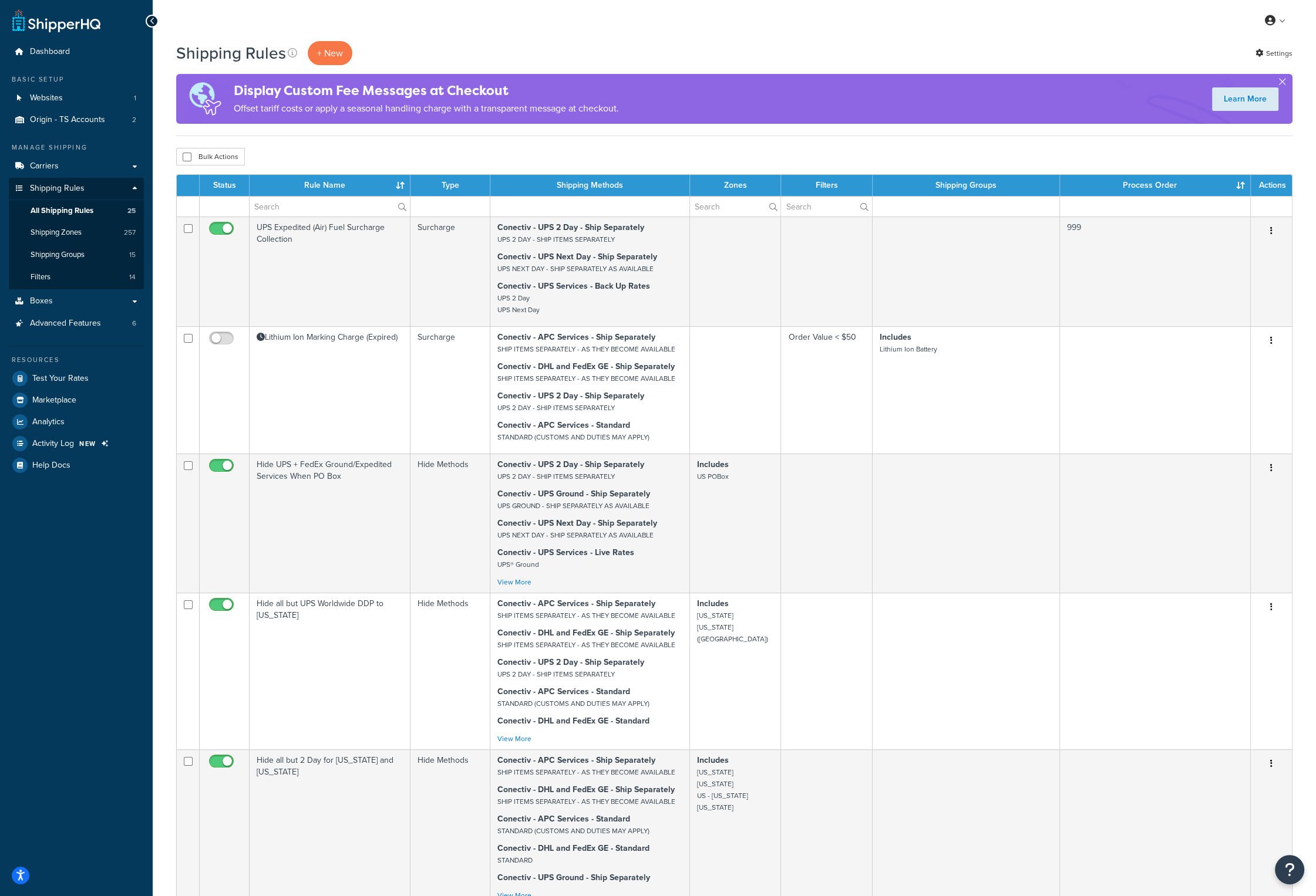
click at [350, 189] on th "Rule Name" at bounding box center [330, 185] width 161 height 21
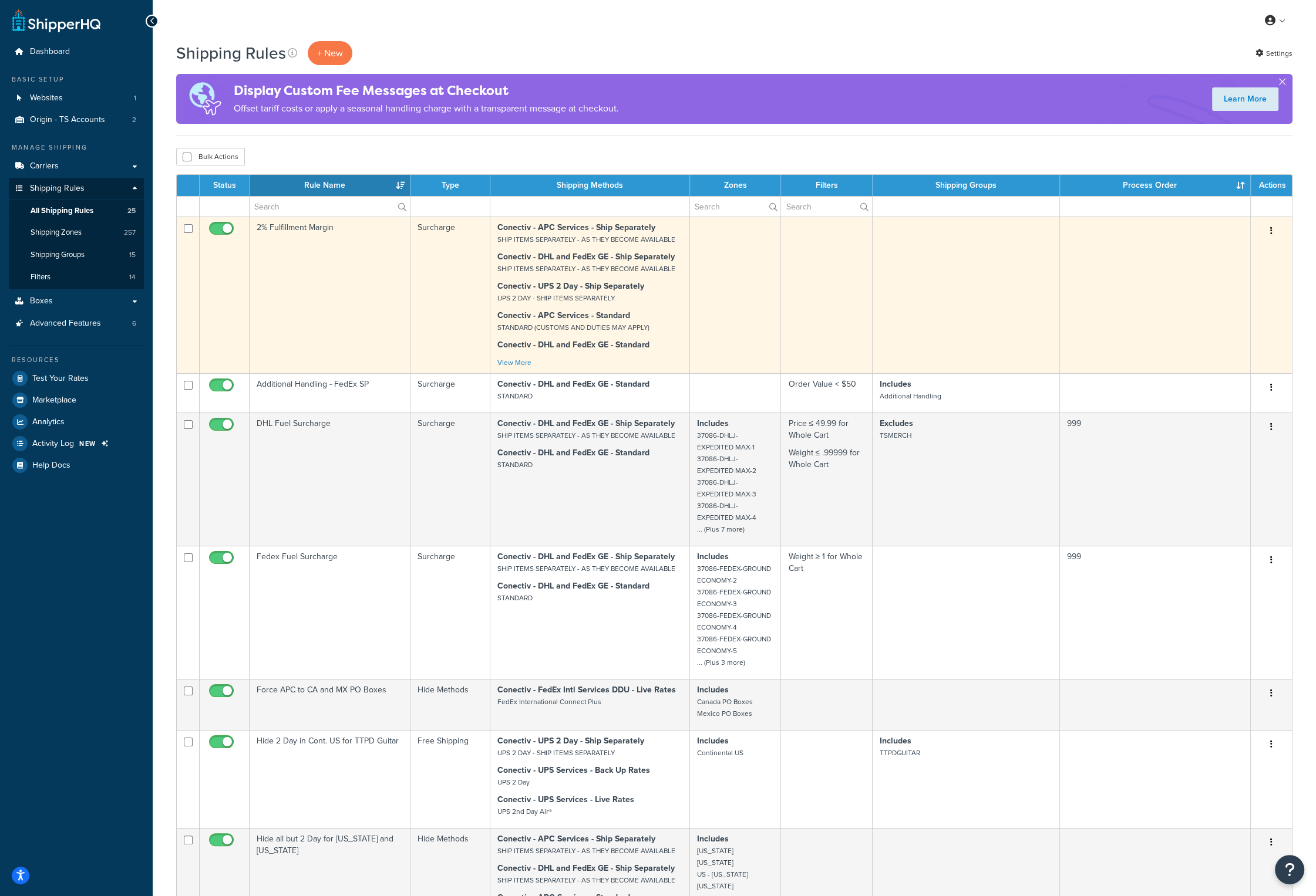
click at [317, 227] on td "2% Fulfillment Margin" at bounding box center [330, 294] width 161 height 156
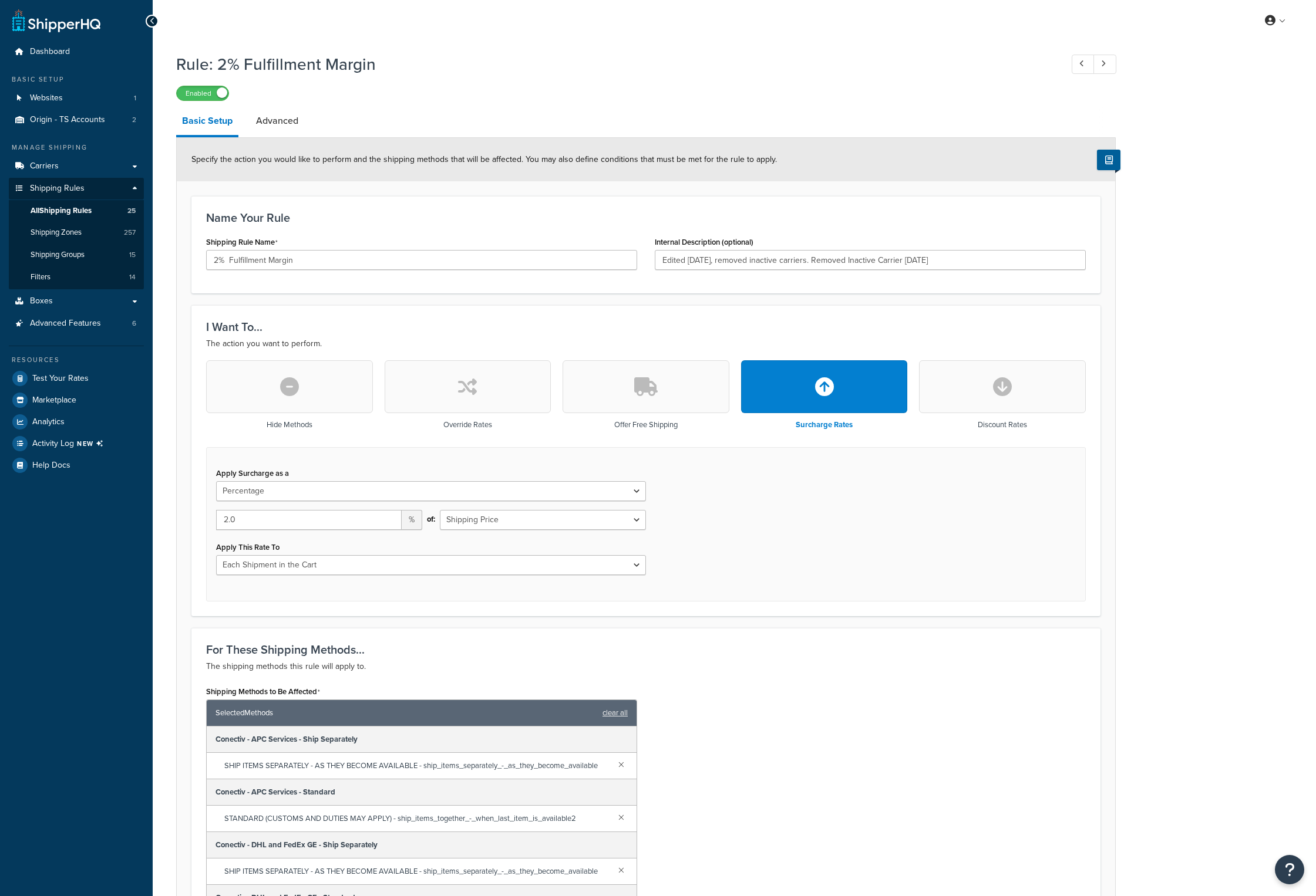
select select "PERCENTAGE"
select select "CART"
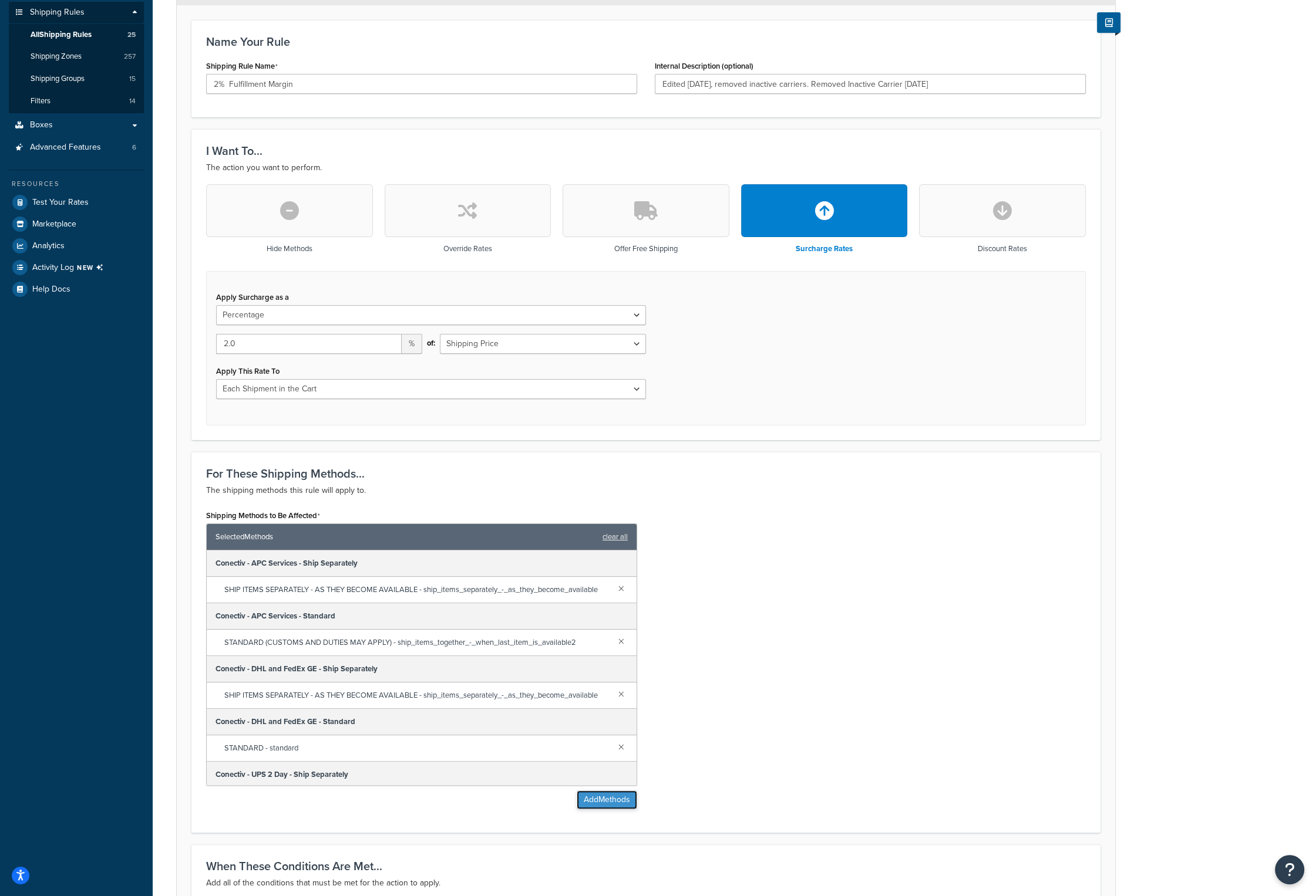
click at [592, 798] on button "Add Methods" at bounding box center [607, 799] width 60 height 18
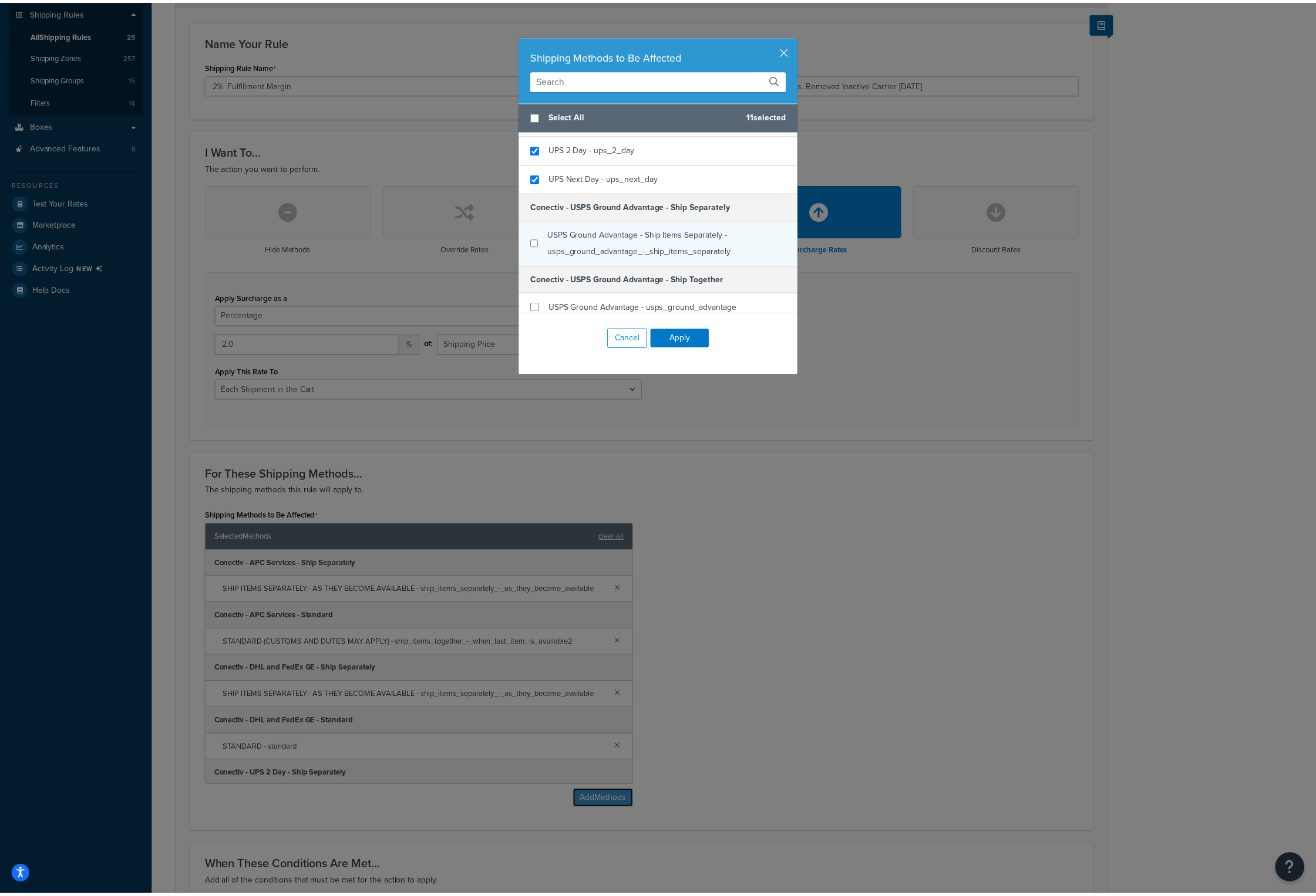
scroll to position [646, 0]
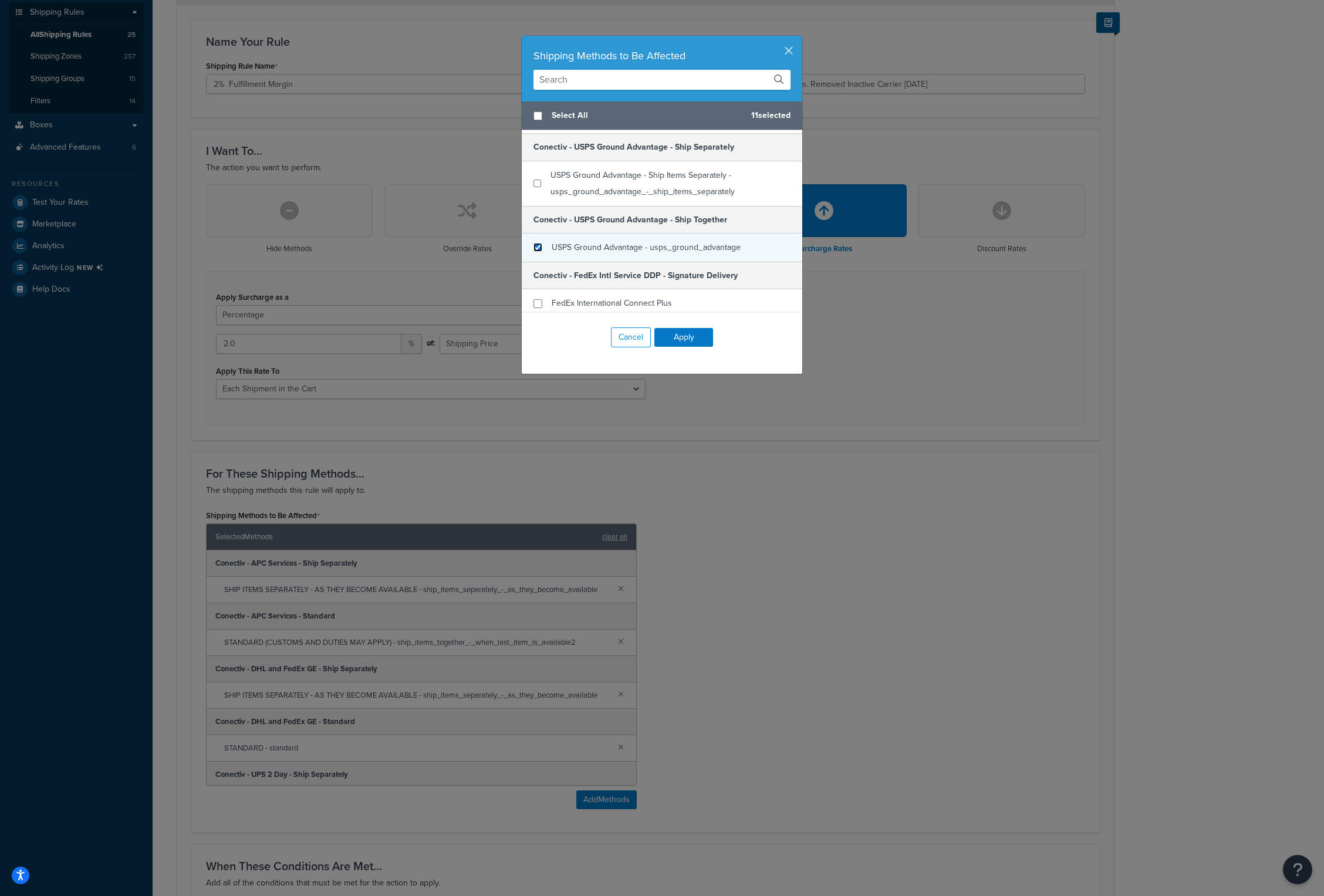
click at [534, 244] on input "checkbox" at bounding box center [538, 247] width 9 height 9
checkbox input "true"
click at [667, 336] on button "Apply" at bounding box center [683, 337] width 58 height 18
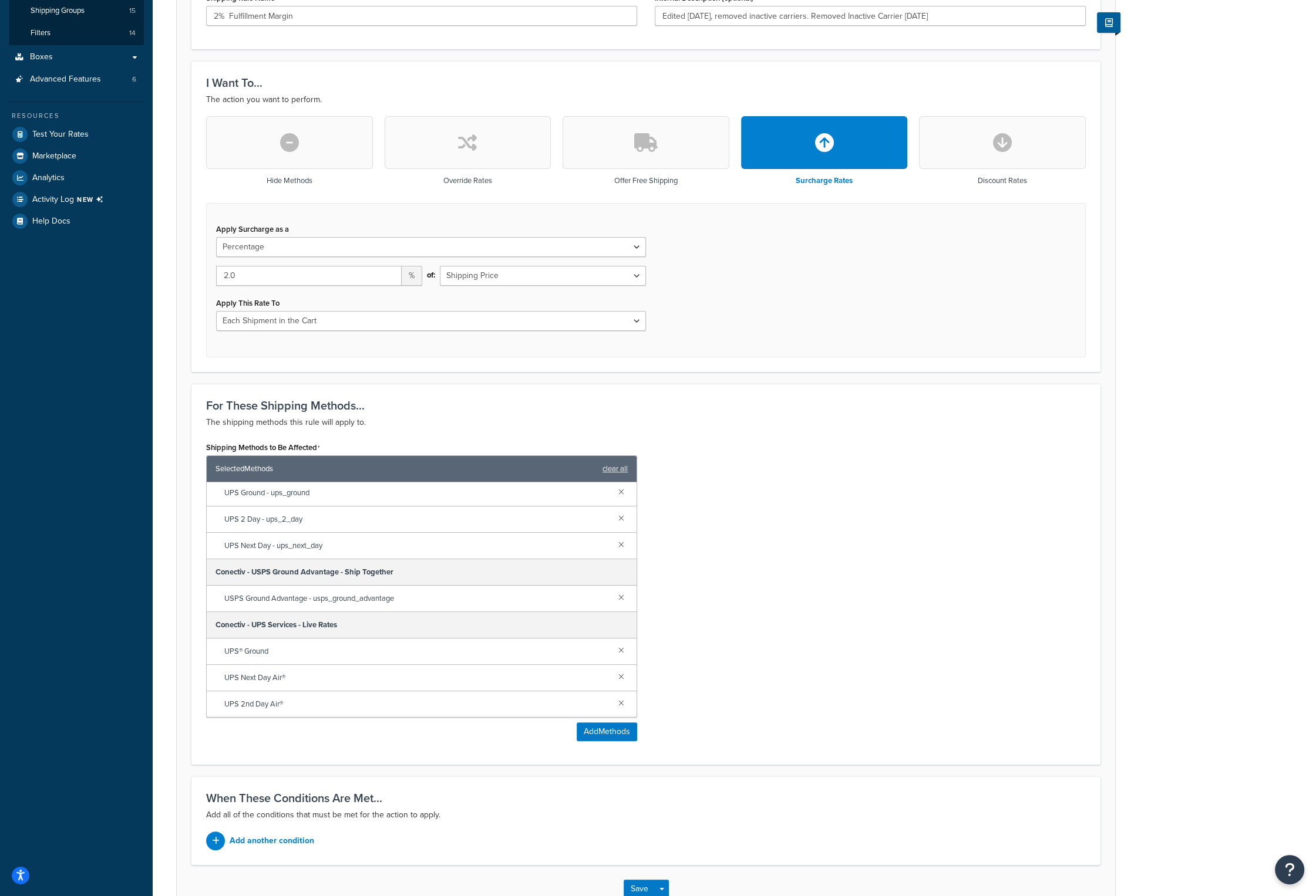
scroll to position [319, 0]
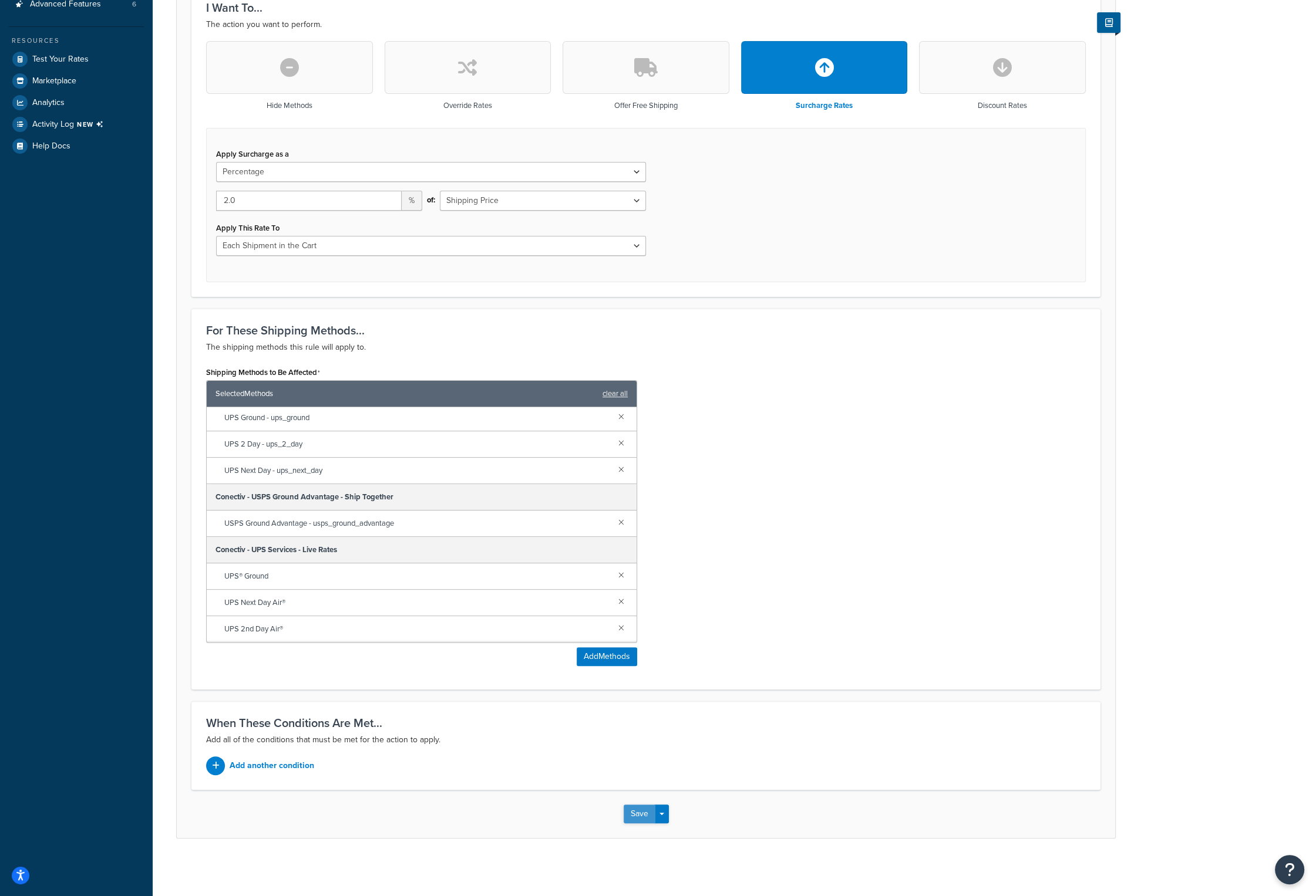
click at [650, 810] on button "Save" at bounding box center [639, 813] width 32 height 18
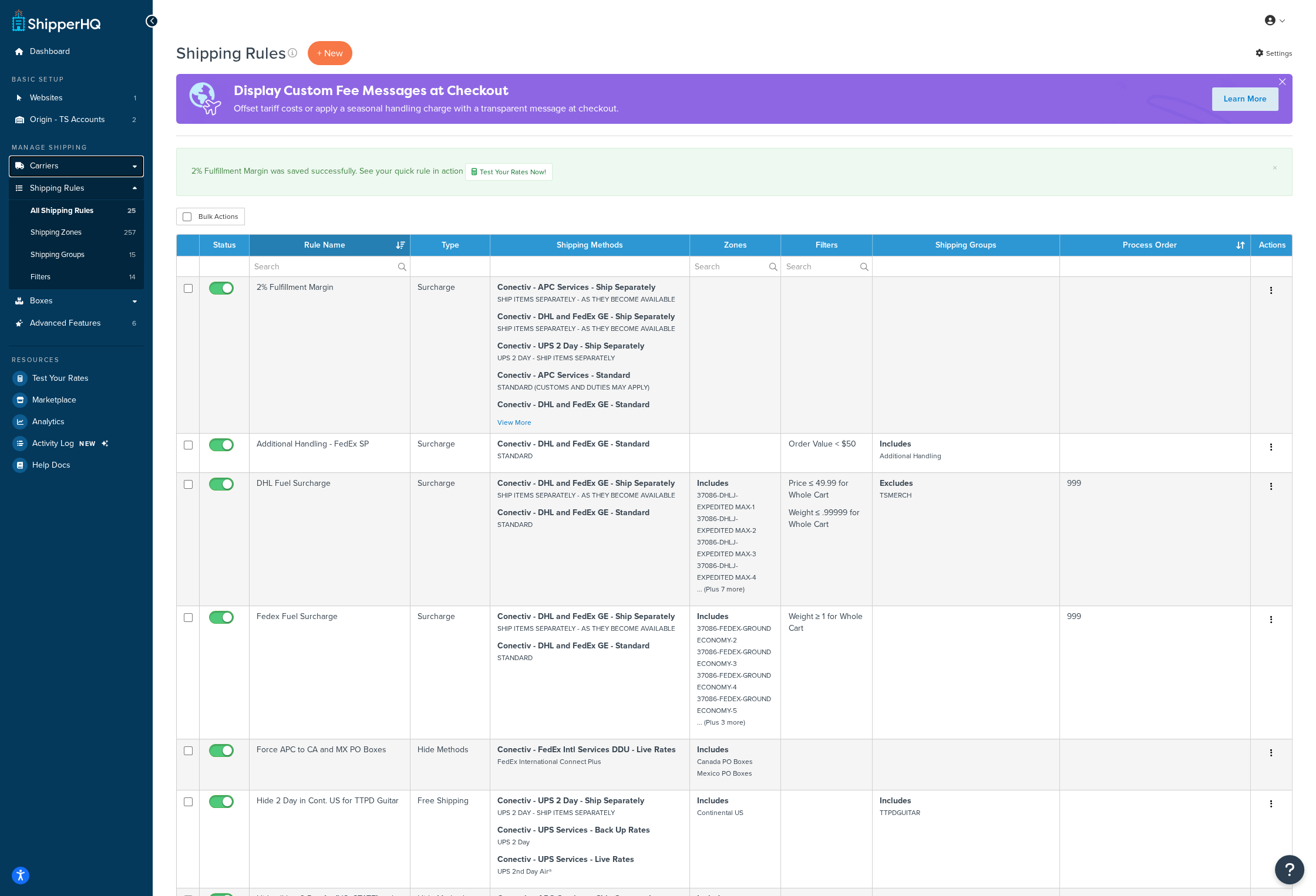
click at [60, 169] on link "Carriers" at bounding box center [76, 166] width 135 height 21
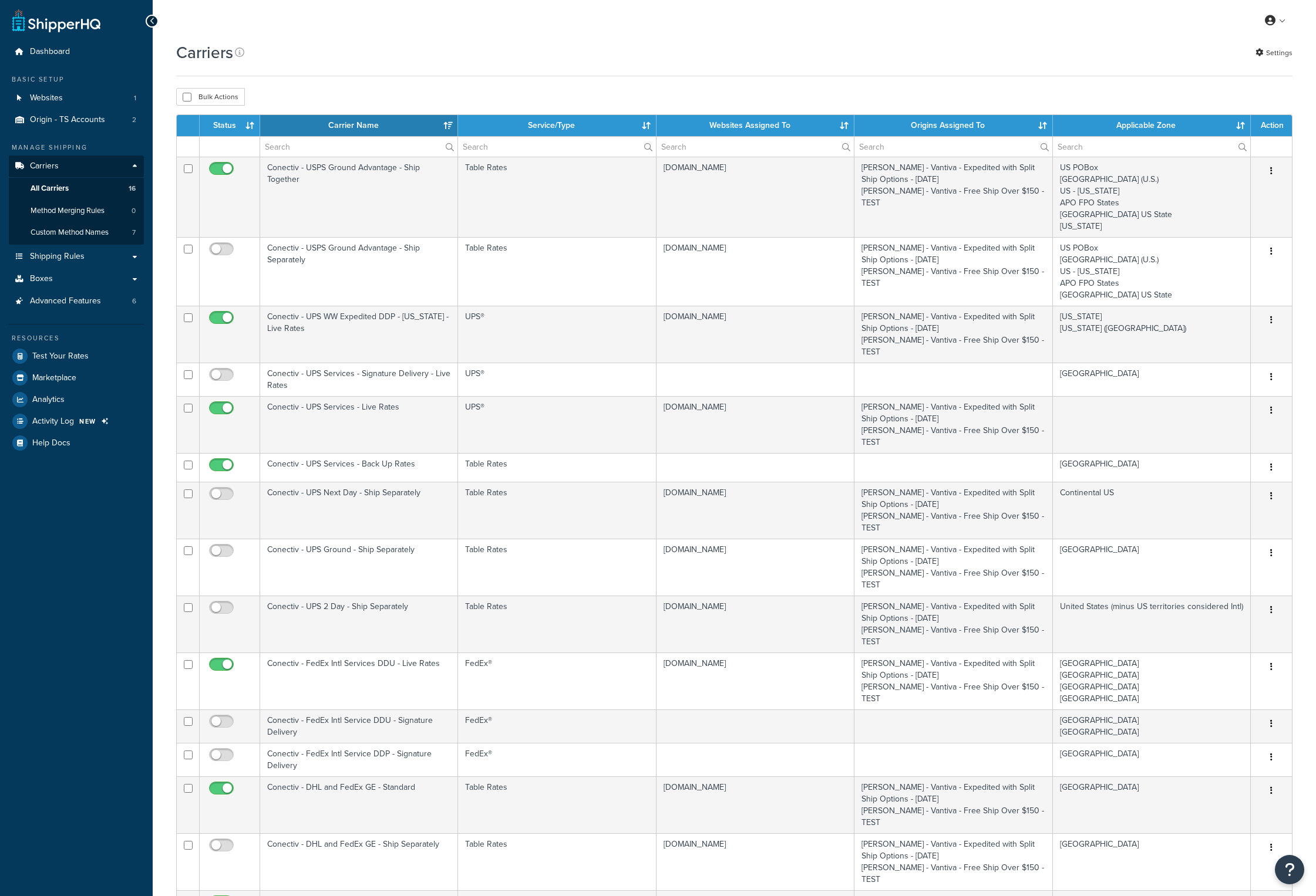
select select "15"
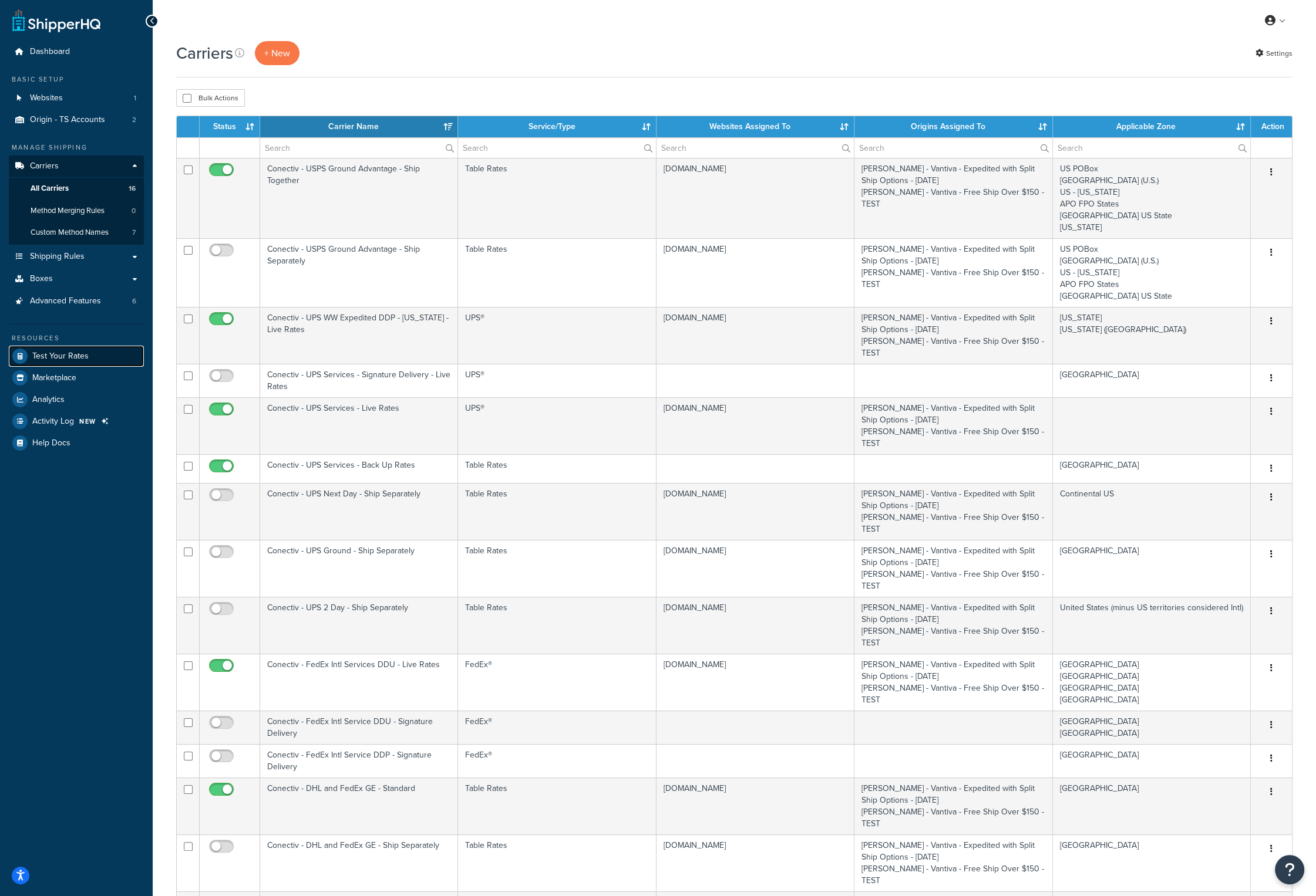
click at [61, 356] on span "Test Your Rates" at bounding box center [60, 356] width 56 height 10
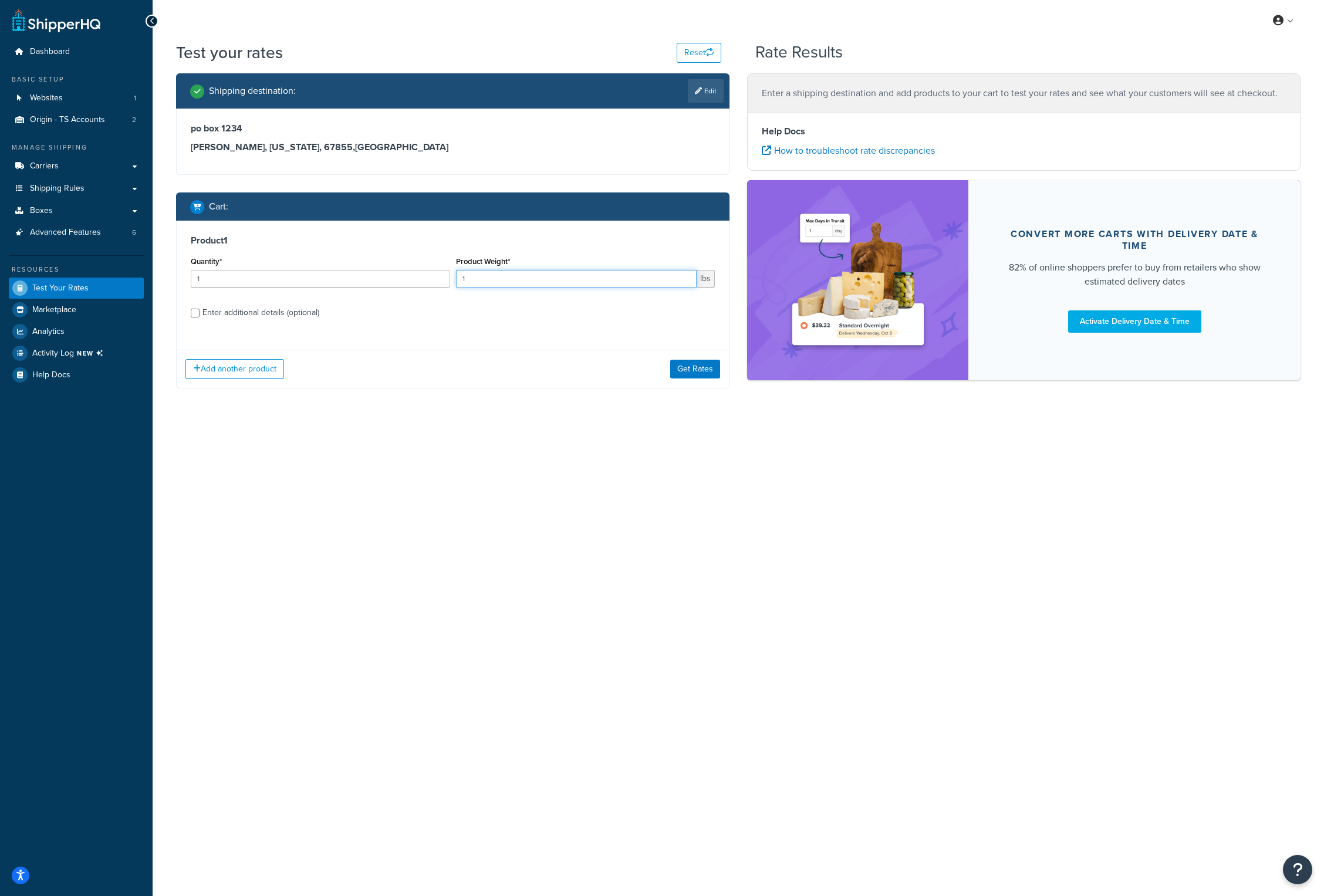
click at [521, 279] on input "1" at bounding box center [577, 279] width 242 height 17
type input ".49"
click at [679, 367] on button "Get Rates" at bounding box center [694, 369] width 50 height 18
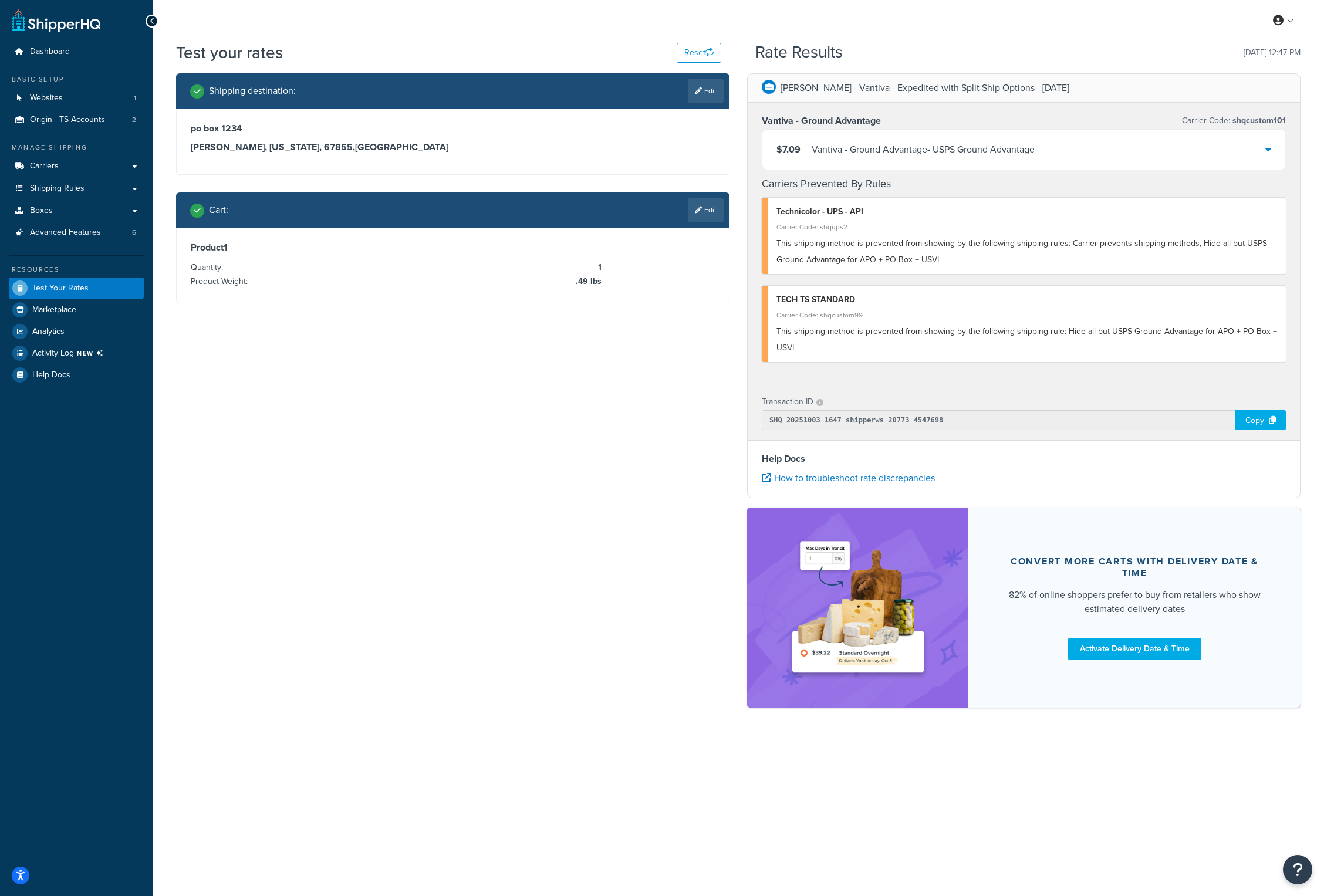
click at [878, 151] on div "Vantiva - Ground Advantage - USPS Ground Advantage" at bounding box center [923, 149] width 223 height 17
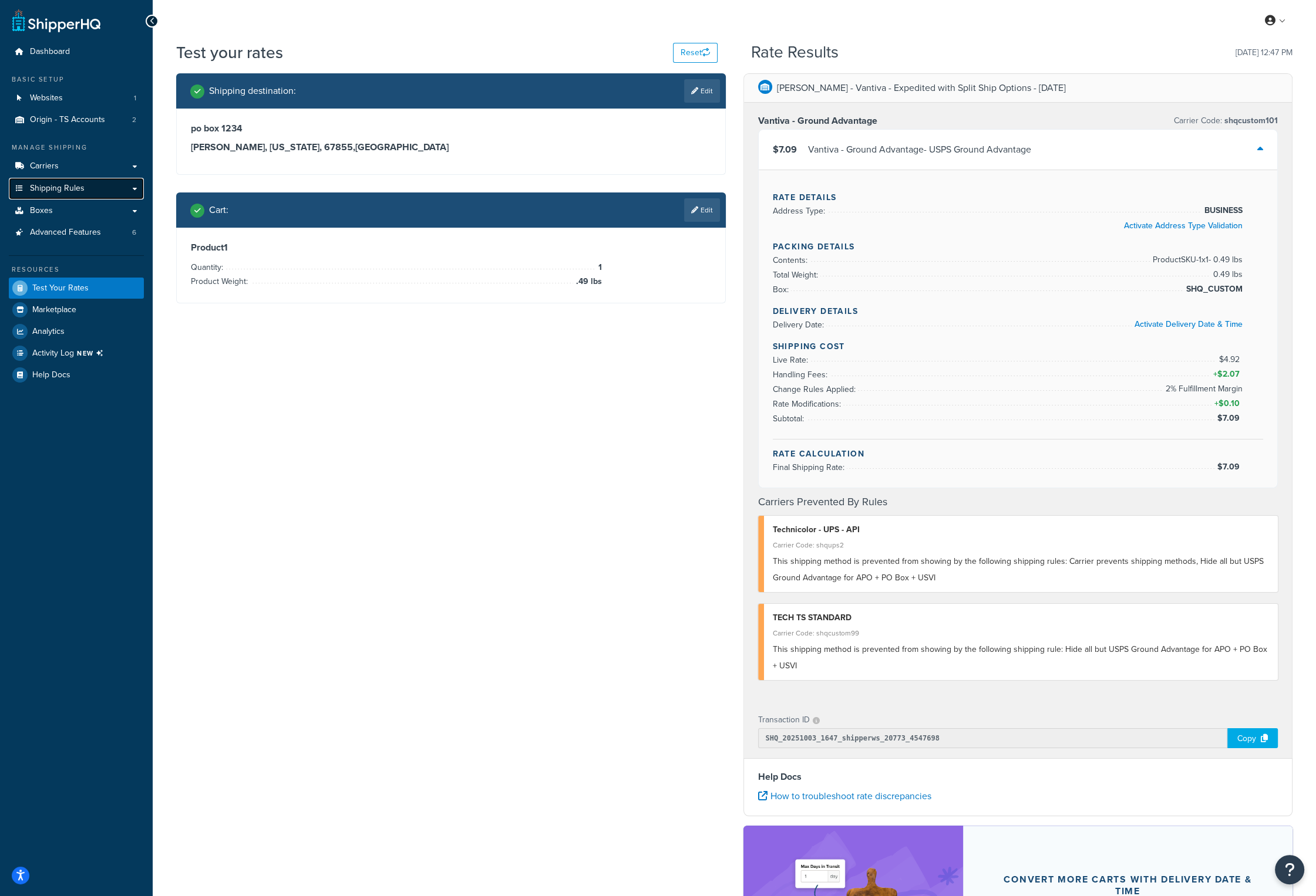
click at [82, 184] on span "Shipping Rules" at bounding box center [57, 188] width 54 height 10
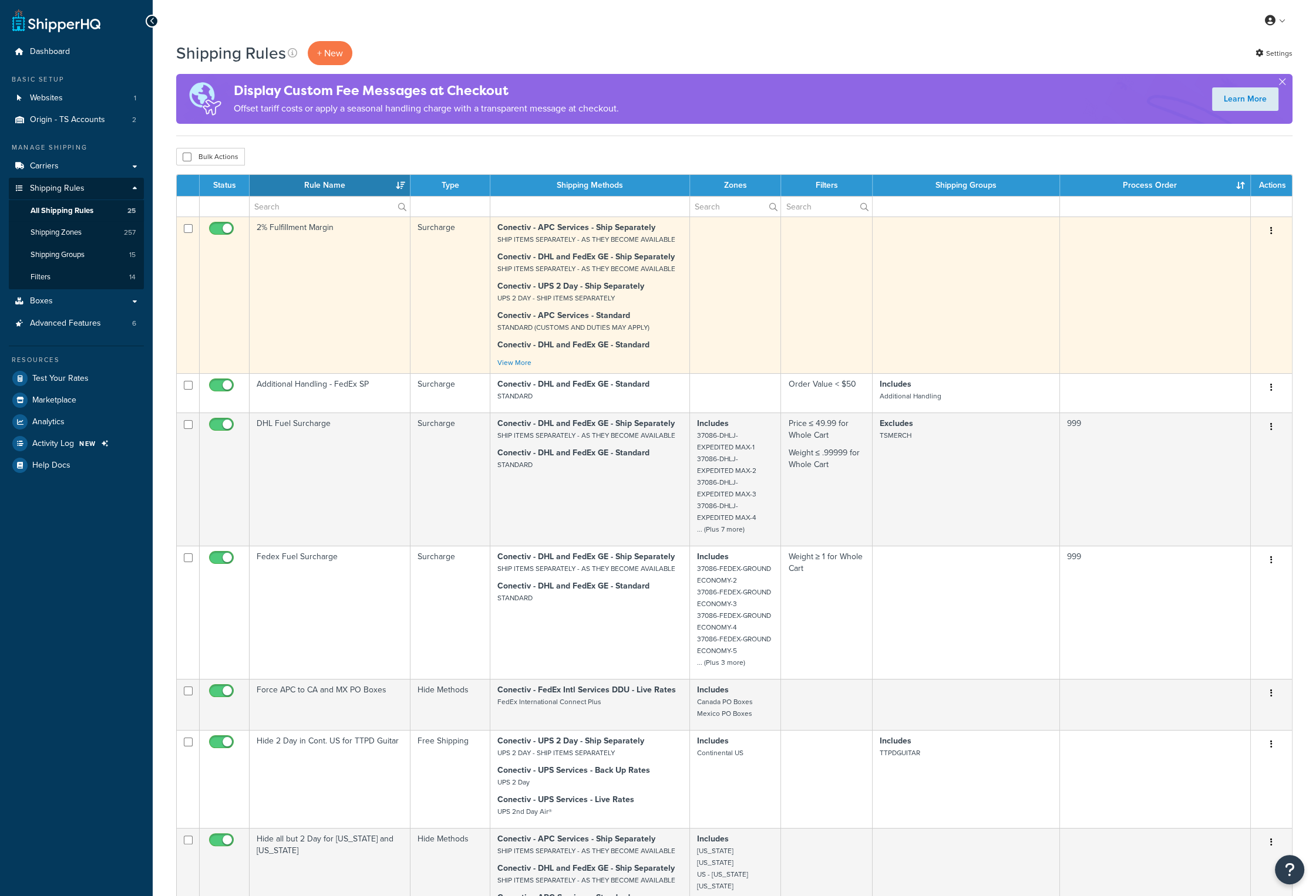
click at [309, 229] on td "2% Fulfillment Margin" at bounding box center [330, 294] width 161 height 156
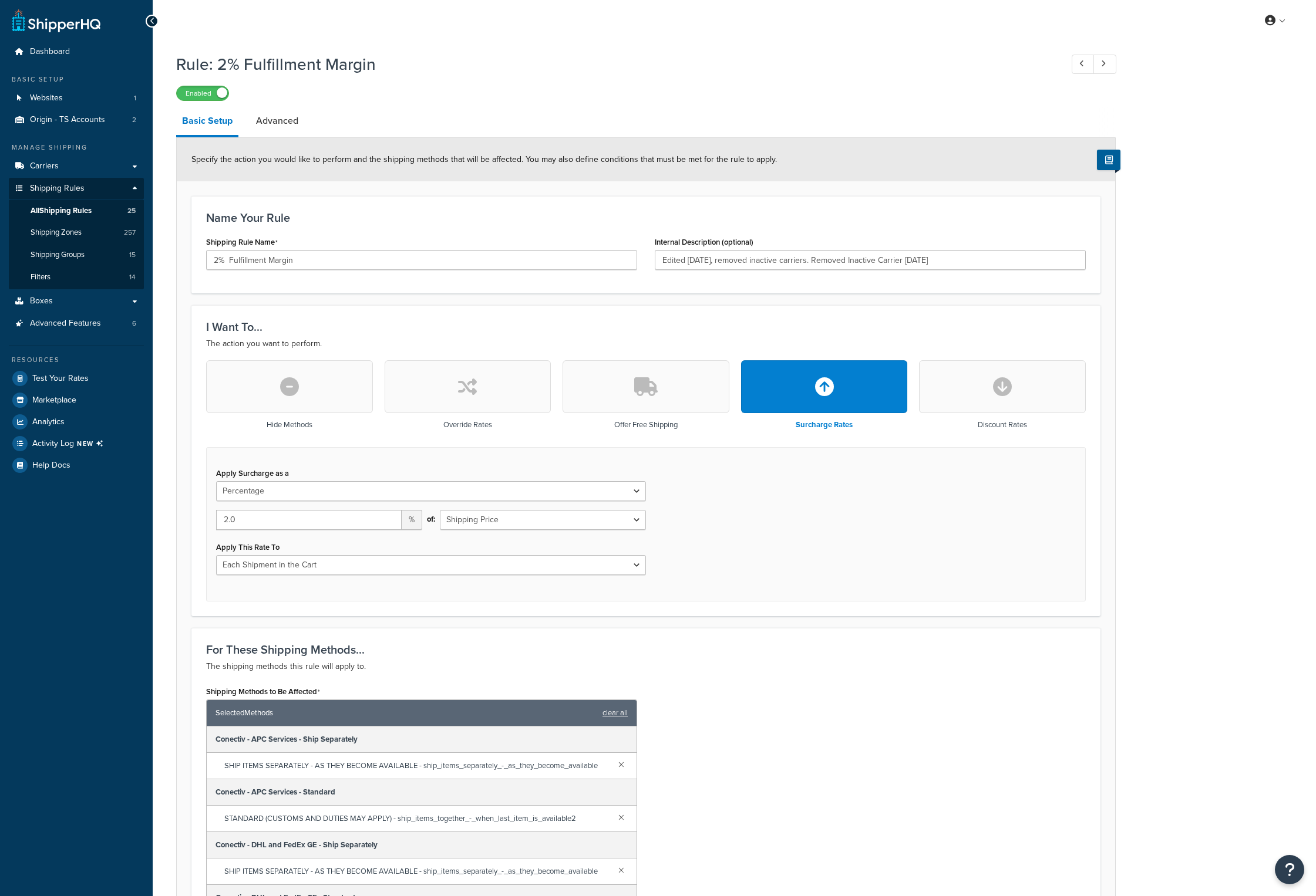
select select "PERCENTAGE"
select select "CART"
